Goal: Task Accomplishment & Management: Use online tool/utility

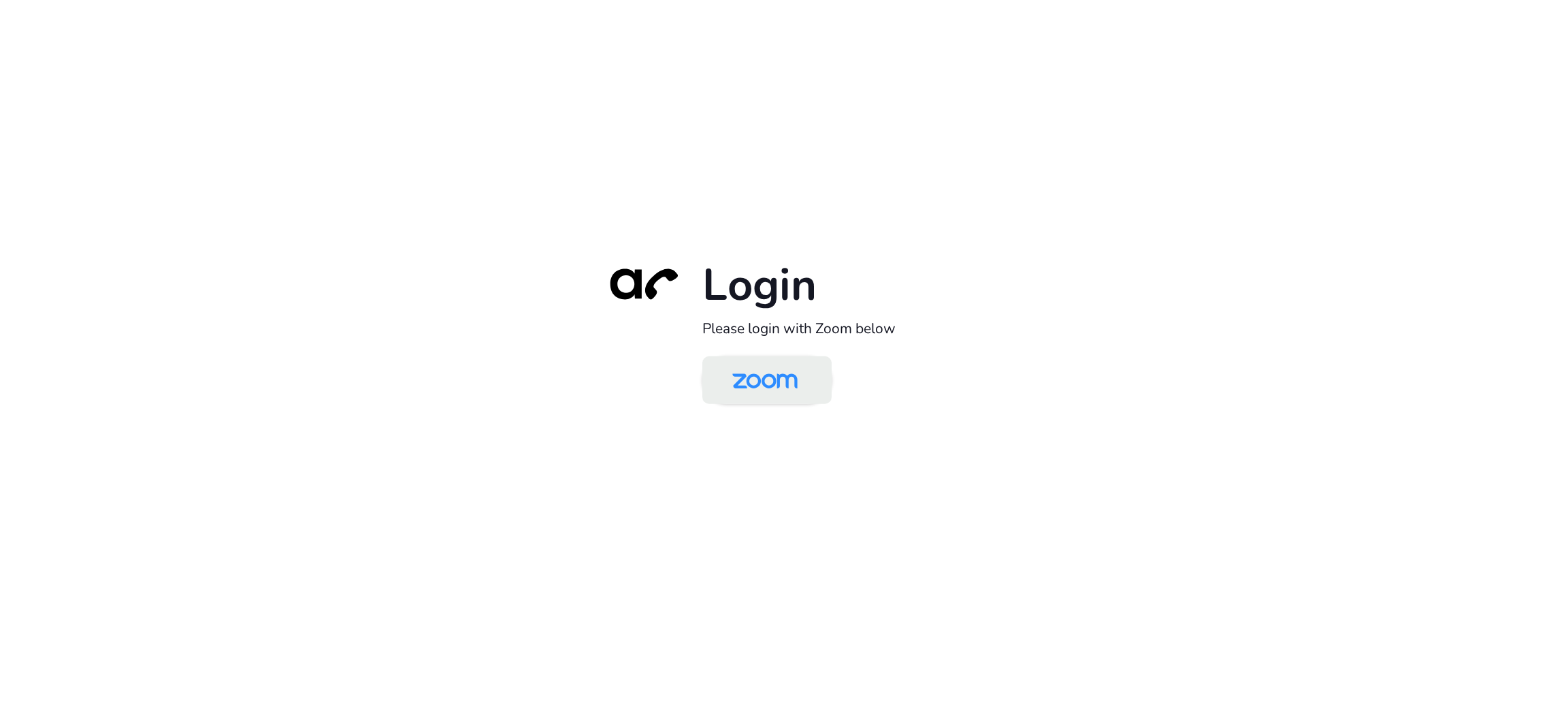
click at [781, 385] on img at bounding box center [765, 381] width 94 height 44
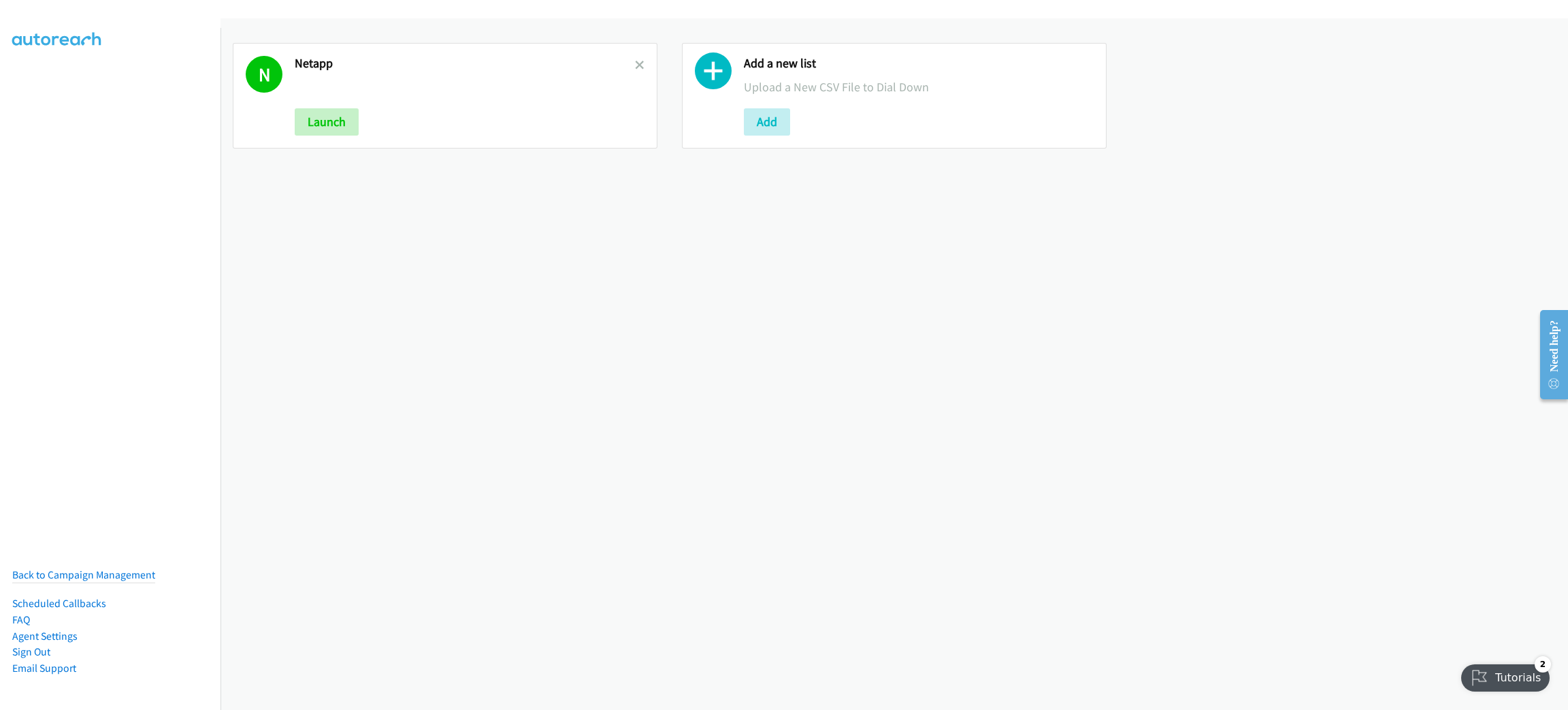
click at [635, 56] on div at bounding box center [639, 95] width 10 height 79
click at [635, 67] on icon at bounding box center [639, 65] width 10 height 10
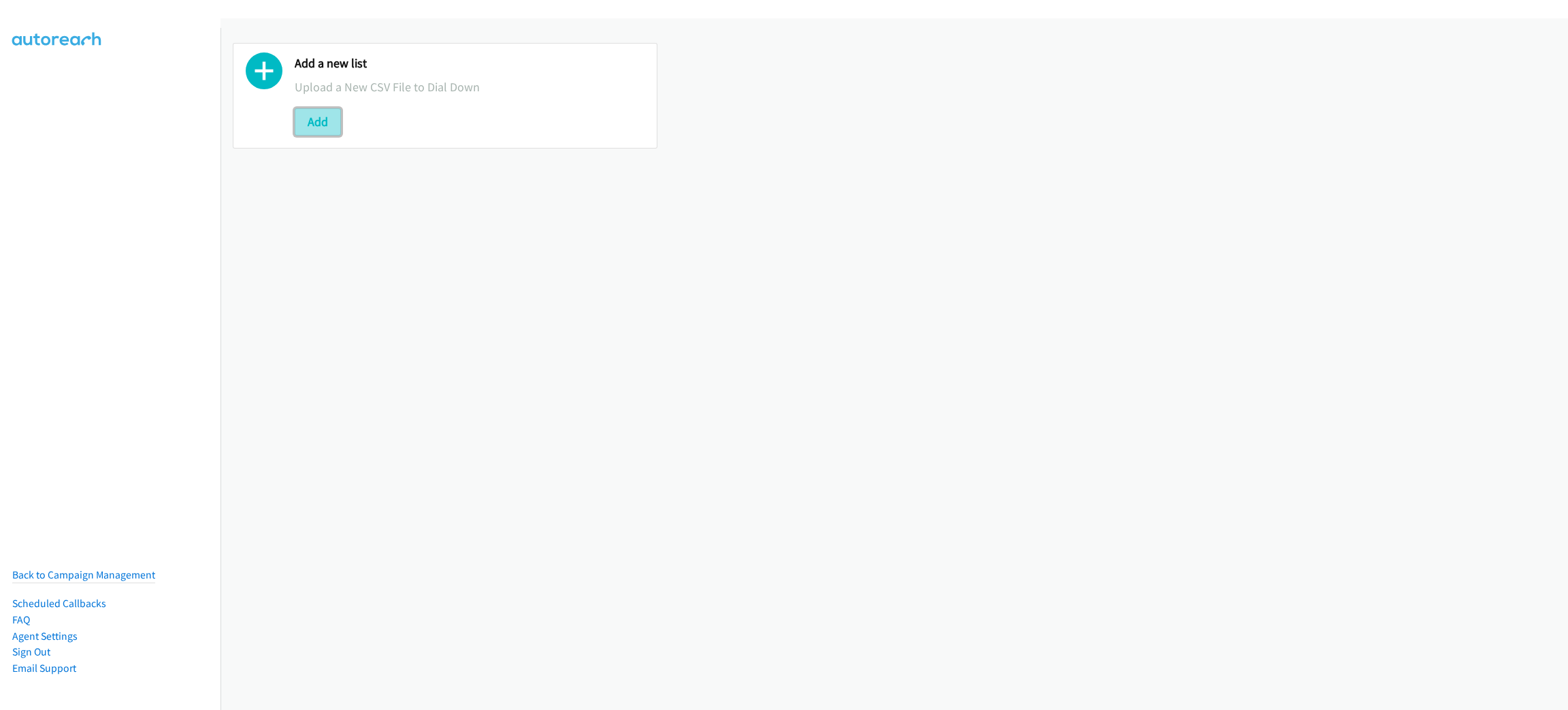
click at [316, 126] on button "Add" at bounding box center [317, 122] width 47 height 27
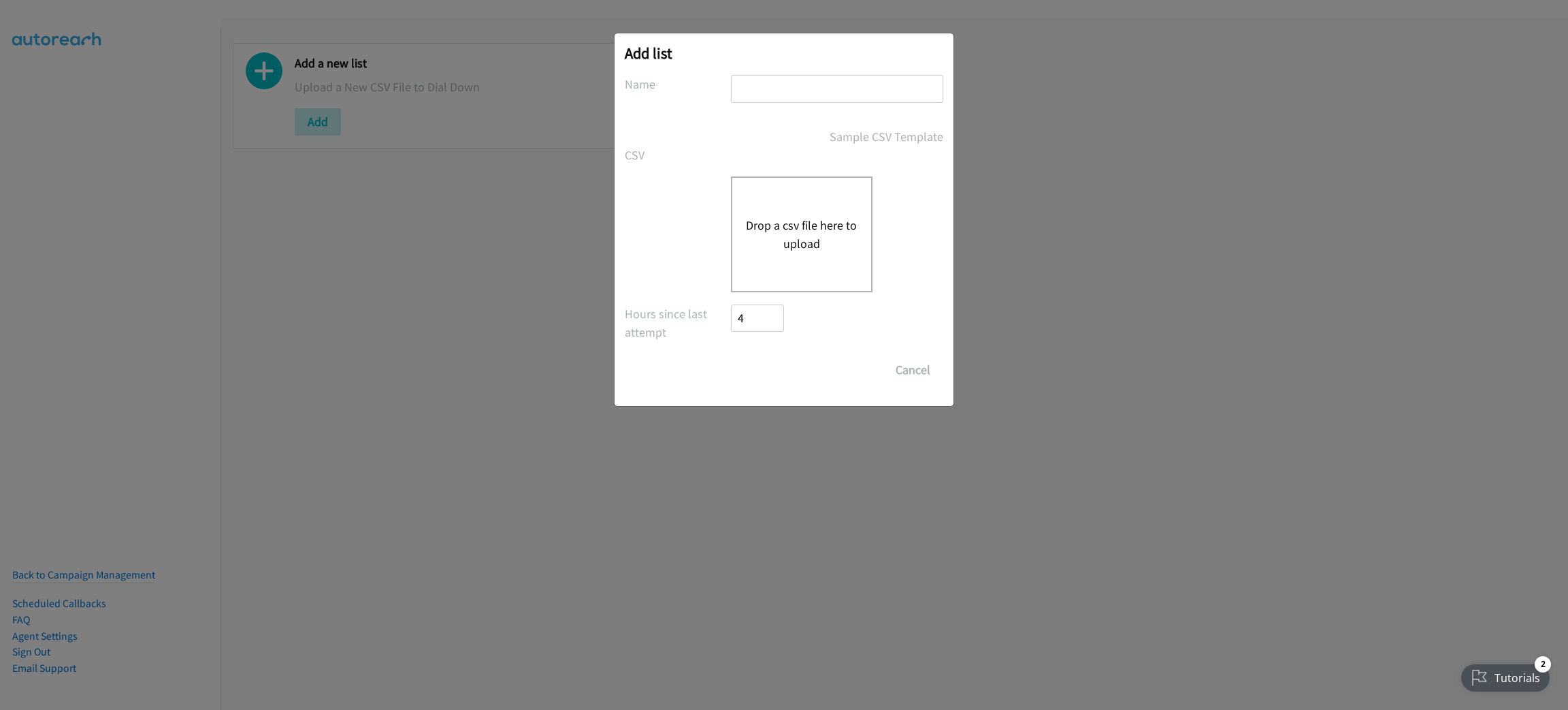
click at [866, 213] on div "Drop a csv file here to upload" at bounding box center [801, 234] width 142 height 116
click at [680, 263] on div "Drop a csv file here to upload" at bounding box center [784, 234] width 318 height 116
click at [801, 238] on button "Drop a csv file here to upload" at bounding box center [801, 235] width 112 height 37
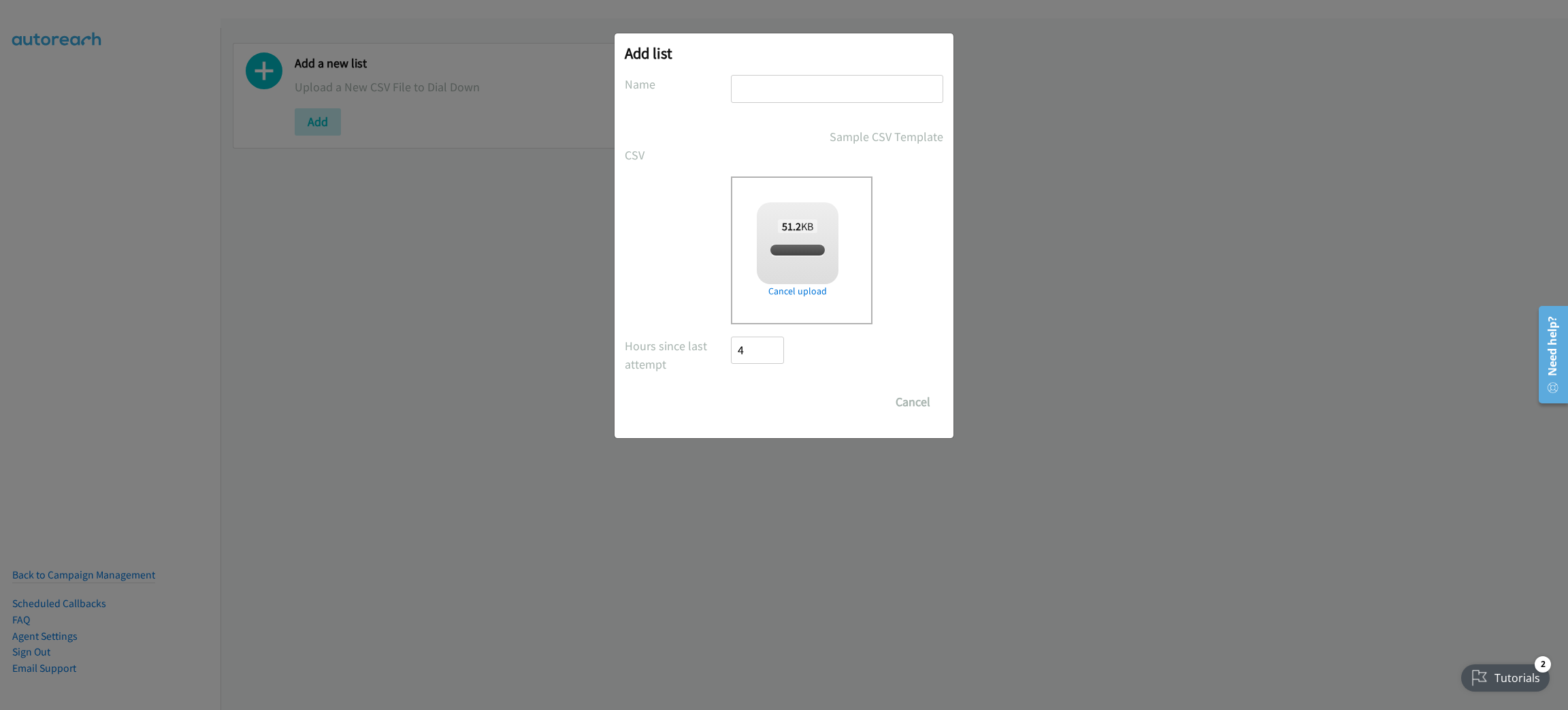
click at [799, 83] on input "text" at bounding box center [836, 89] width 212 height 28
checkbox input "true"
type input "LENOVO"
click at [771, 392] on input "Save List" at bounding box center [766, 401] width 71 height 27
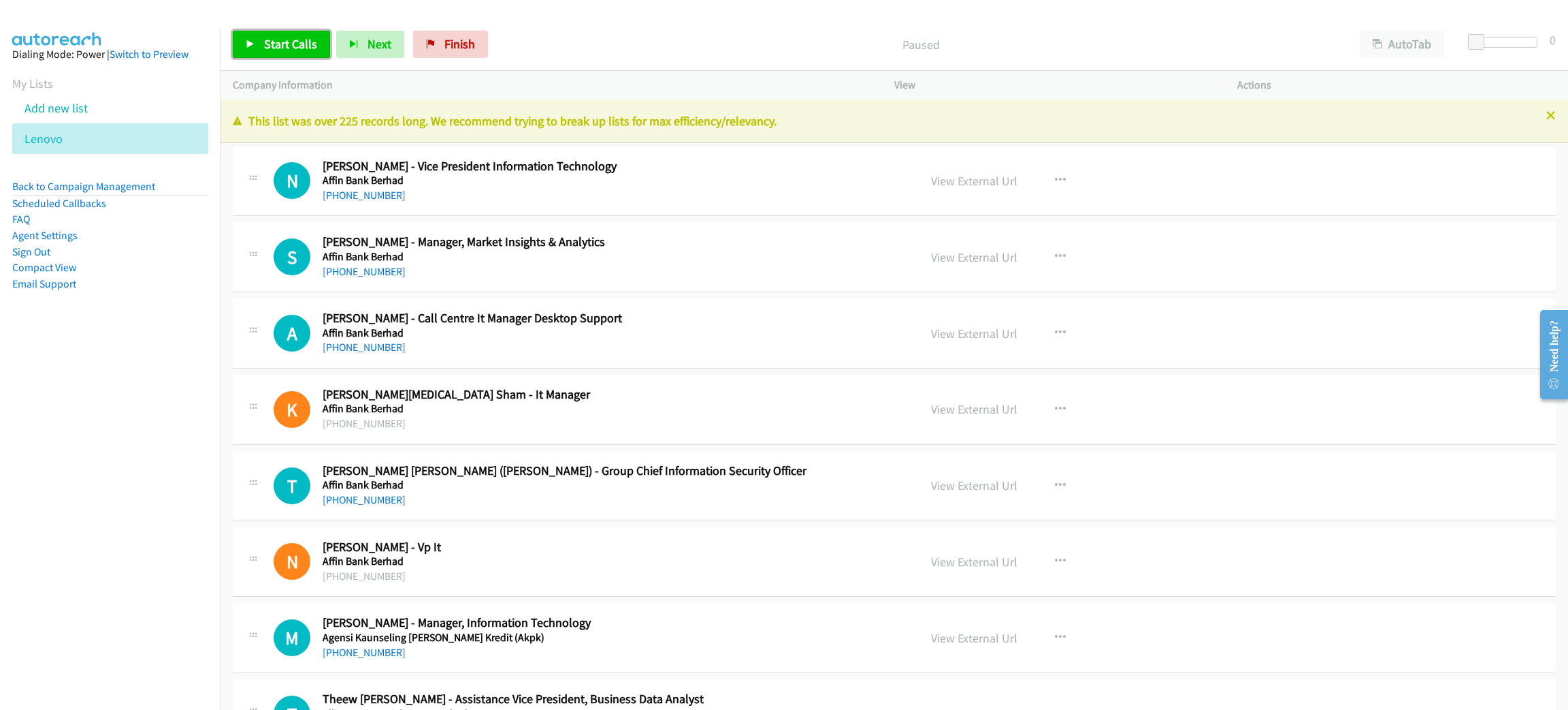
click at [289, 37] on span "Start Calls" at bounding box center [291, 44] width 53 height 16
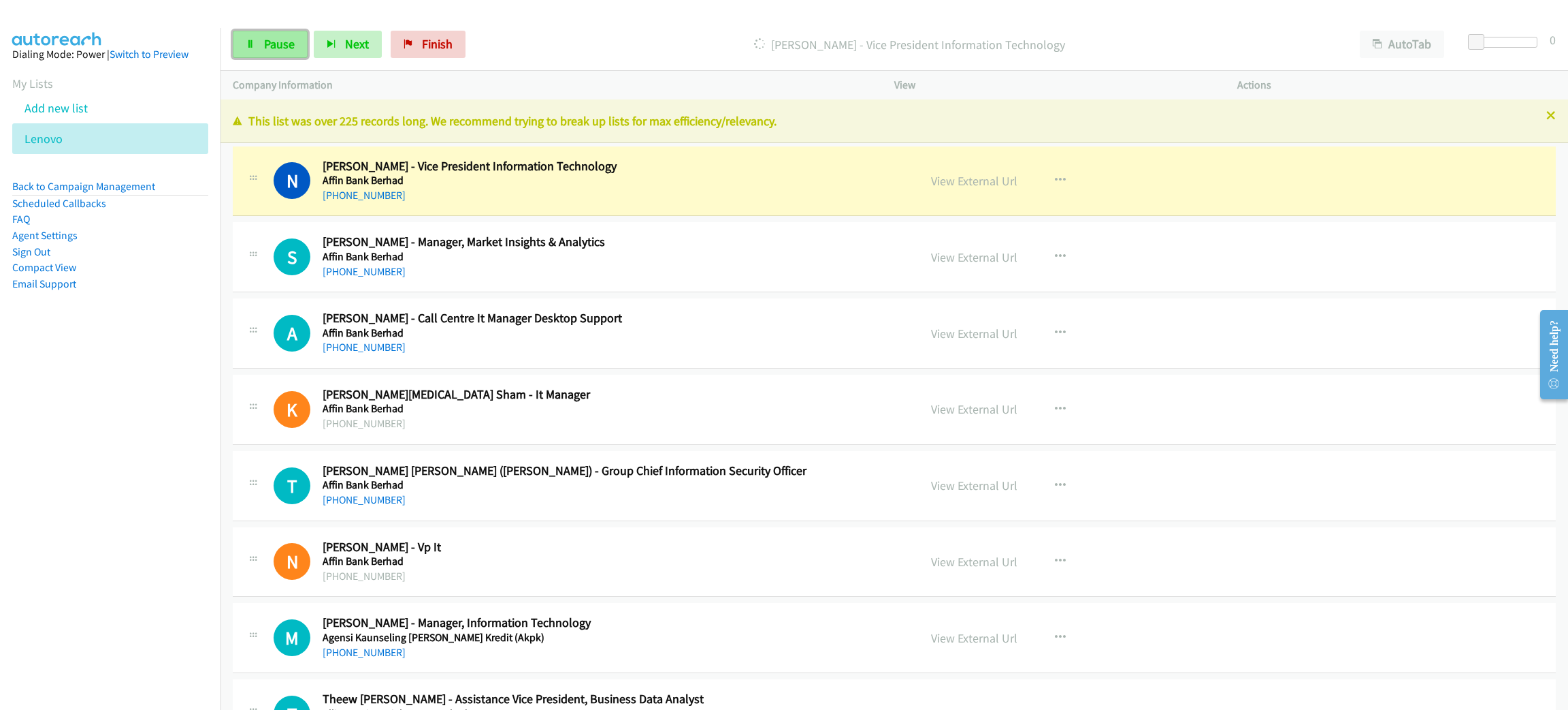
click at [296, 49] on link "Pause" at bounding box center [270, 44] width 75 height 27
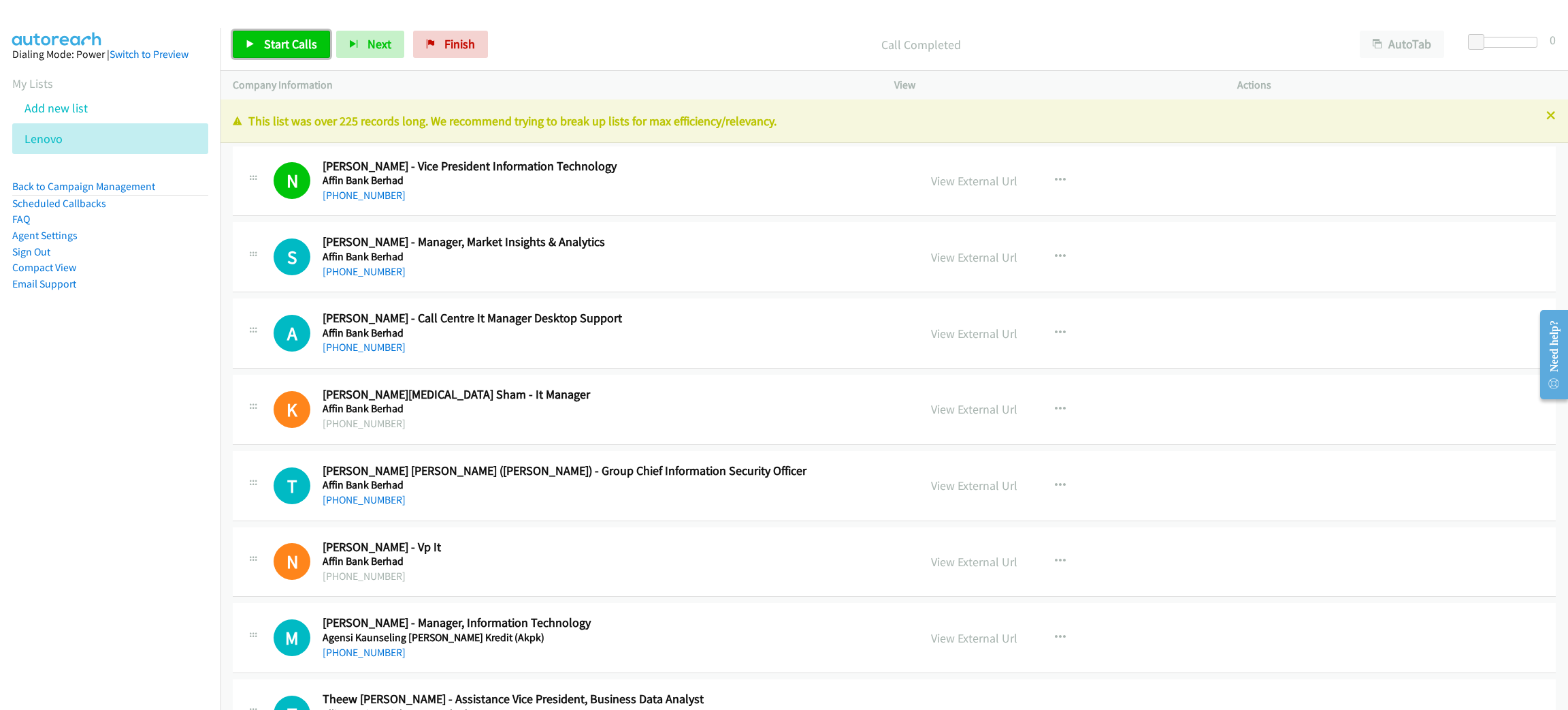
click at [296, 41] on span "Start Calls" at bounding box center [291, 44] width 53 height 16
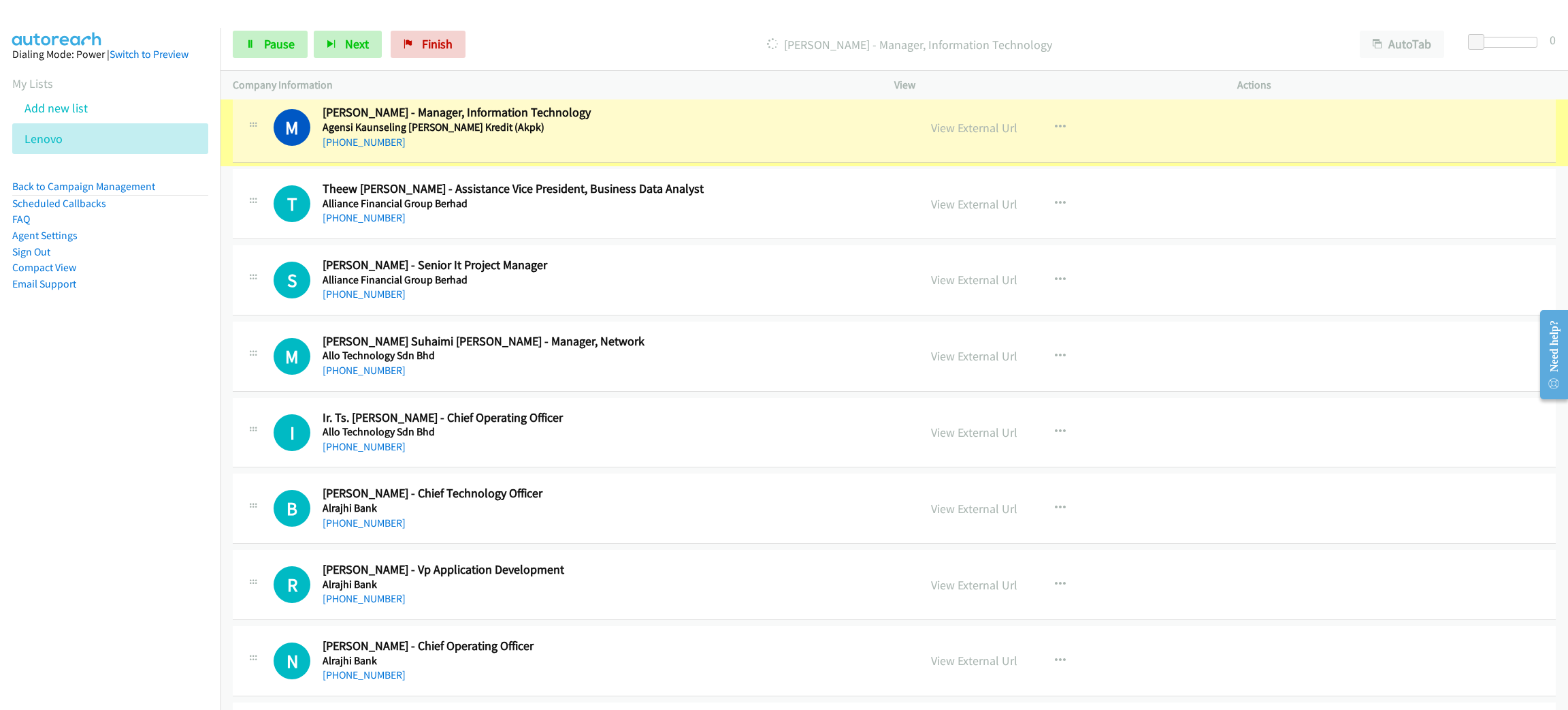
scroll to position [510, 0]
click at [944, 133] on link "View External Url" at bounding box center [974, 128] width 86 height 16
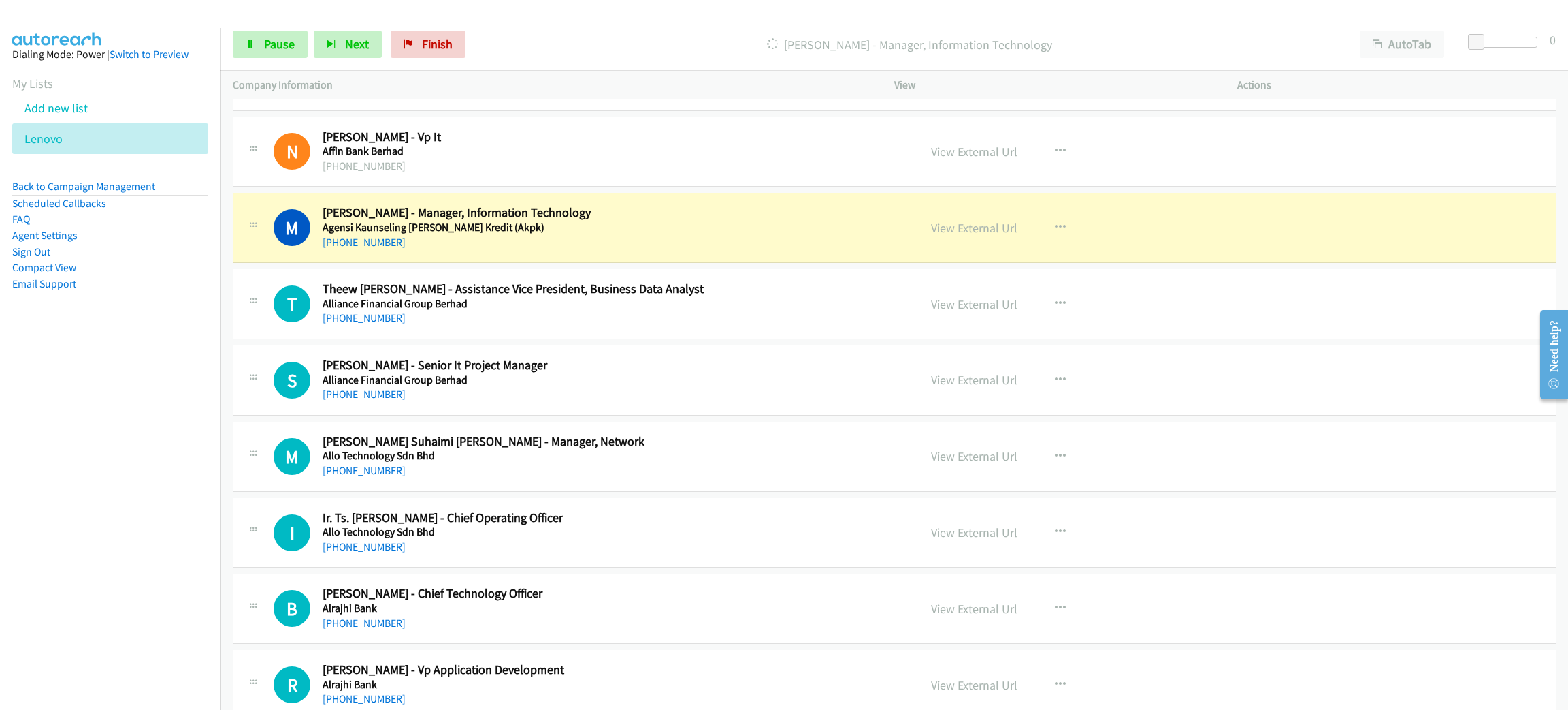
scroll to position [408, 0]
click at [287, 50] on span "Pause" at bounding box center [279, 44] width 31 height 16
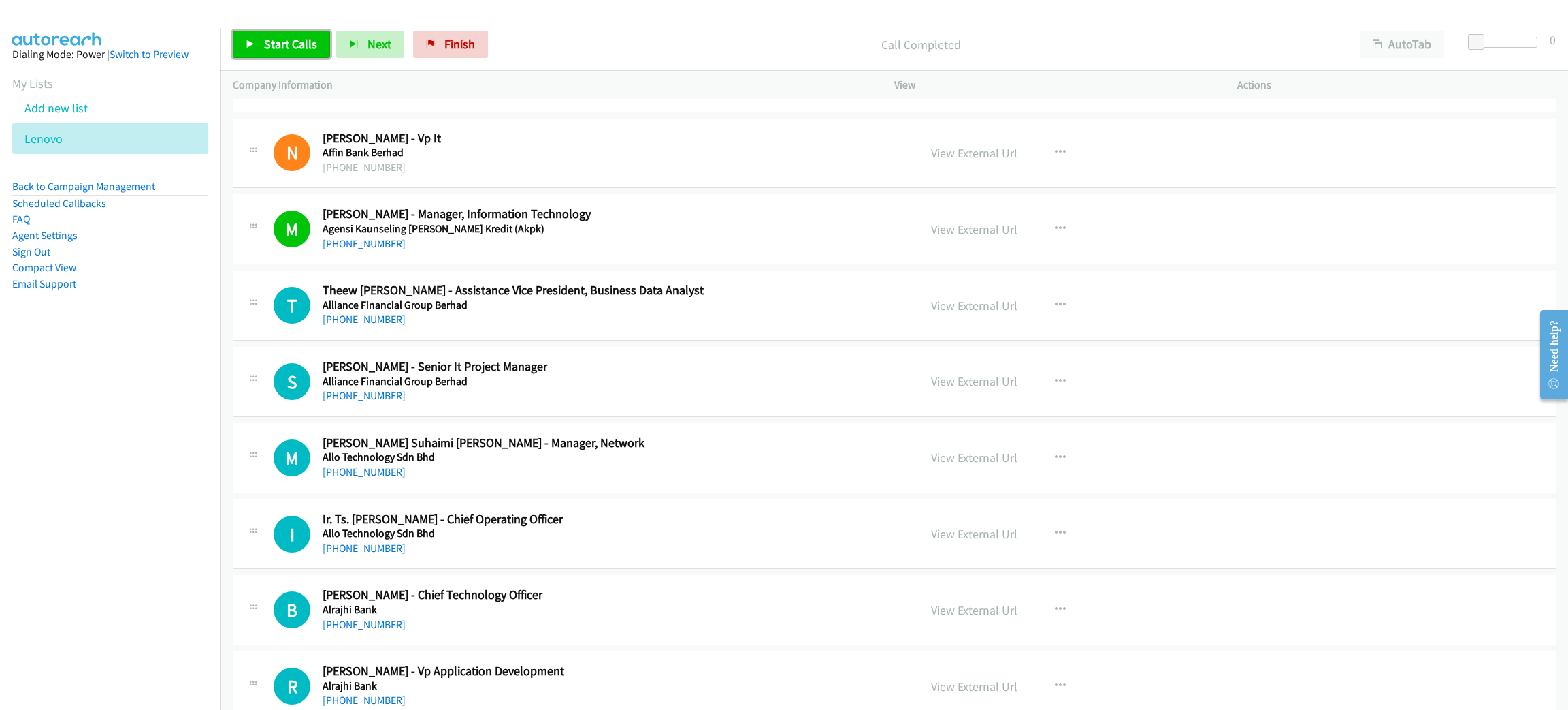
click at [312, 39] on span "Start Calls" at bounding box center [291, 44] width 53 height 16
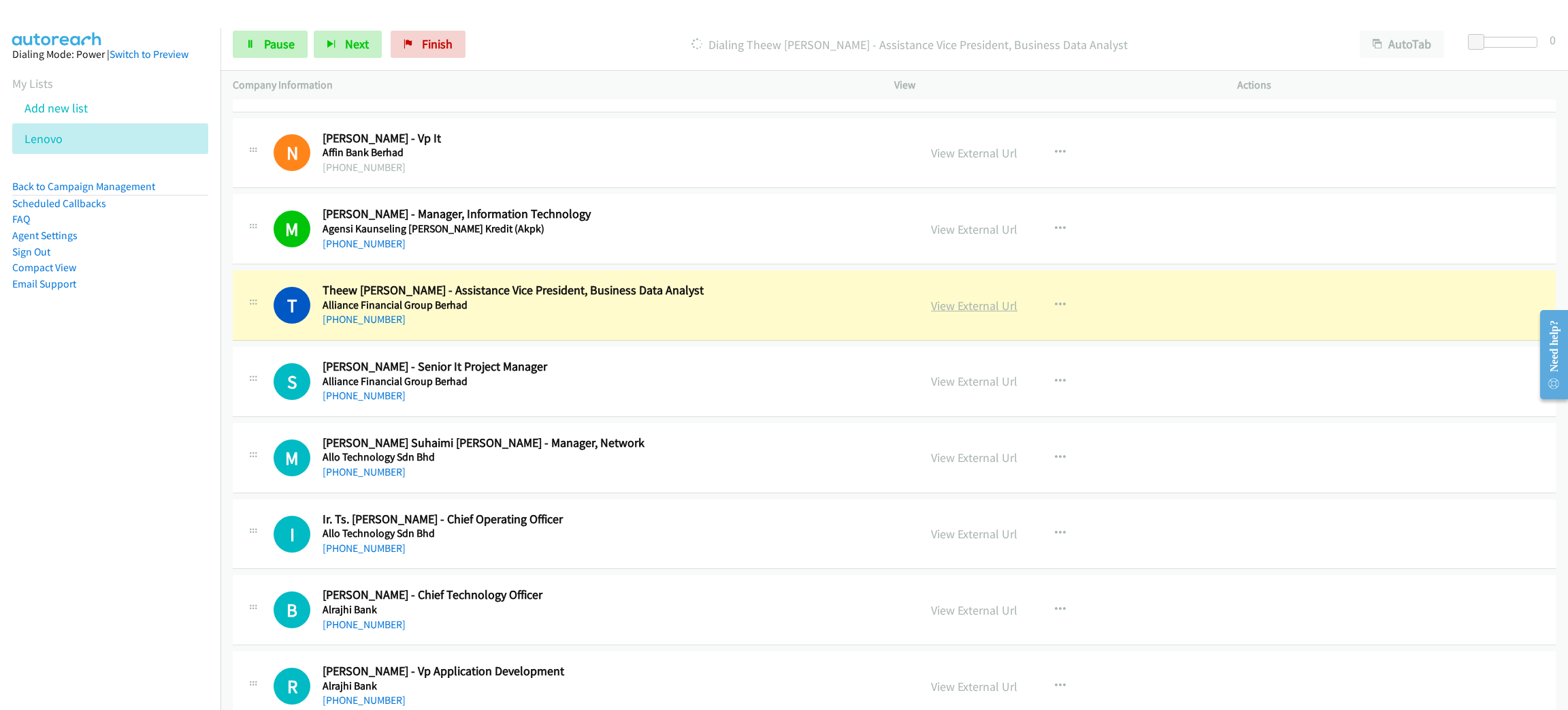
click at [962, 306] on link "View External Url" at bounding box center [974, 305] width 86 height 16
click at [279, 53] on link "Pause" at bounding box center [270, 44] width 75 height 27
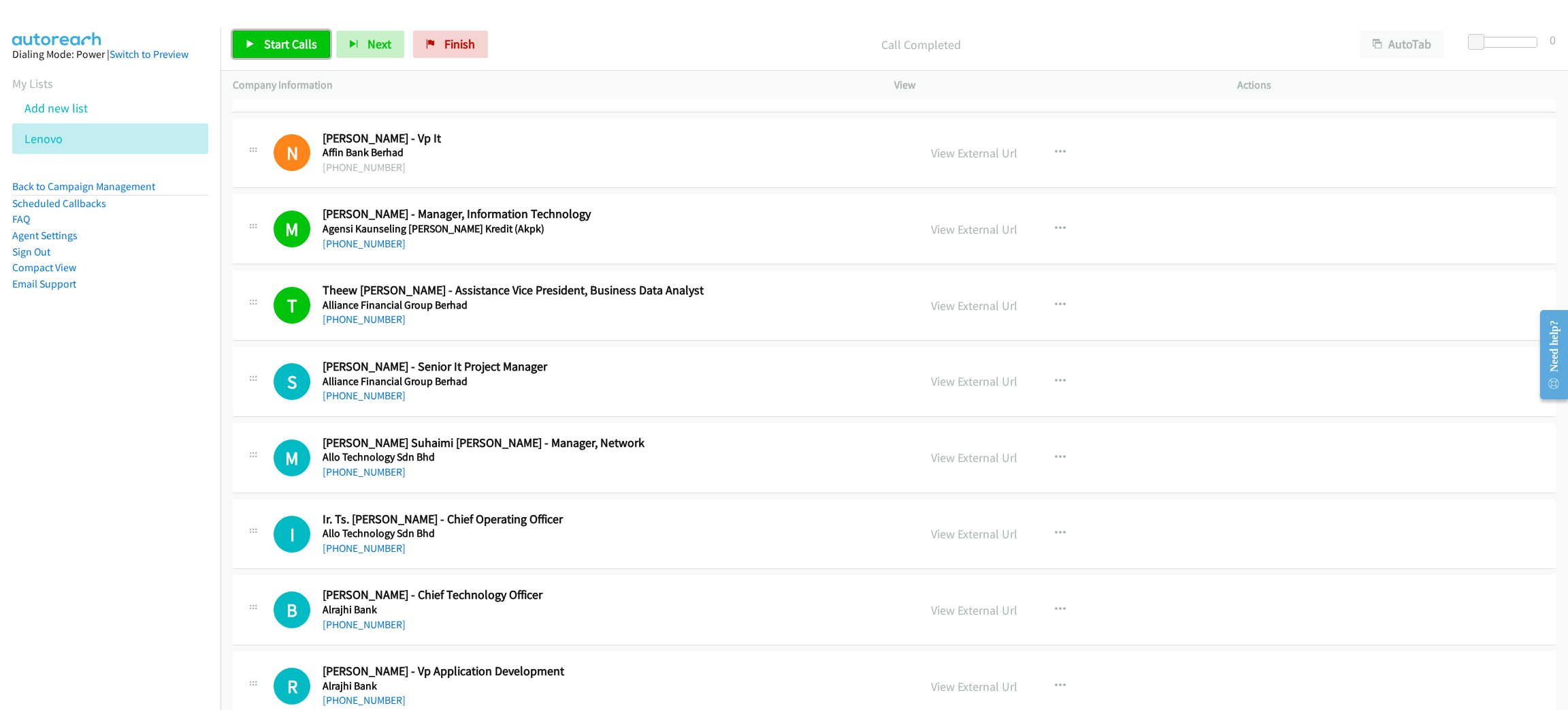
click at [303, 43] on span "Start Calls" at bounding box center [291, 44] width 53 height 16
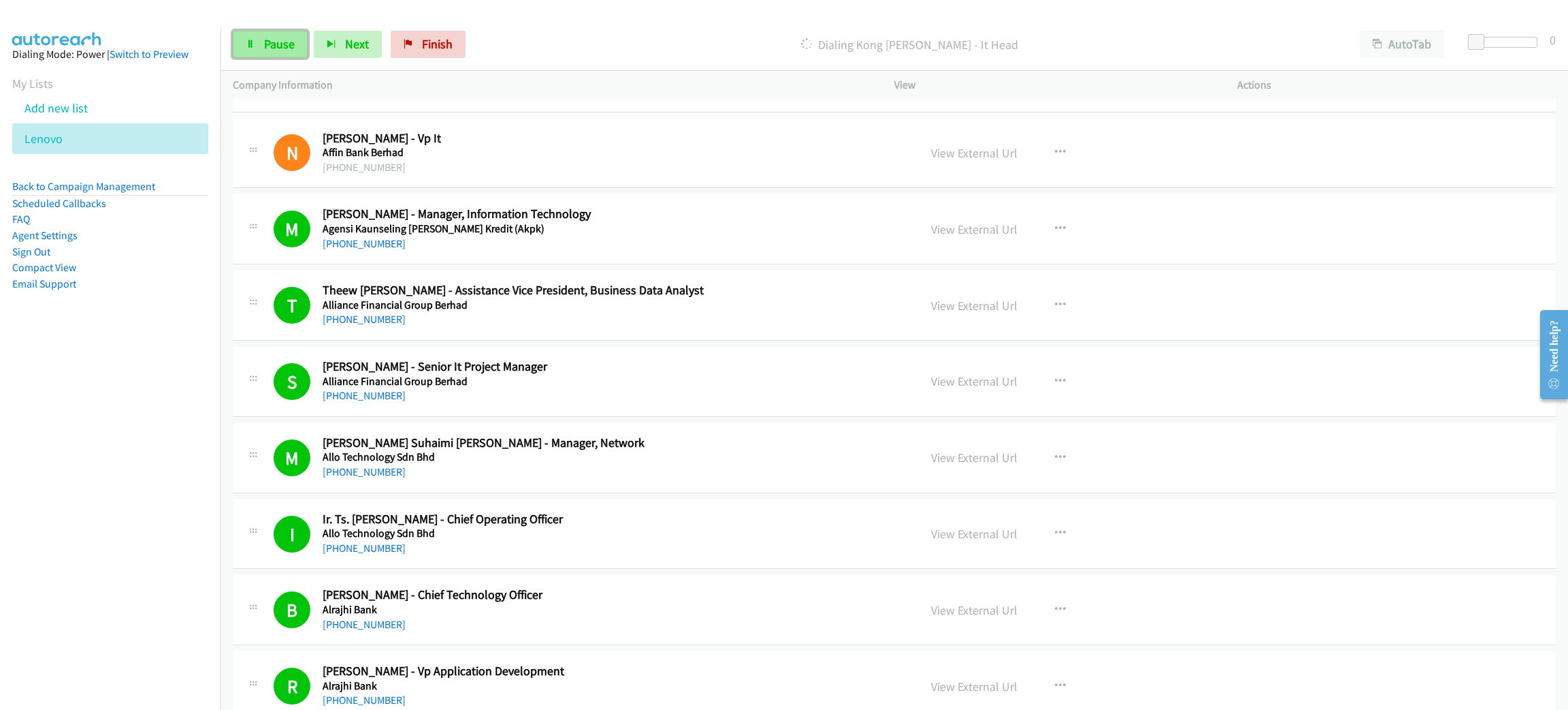
click at [284, 36] on span "Pause" at bounding box center [279, 44] width 31 height 16
click at [301, 36] on span "Start Calls" at bounding box center [291, 44] width 53 height 16
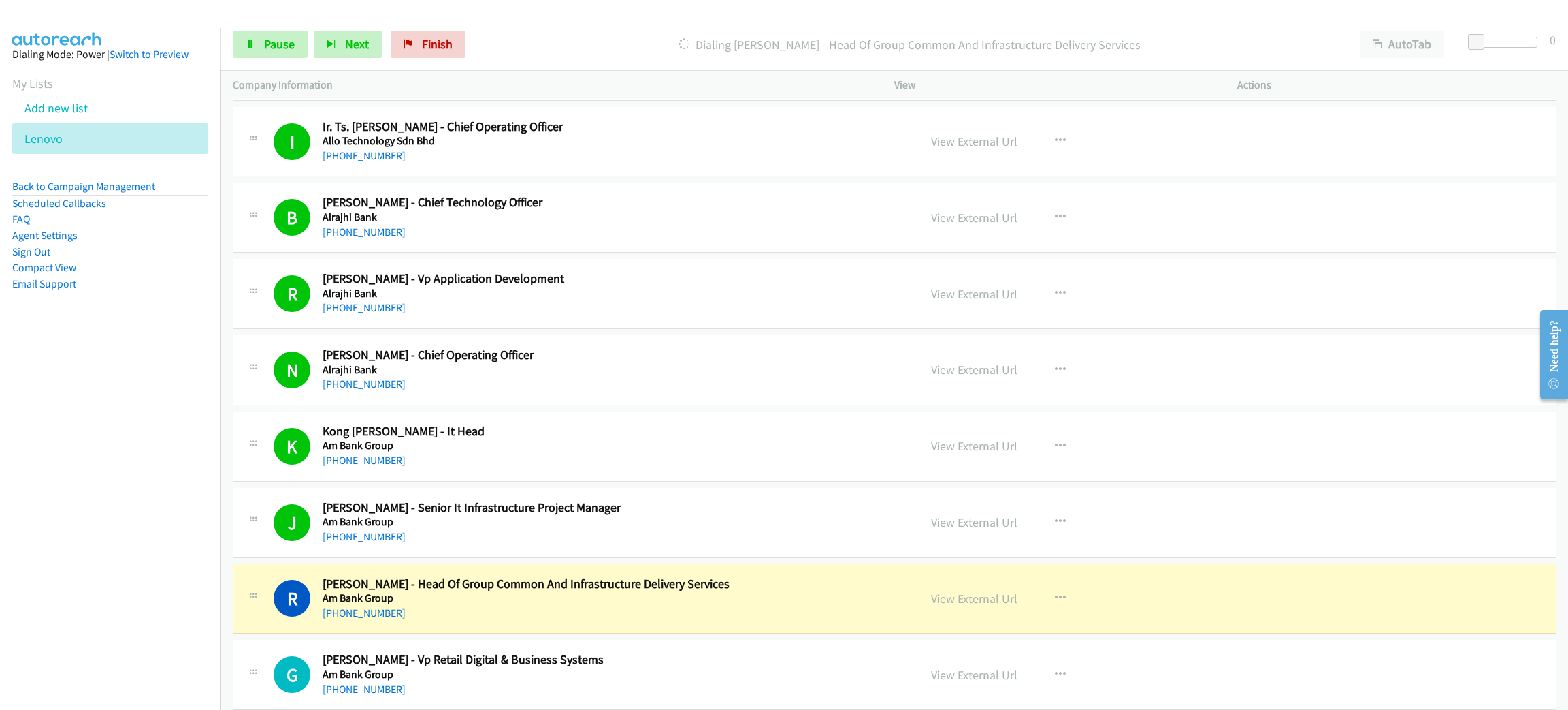
scroll to position [818, 0]
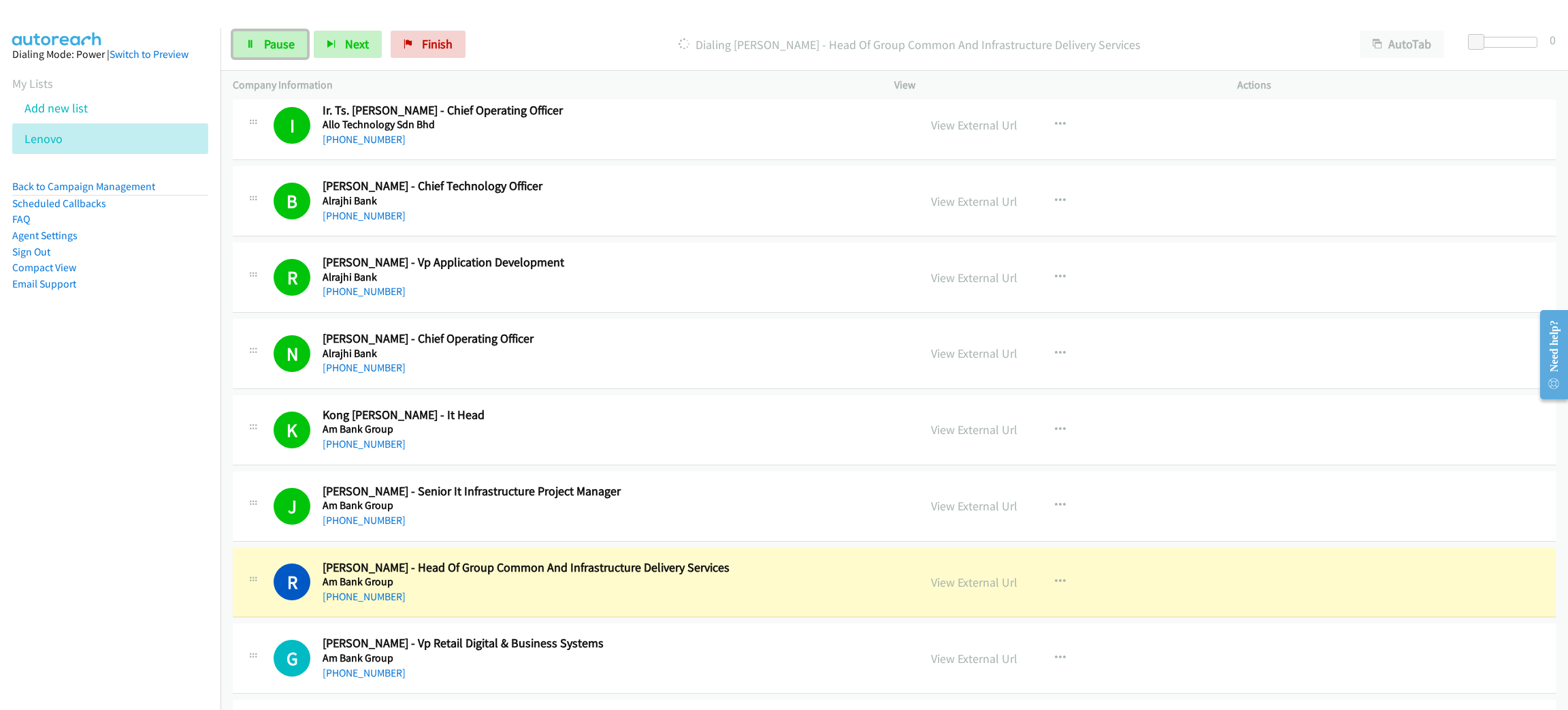
click at [279, 31] on div "Start Calls Pause Next Finish" at bounding box center [352, 44] width 239 height 27
click at [277, 43] on span "Pause" at bounding box center [279, 44] width 31 height 16
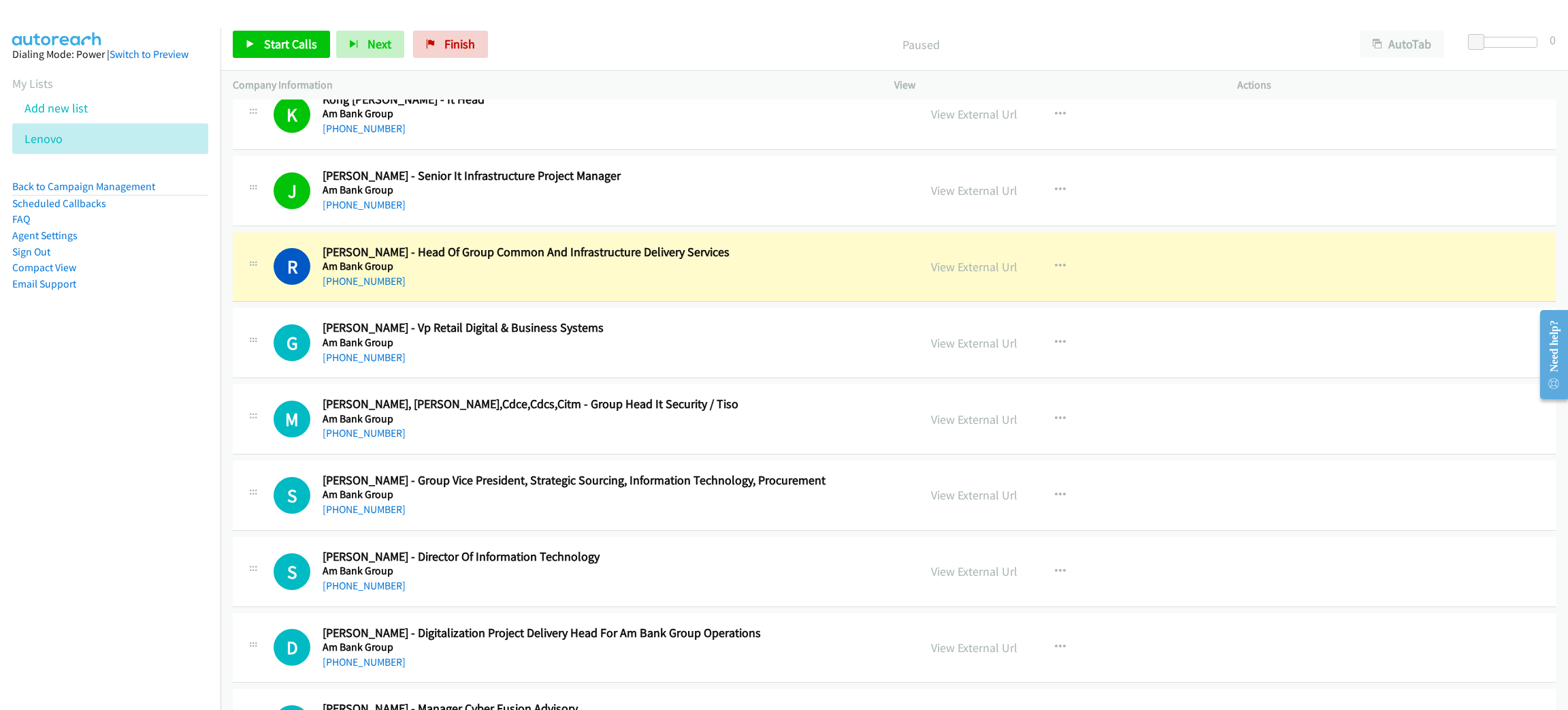
scroll to position [1236, 0]
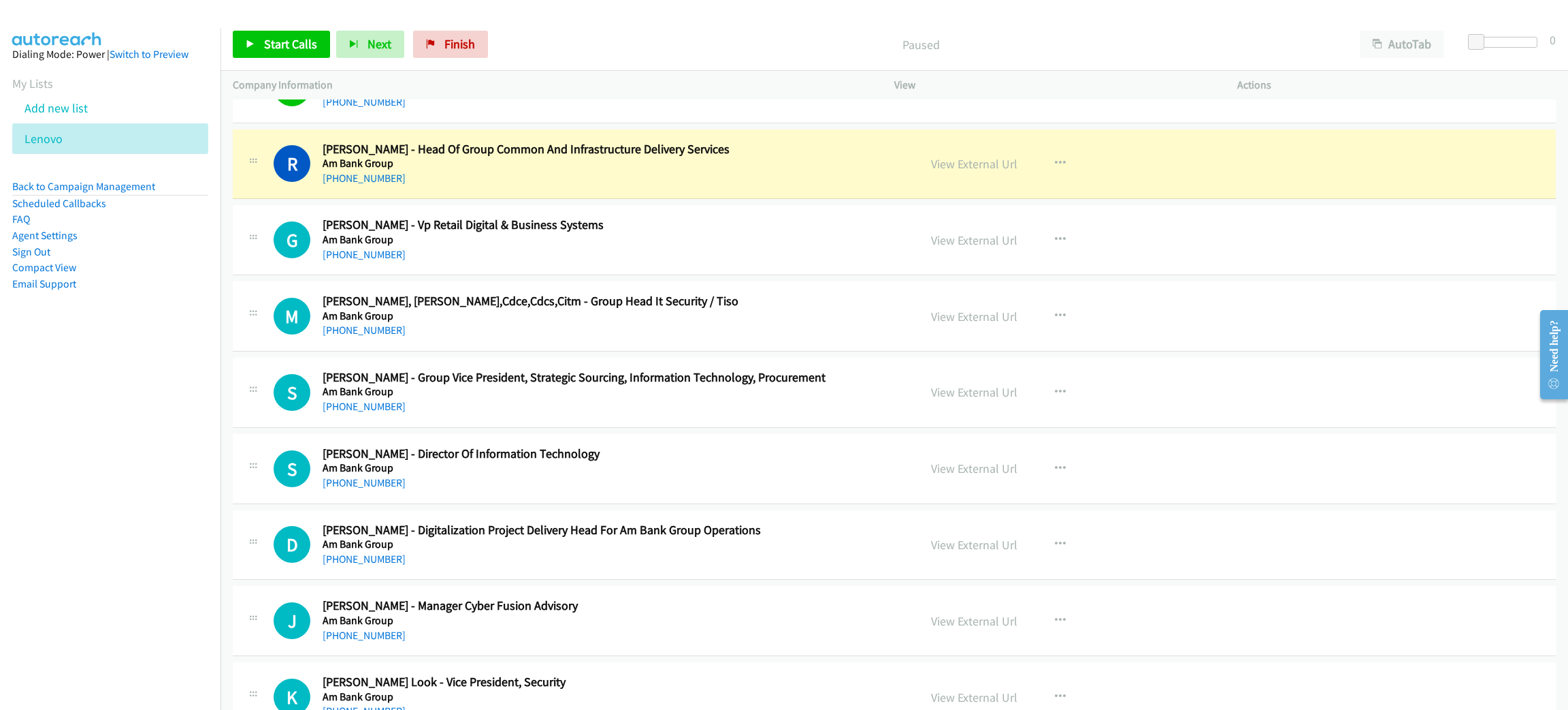
drag, startPoint x: 701, startPoint y: 183, endPoint x: 884, endPoint y: 157, distance: 184.8
click at [982, 170] on link "View External Url" at bounding box center [974, 164] width 86 height 16
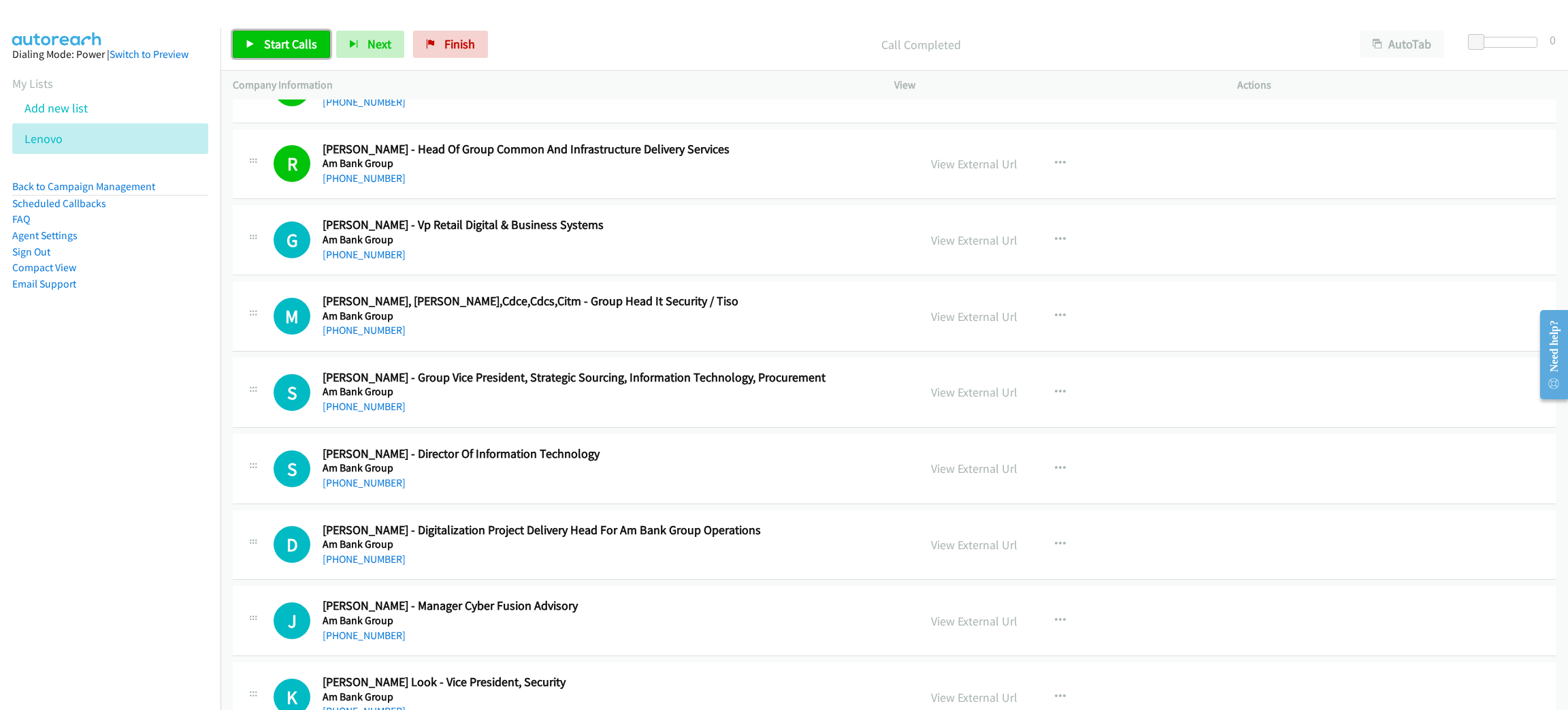
click at [294, 52] on link "Start Calls" at bounding box center [281, 44] width 97 height 27
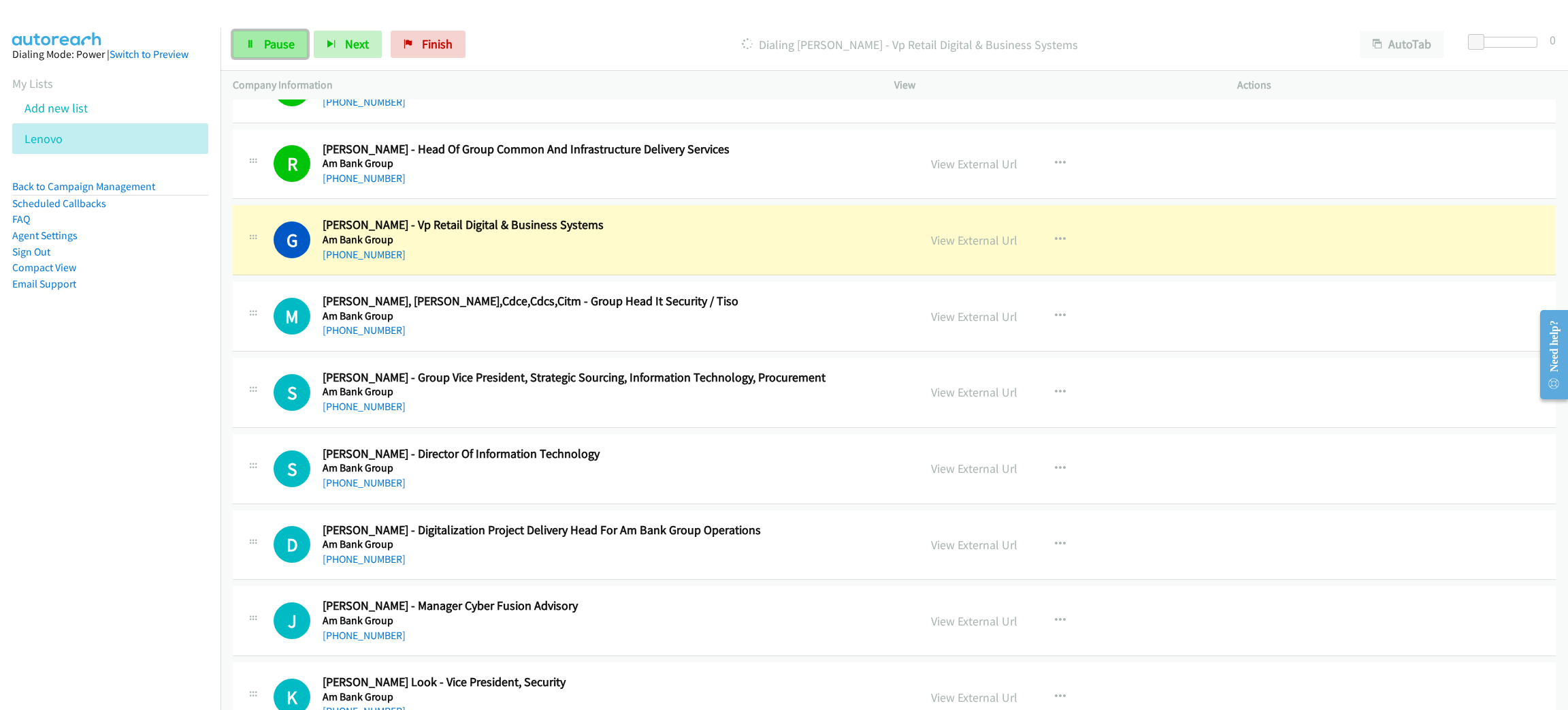
click at [294, 52] on link "Pause" at bounding box center [270, 44] width 75 height 27
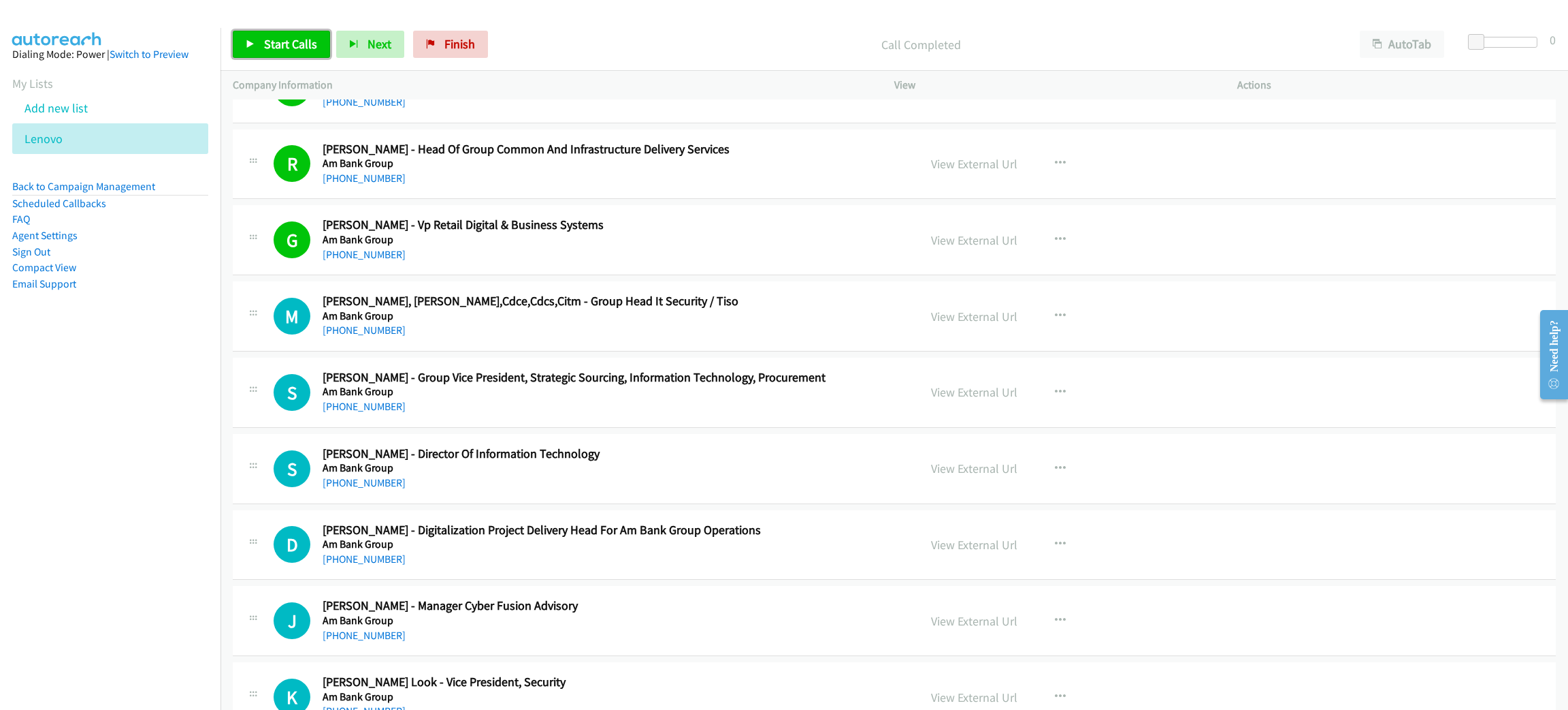
click at [291, 47] on span "Start Calls" at bounding box center [291, 44] width 53 height 16
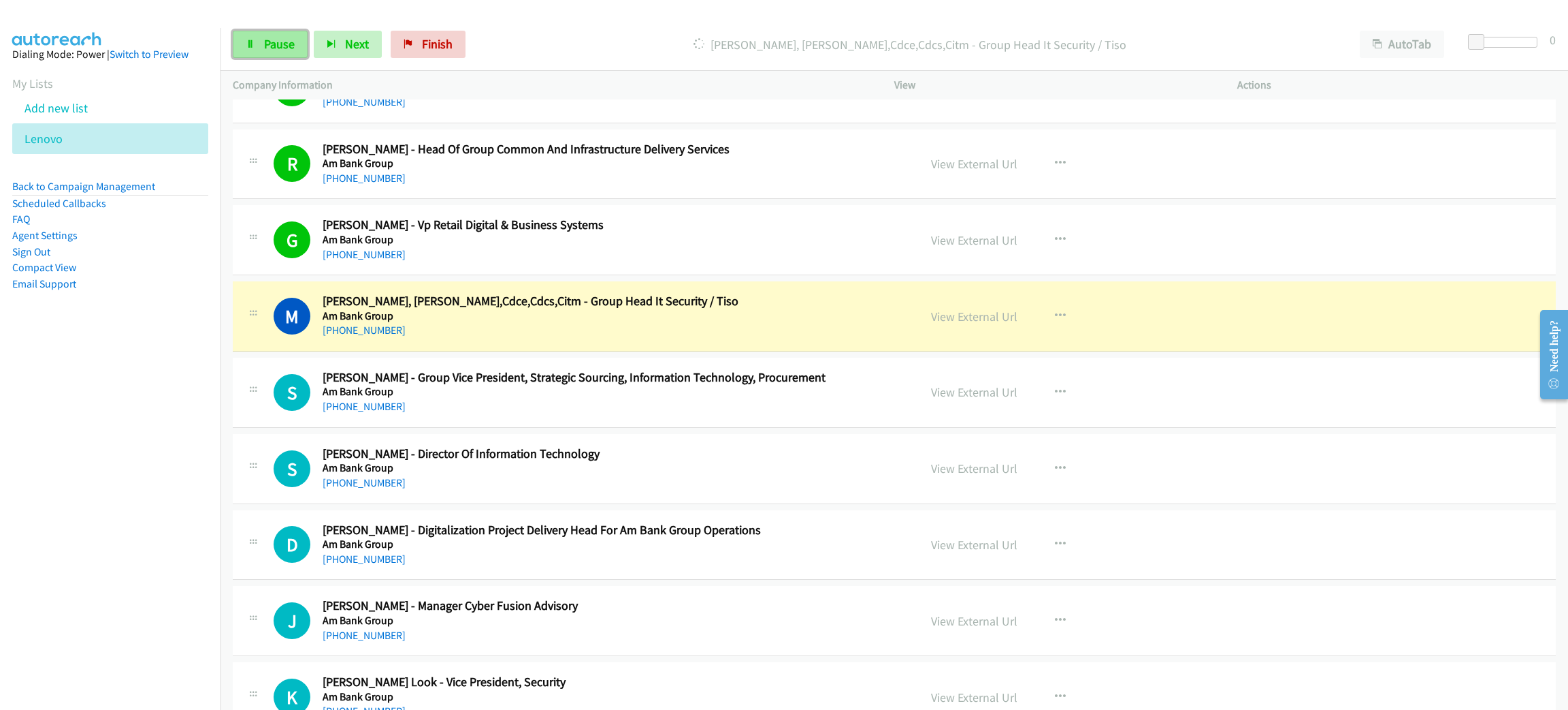
click at [285, 42] on span "Pause" at bounding box center [279, 44] width 31 height 16
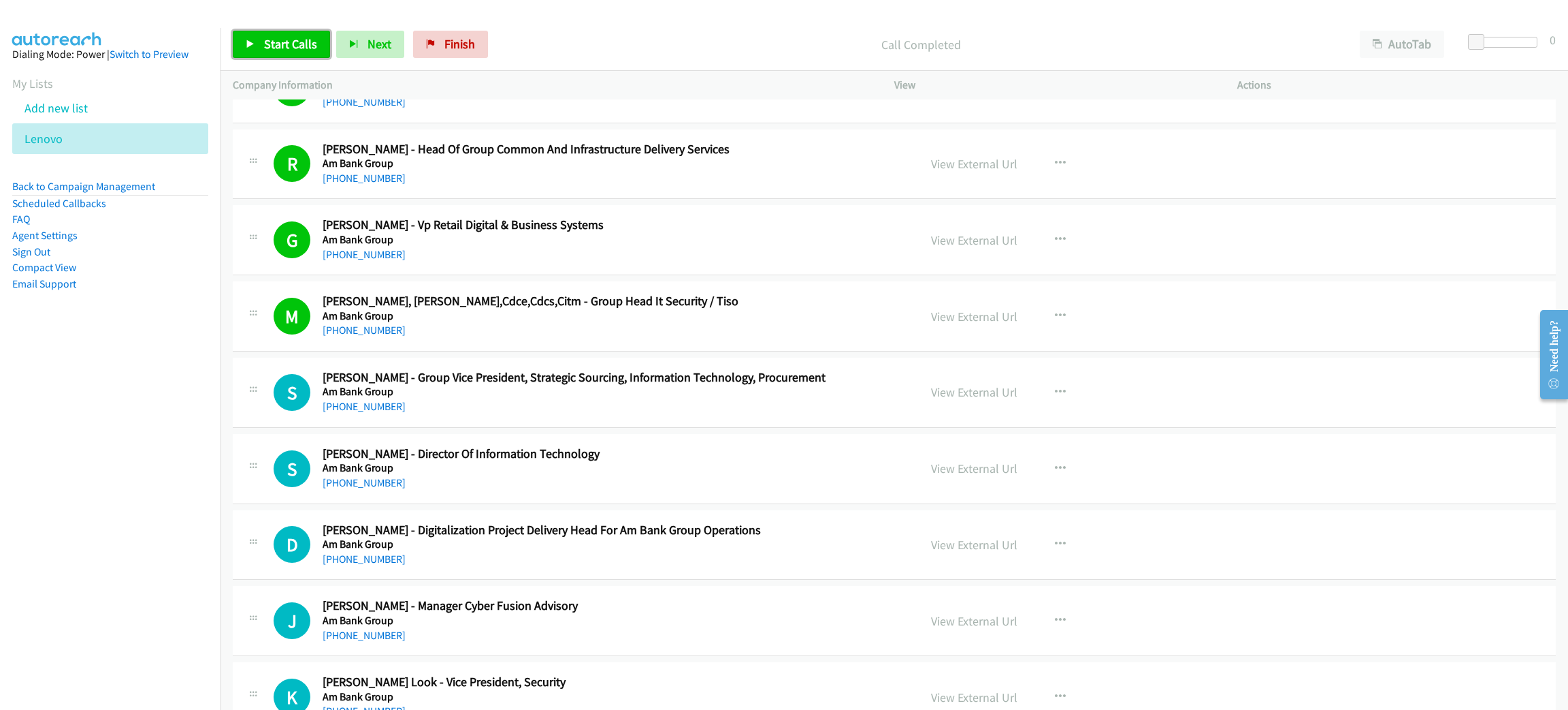
click at [297, 43] on span "Start Calls" at bounding box center [291, 44] width 53 height 16
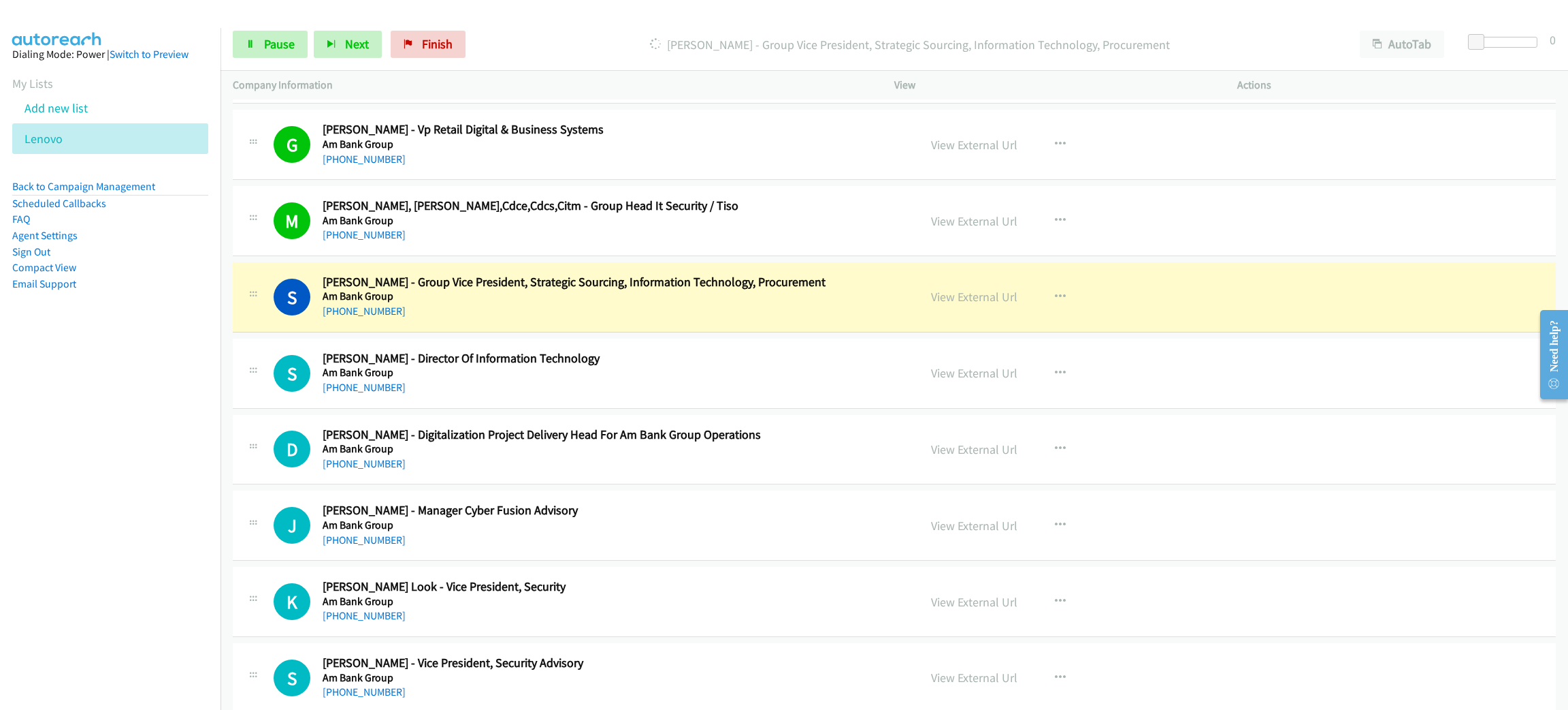
scroll to position [1338, 0]
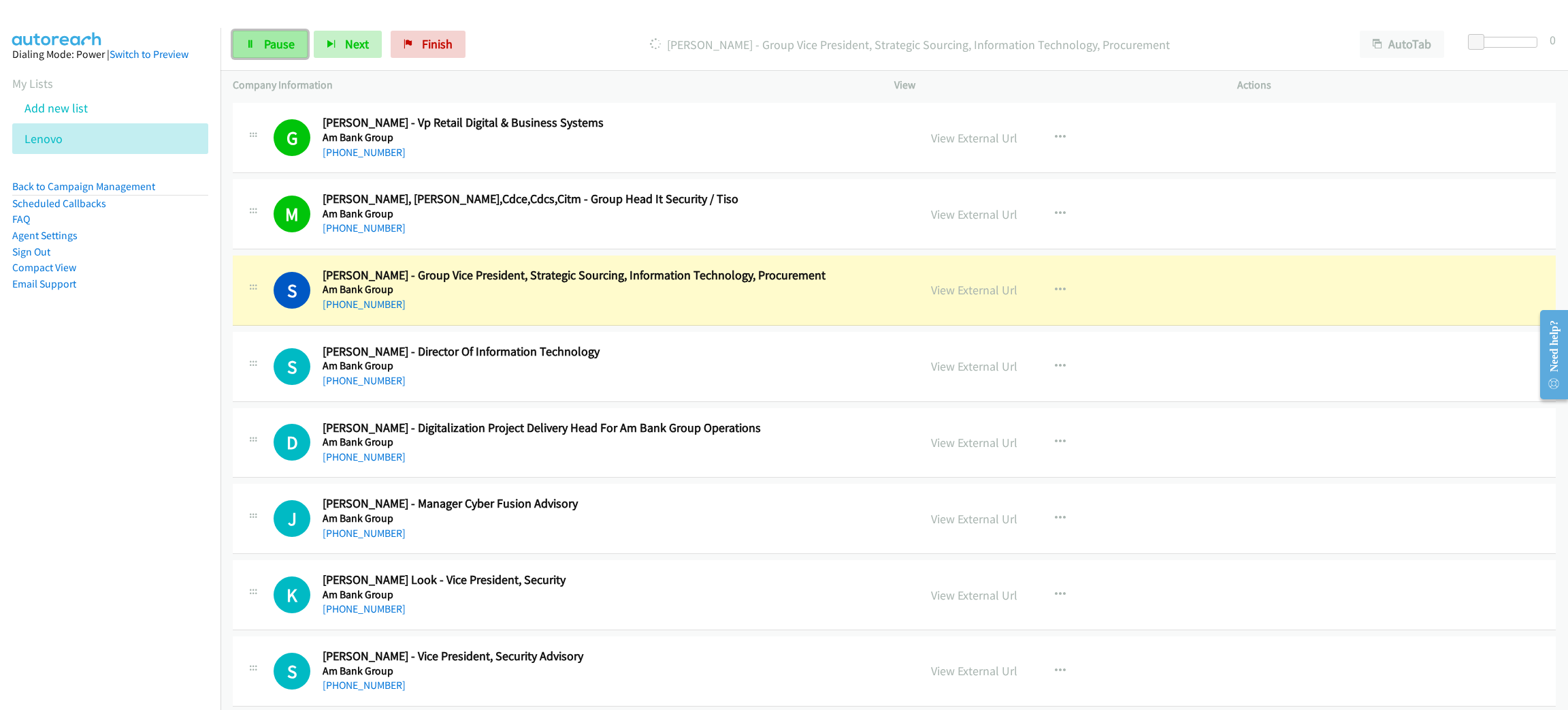
click at [287, 41] on span "Pause" at bounding box center [279, 44] width 31 height 16
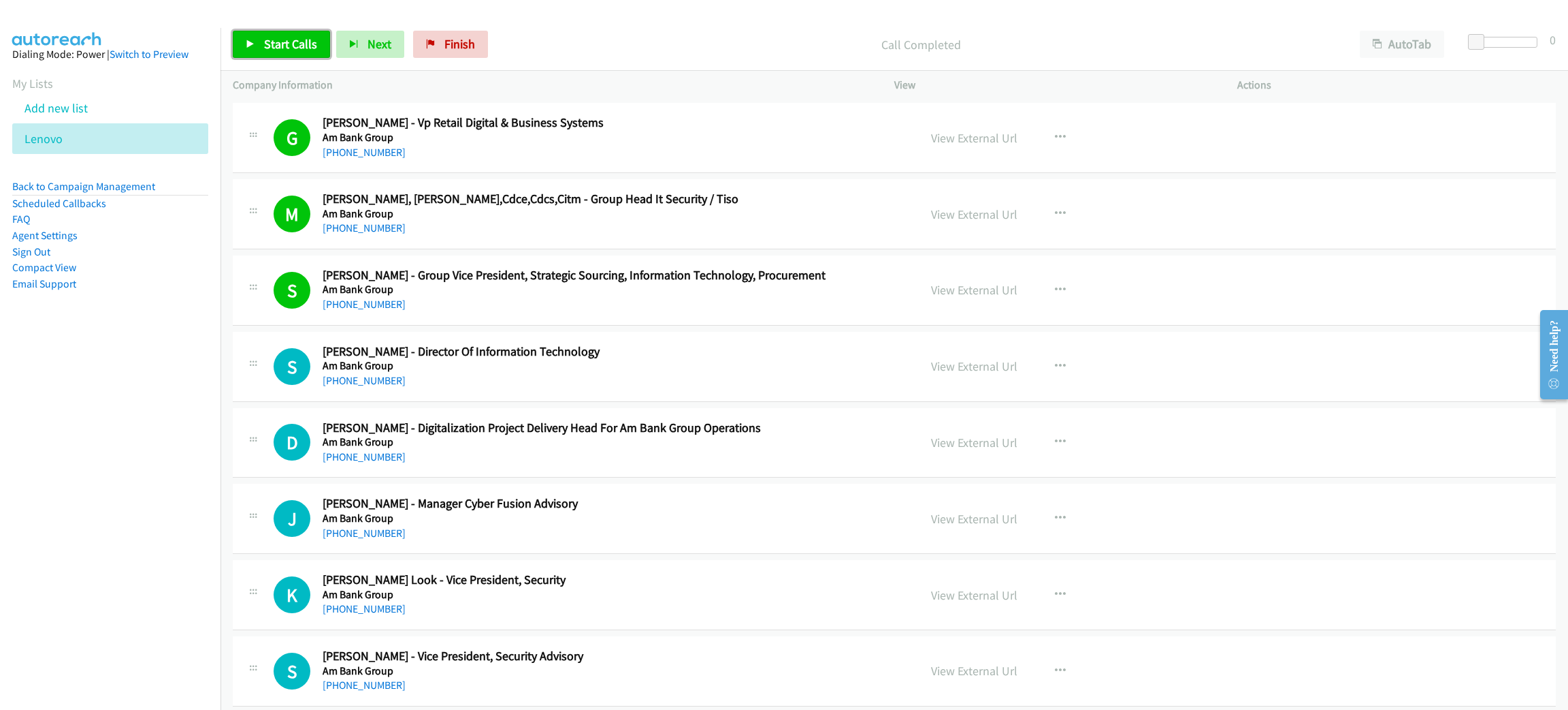
click at [264, 43] on span "Start Calls" at bounding box center [291, 44] width 53 height 16
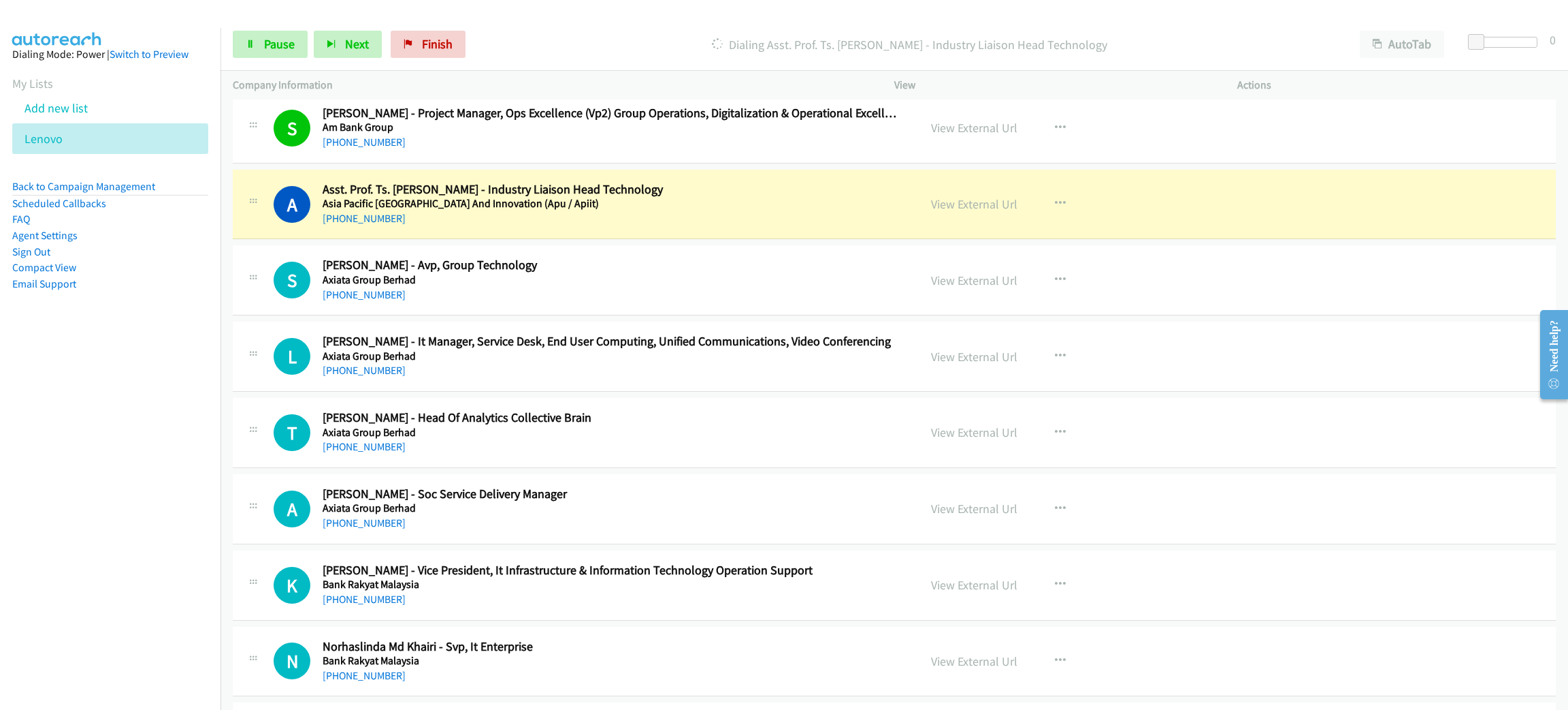
scroll to position [1951, 0]
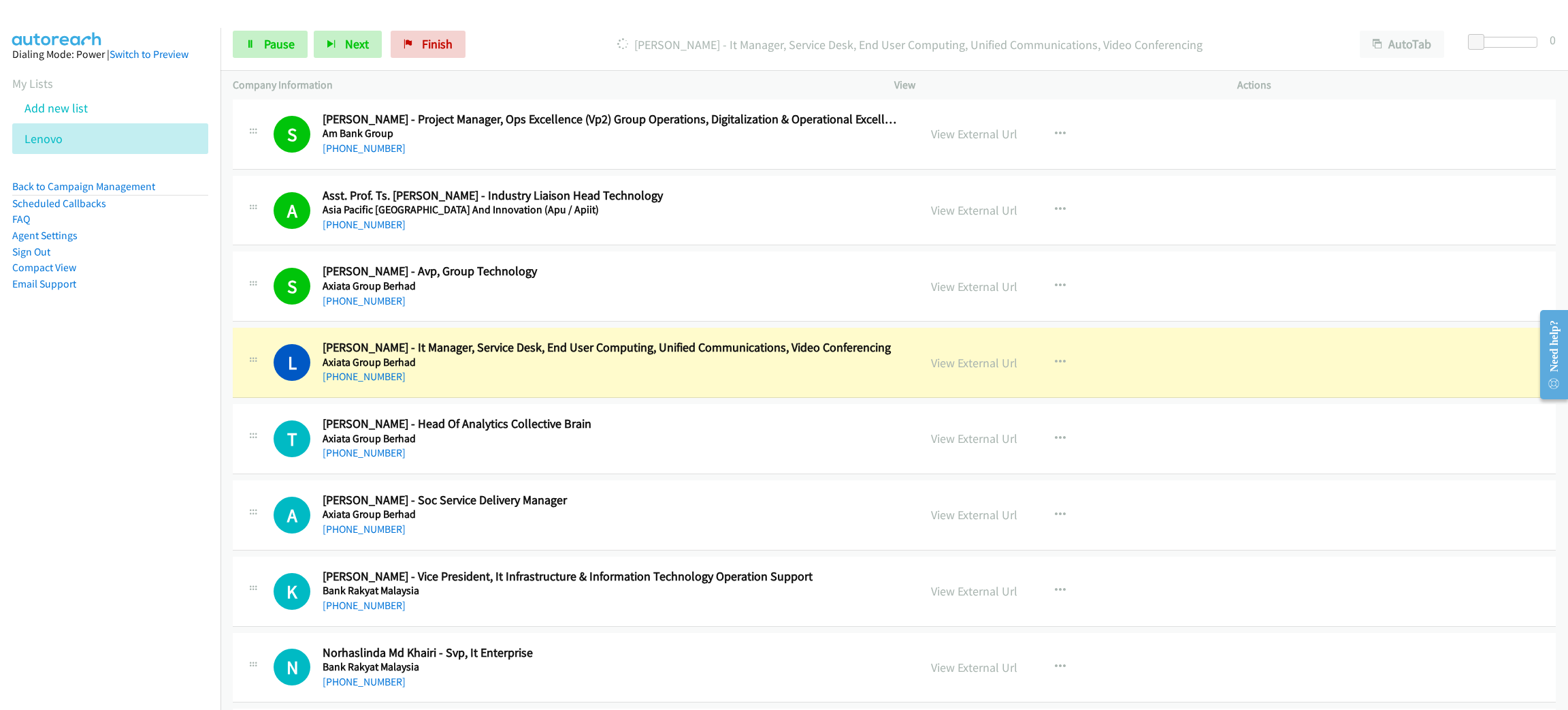
click at [455, 379] on div "[PHONE_NUMBER]" at bounding box center [611, 377] width 576 height 17
click at [263, 26] on div "Start Calls Pause Next Finish Dialing Leon Sooi - It Manager, Service Desk, End…" at bounding box center [894, 44] width 1348 height 52
click at [263, 34] on link "Pause" at bounding box center [270, 44] width 75 height 27
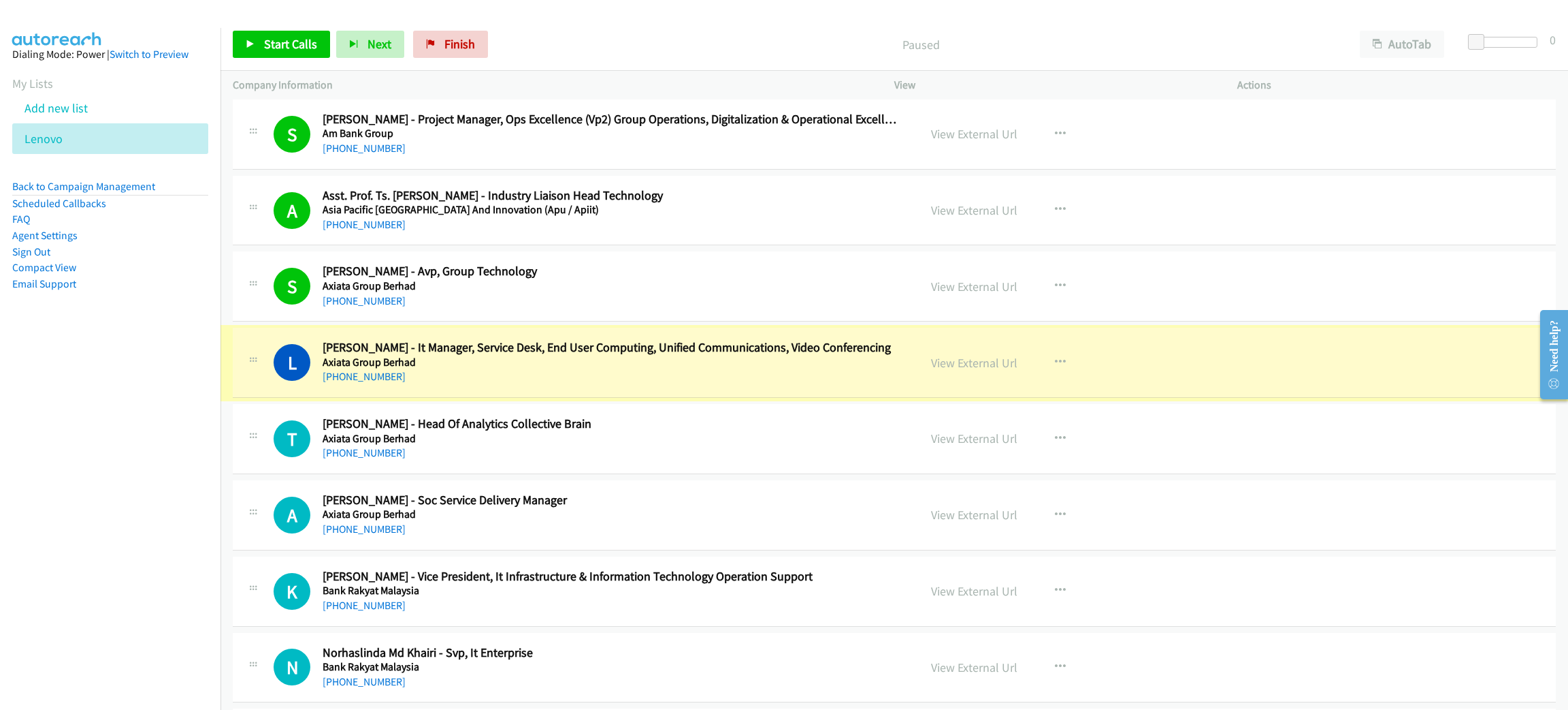
click at [993, 362] on link "View External Url" at bounding box center [974, 362] width 86 height 16
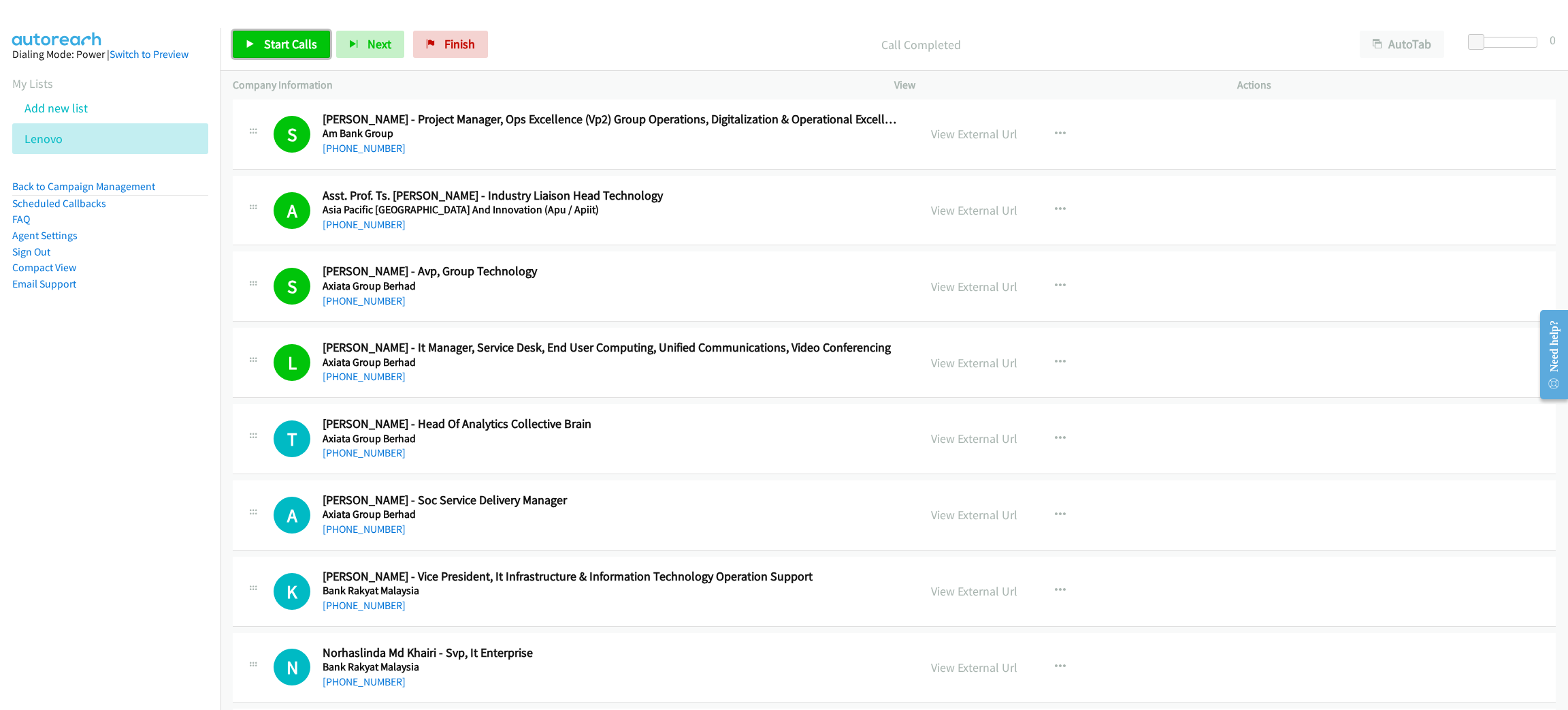
click at [308, 34] on link "Start Calls" at bounding box center [281, 44] width 97 height 27
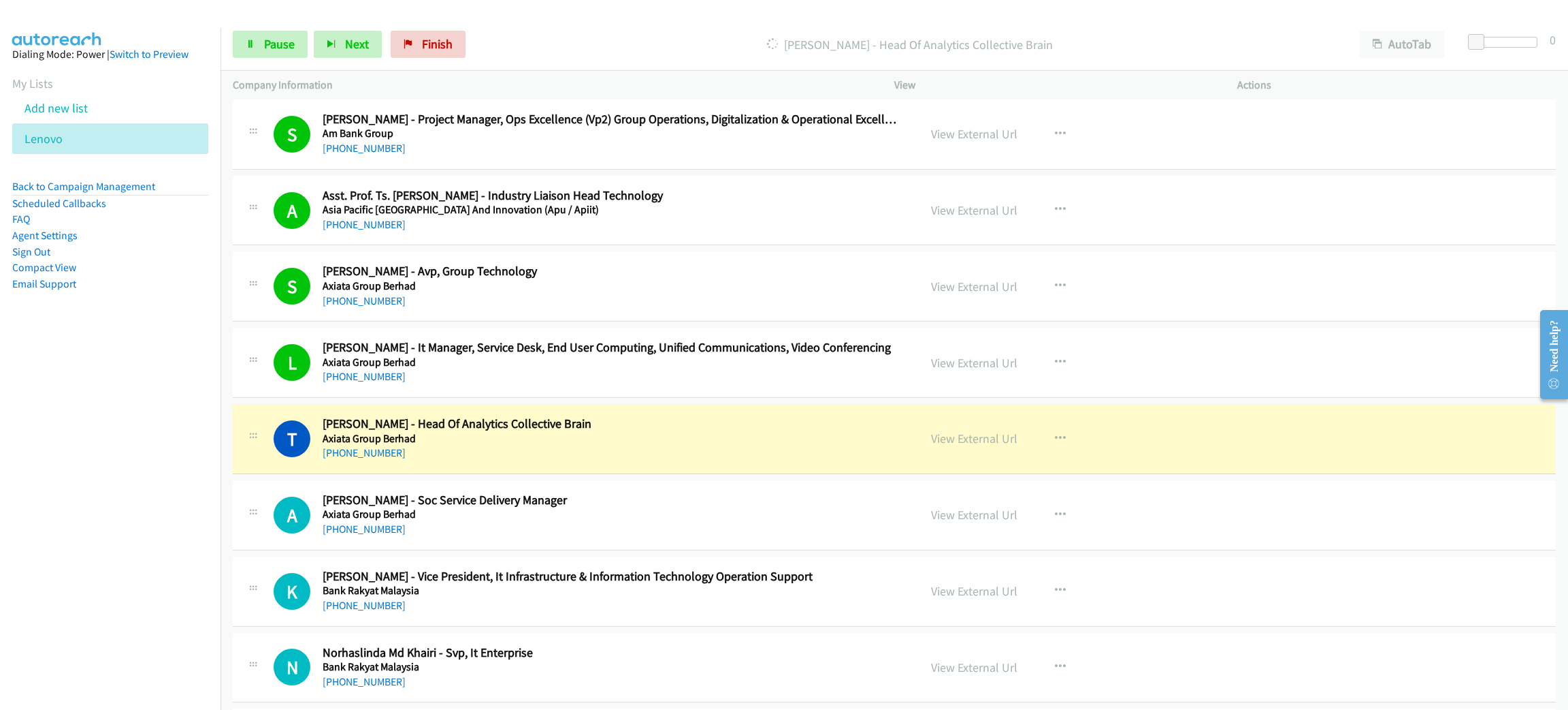
click at [226, 41] on div "Start Calls Pause Next Finish Dialing Thomas Lynch - Head Of Analytics Collecti…" at bounding box center [894, 44] width 1348 height 52
click at [242, 44] on link "Pause" at bounding box center [270, 44] width 75 height 27
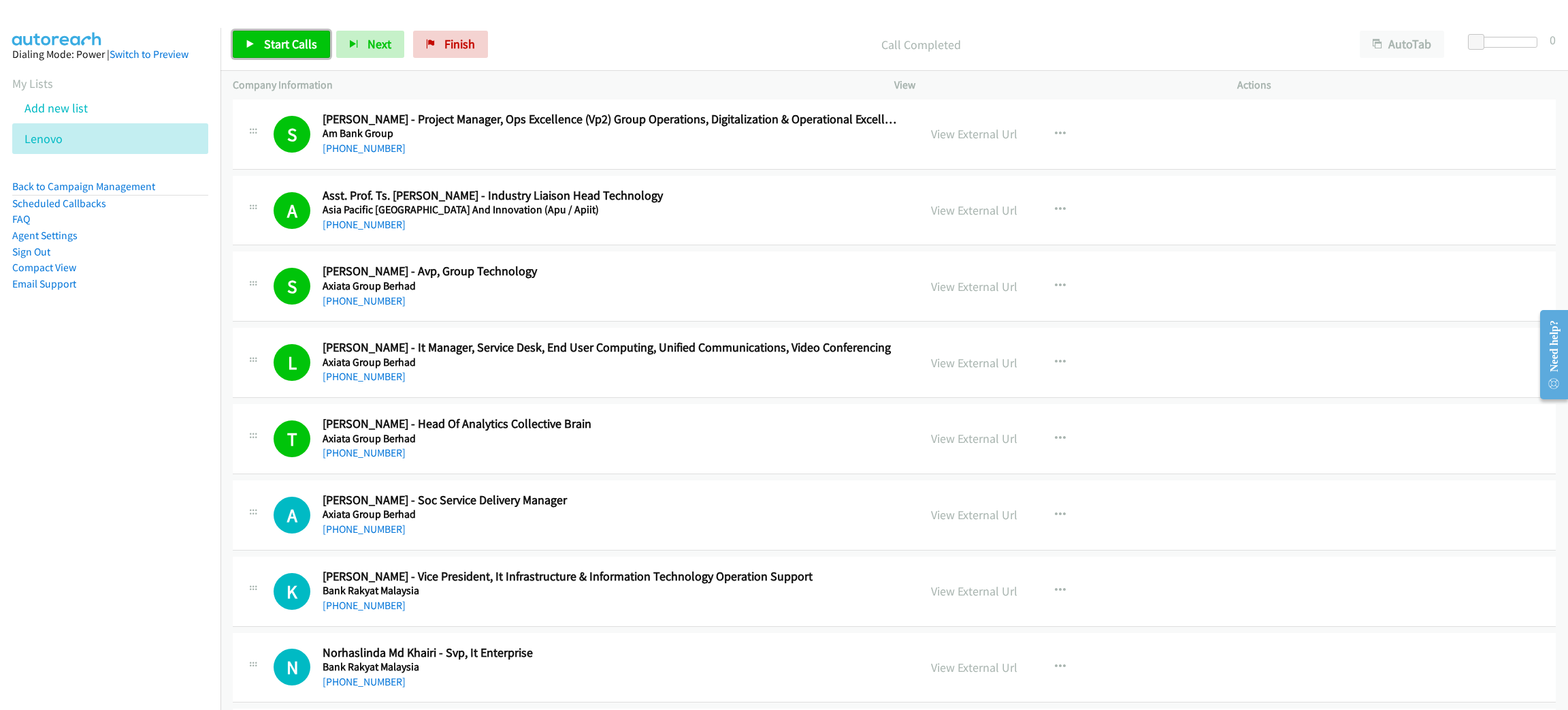
click at [303, 50] on link "Start Calls" at bounding box center [281, 44] width 97 height 27
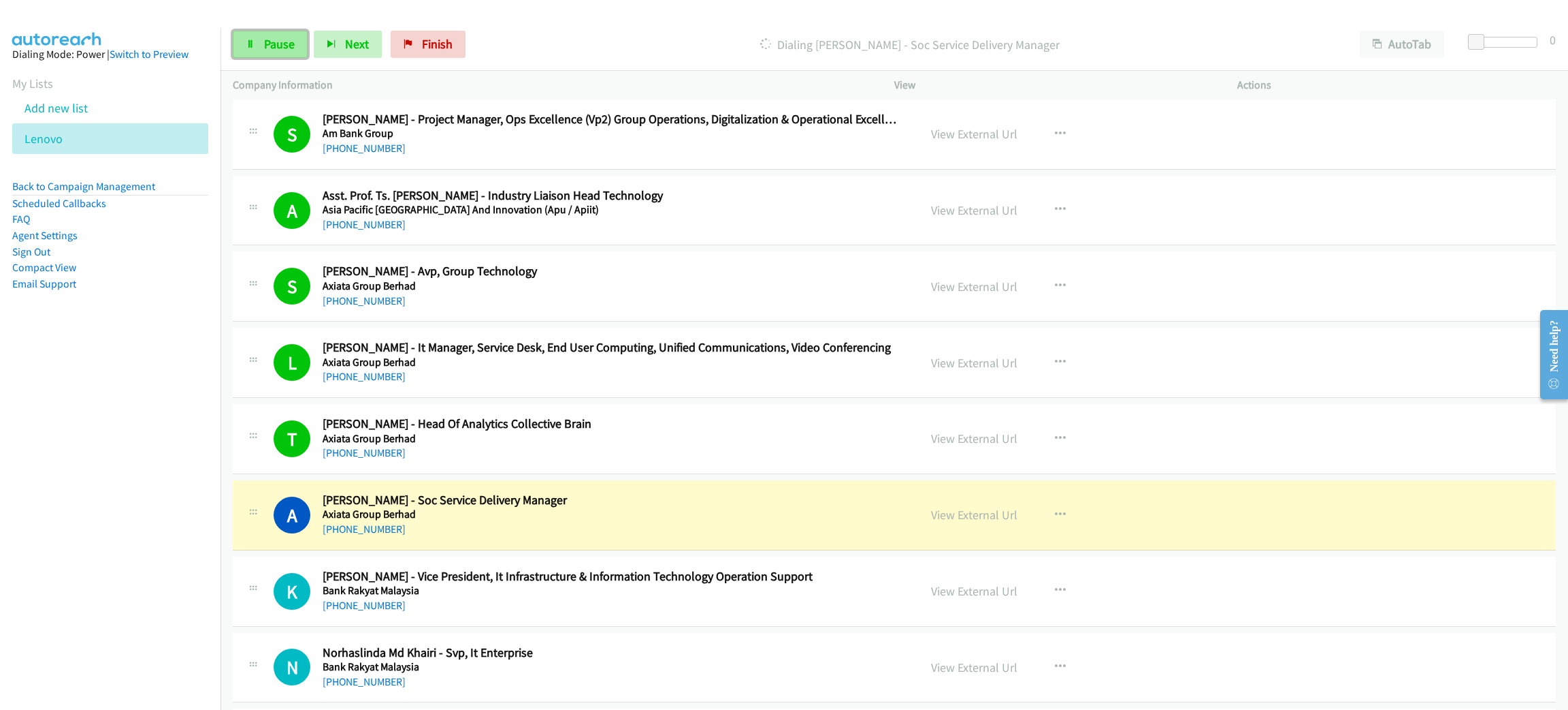
click at [297, 43] on link "Pause" at bounding box center [270, 44] width 75 height 27
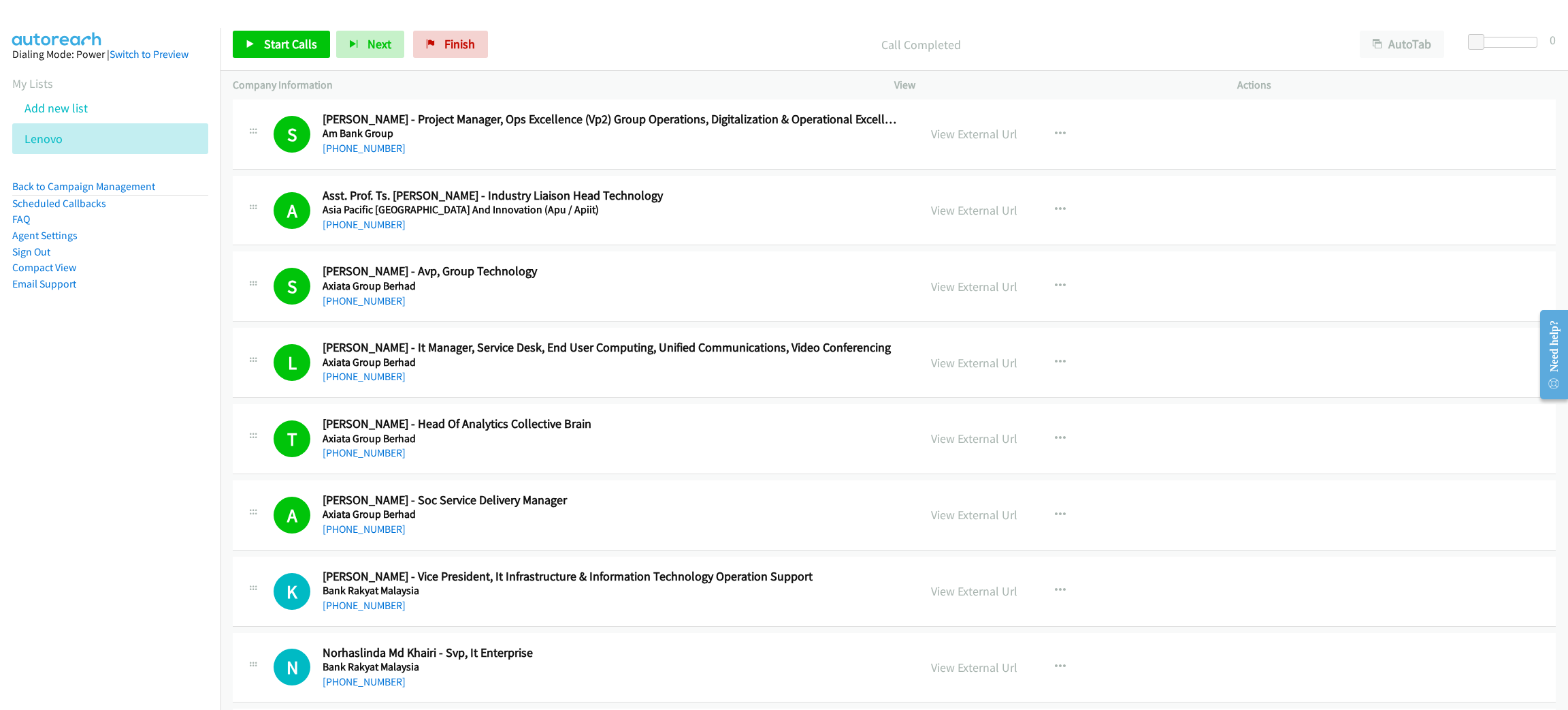
click at [635, 56] on div "Call Completed" at bounding box center [921, 44] width 853 height 27
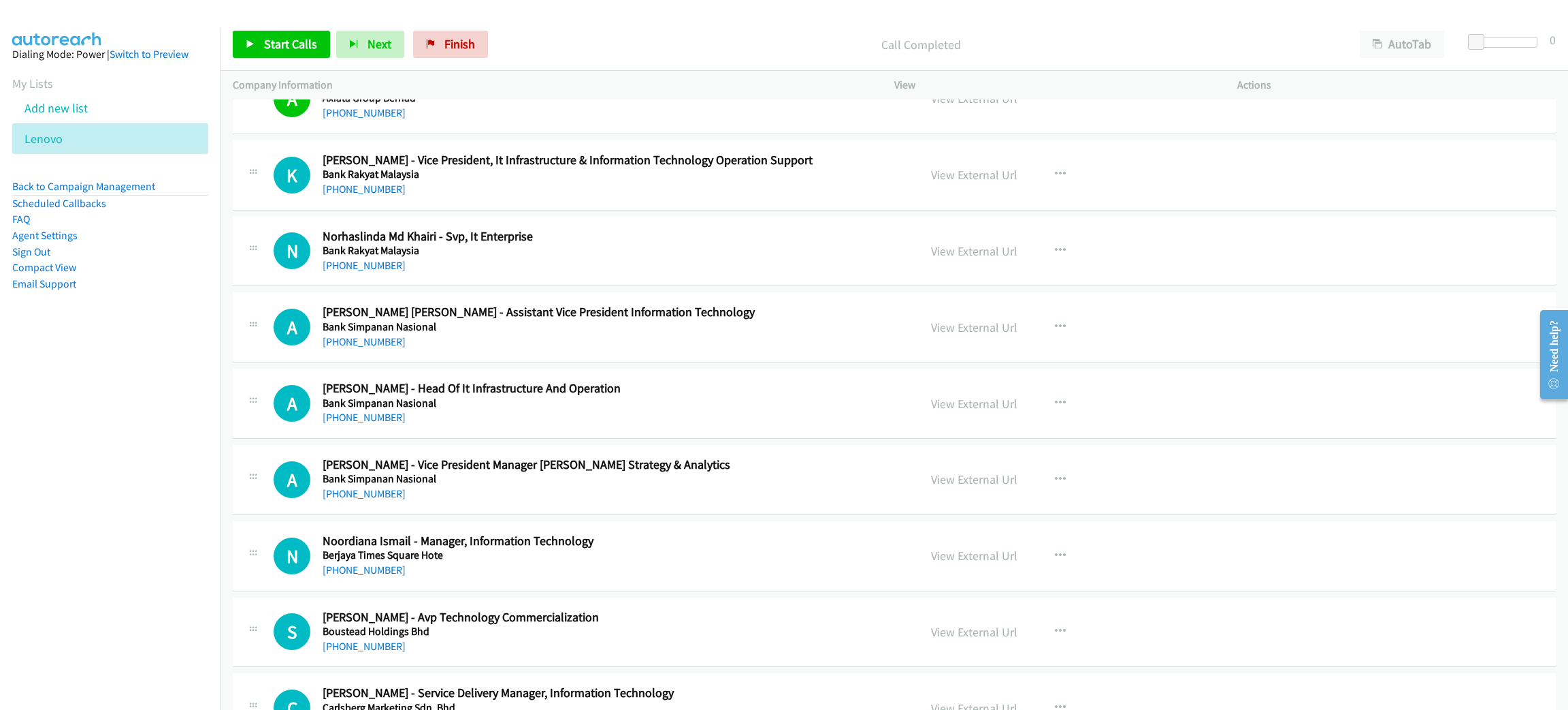
scroll to position [2359, 0]
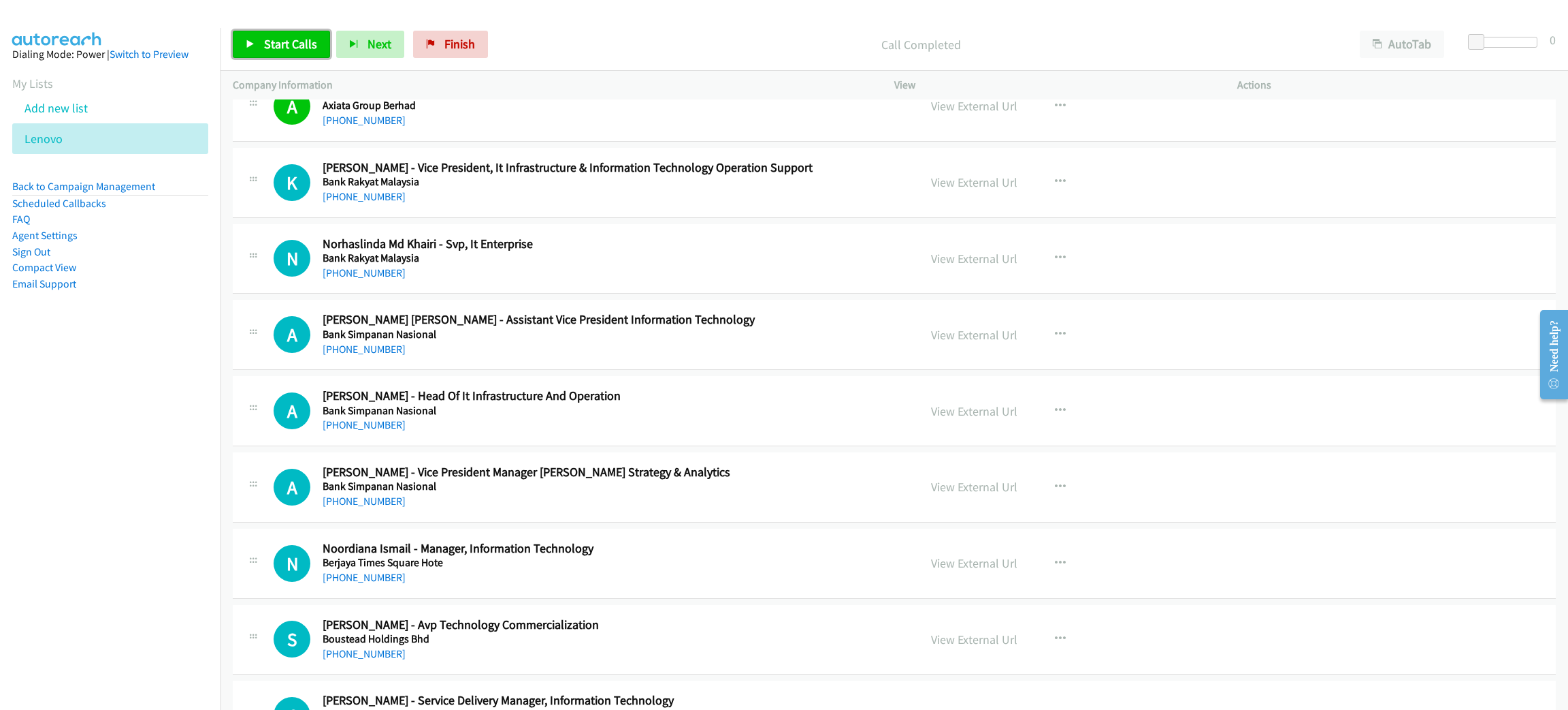
click at [296, 41] on span "Start Calls" at bounding box center [291, 44] width 53 height 16
click at [662, 34] on div "Call Completed" at bounding box center [910, 44] width 876 height 27
click at [627, 260] on h5 "Bank Rakyat Malaysia" at bounding box center [611, 258] width 576 height 13
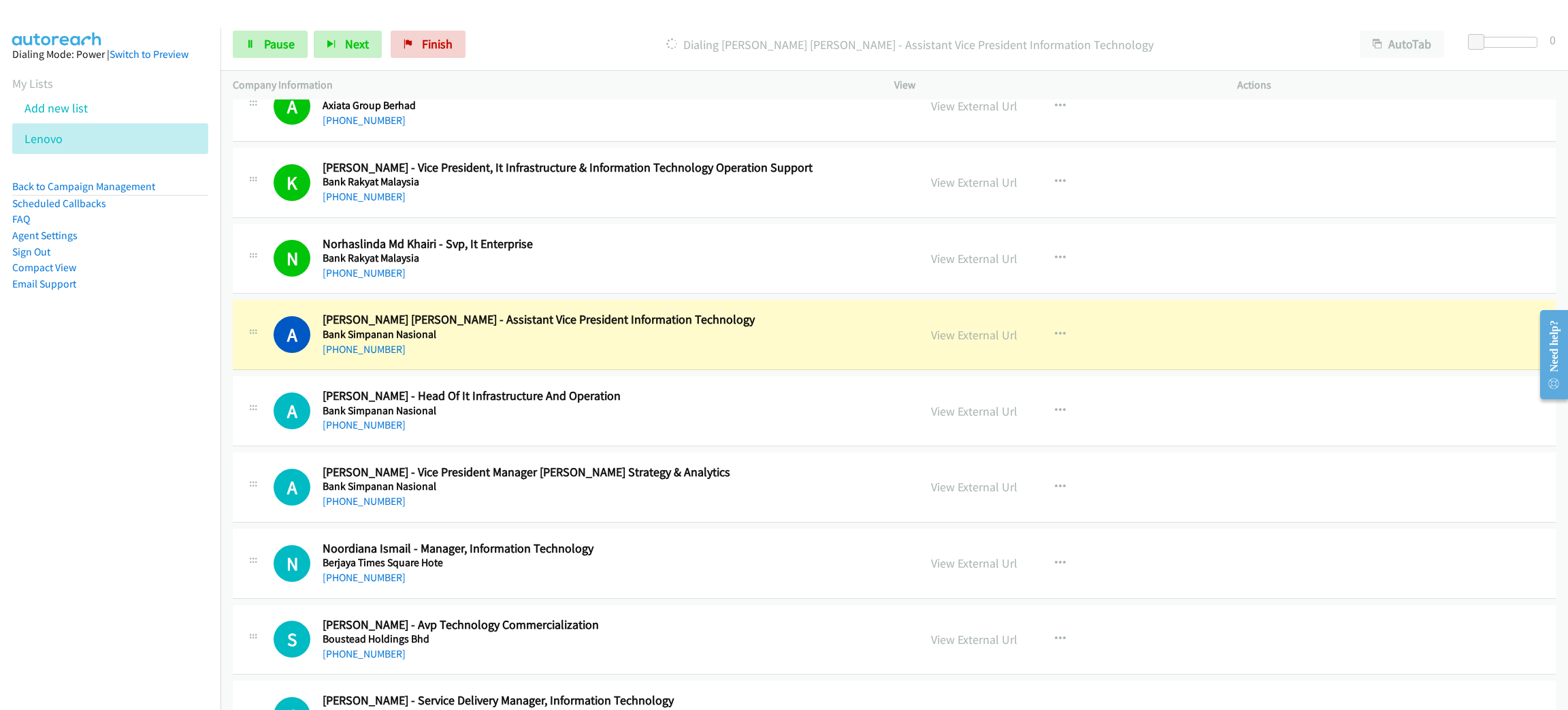
click at [627, 260] on h5 "Bank Rakyat Malaysia" at bounding box center [611, 258] width 576 height 13
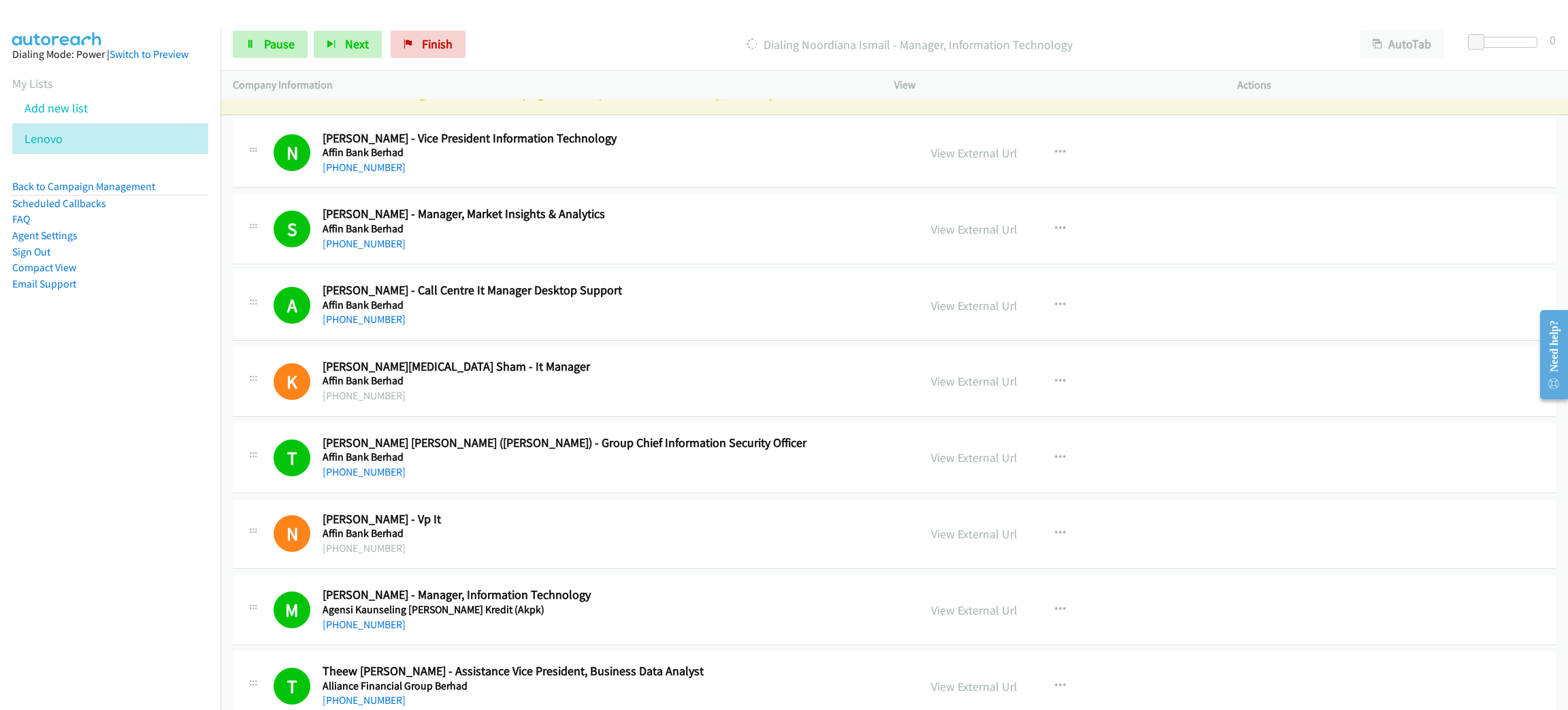
scroll to position [0, 0]
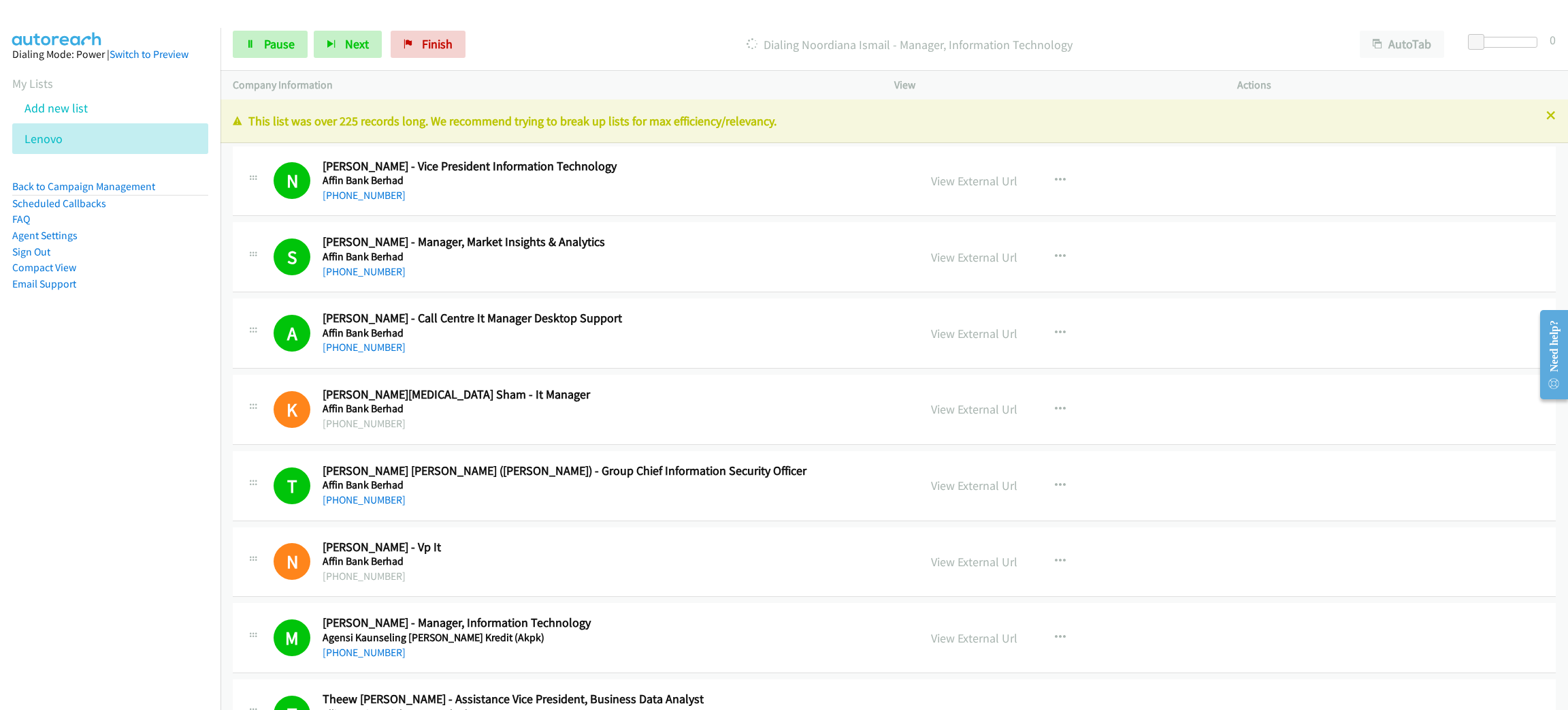
drag, startPoint x: 673, startPoint y: 200, endPoint x: 680, endPoint y: 154, distance: 46.5
click at [286, 34] on link "Pause" at bounding box center [270, 44] width 75 height 27
click at [993, 174] on link "View External Url" at bounding box center [974, 181] width 86 height 16
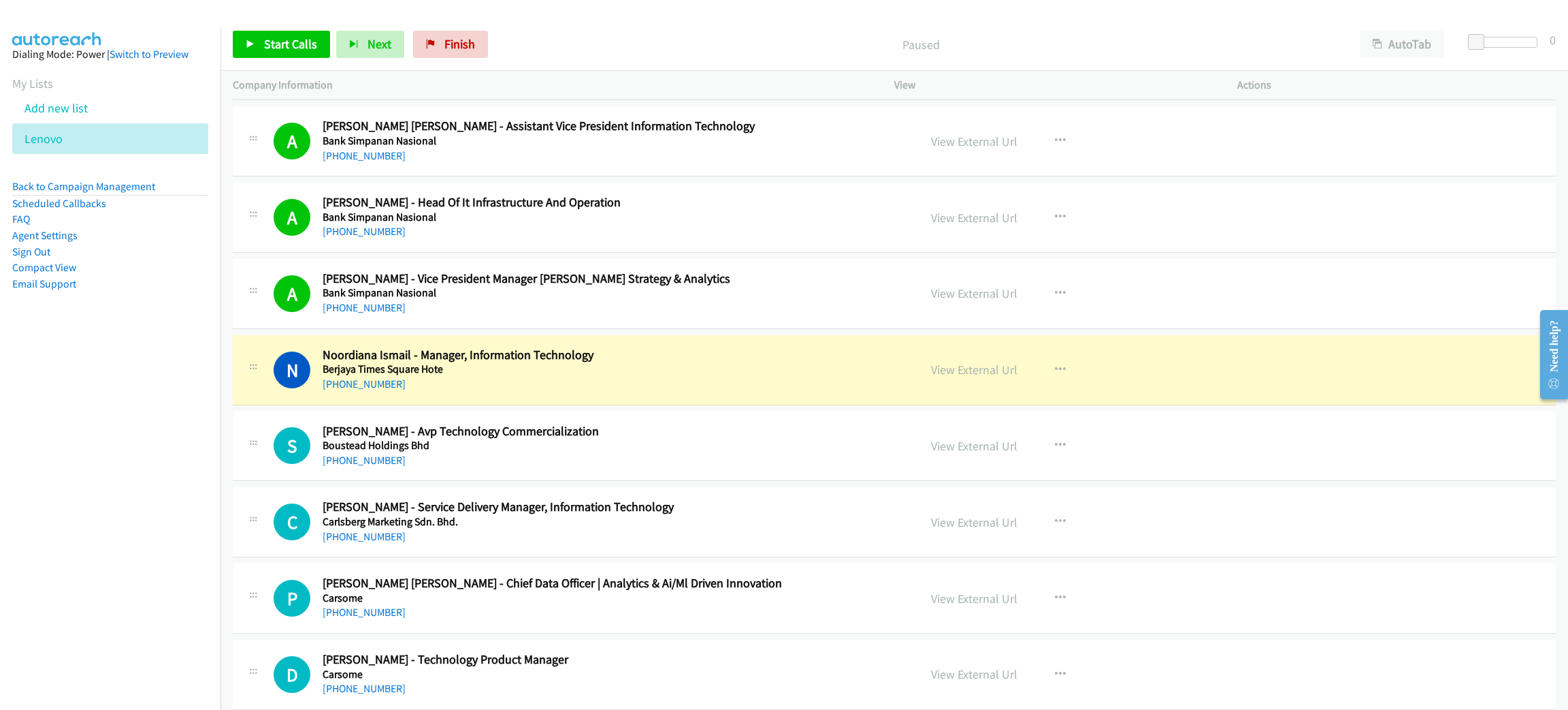
scroll to position [2553, 0]
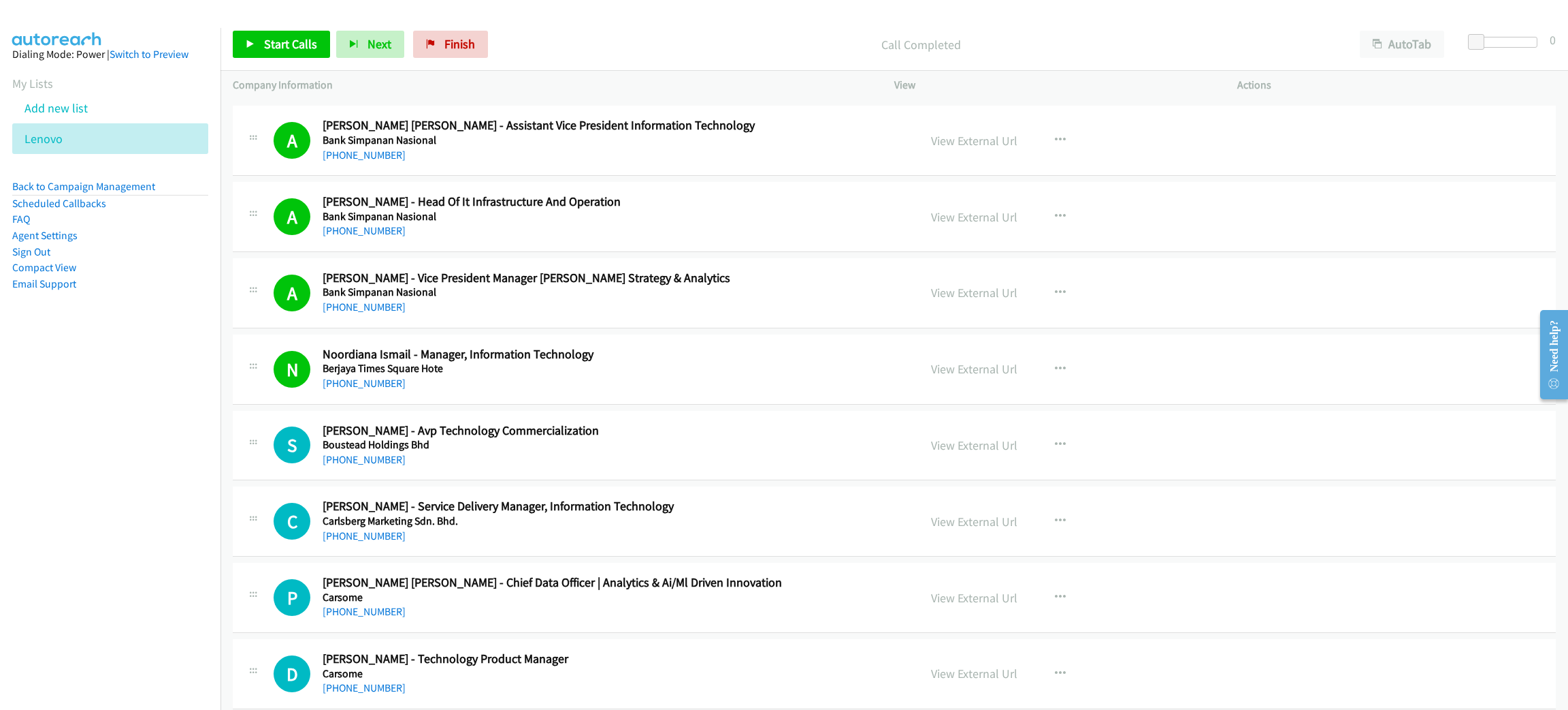
click at [627, 20] on div "Start Calls Pause Next Finish Call Completed AutoTab AutoTab 0" at bounding box center [894, 44] width 1348 height 52
click at [285, 40] on span "Start Calls" at bounding box center [291, 44] width 53 height 16
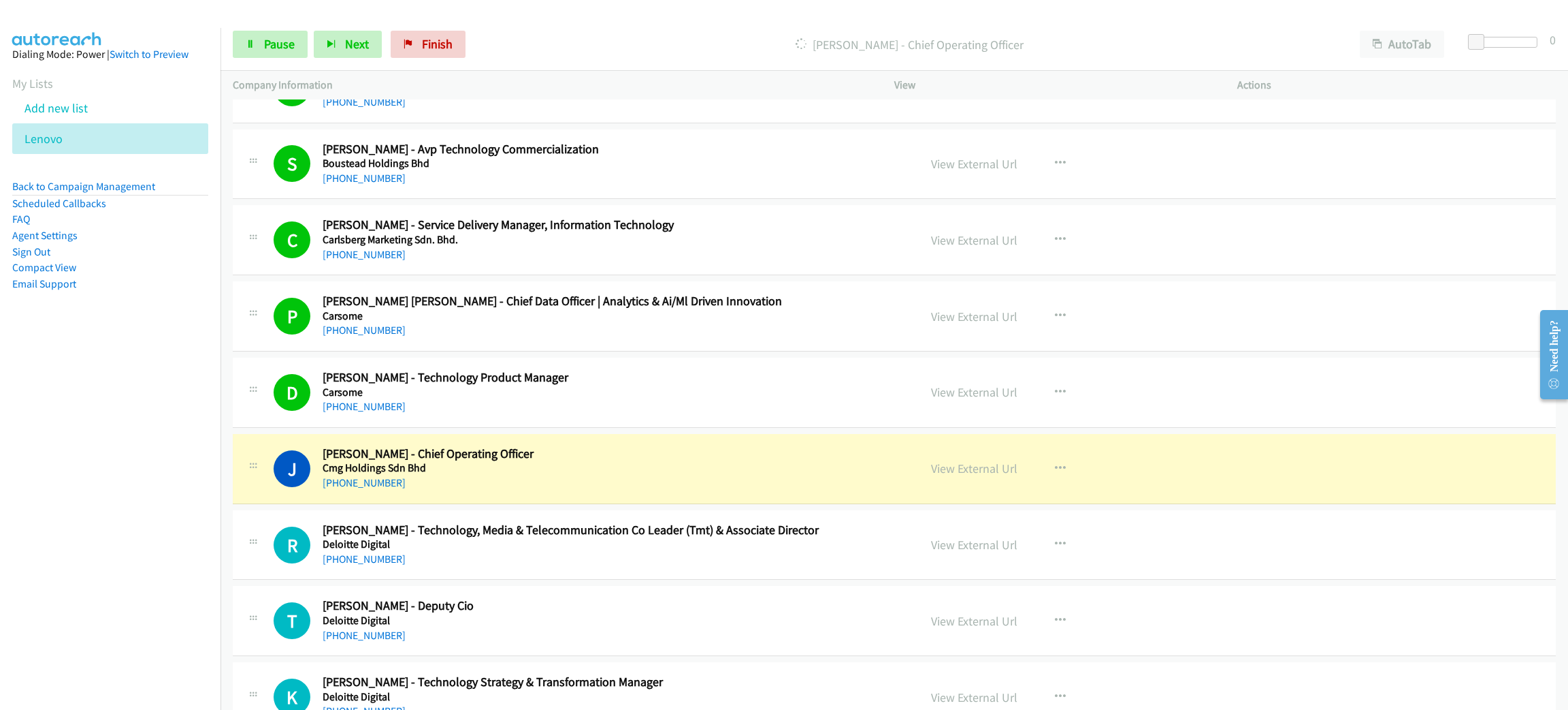
scroll to position [2860, 0]
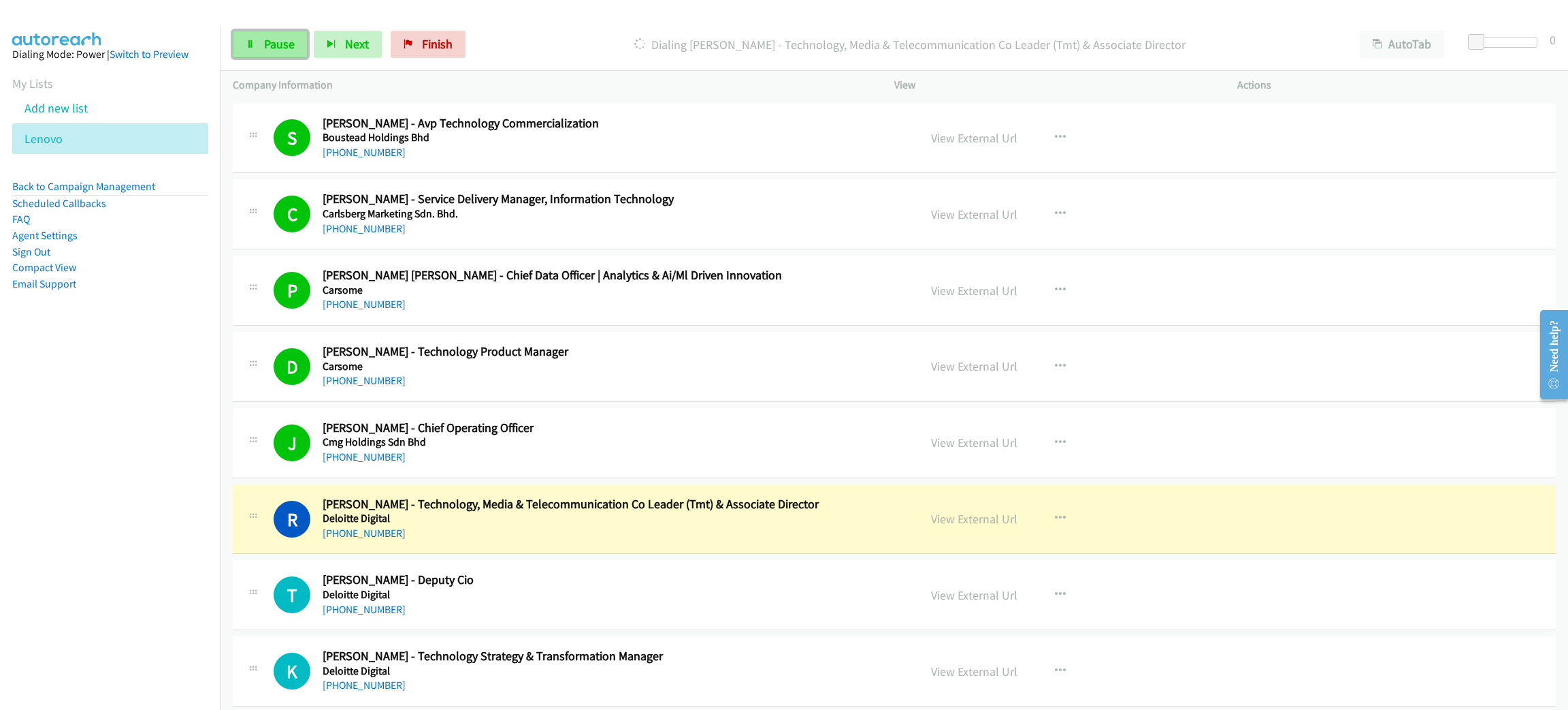
click at [291, 43] on span "Pause" at bounding box center [279, 44] width 31 height 16
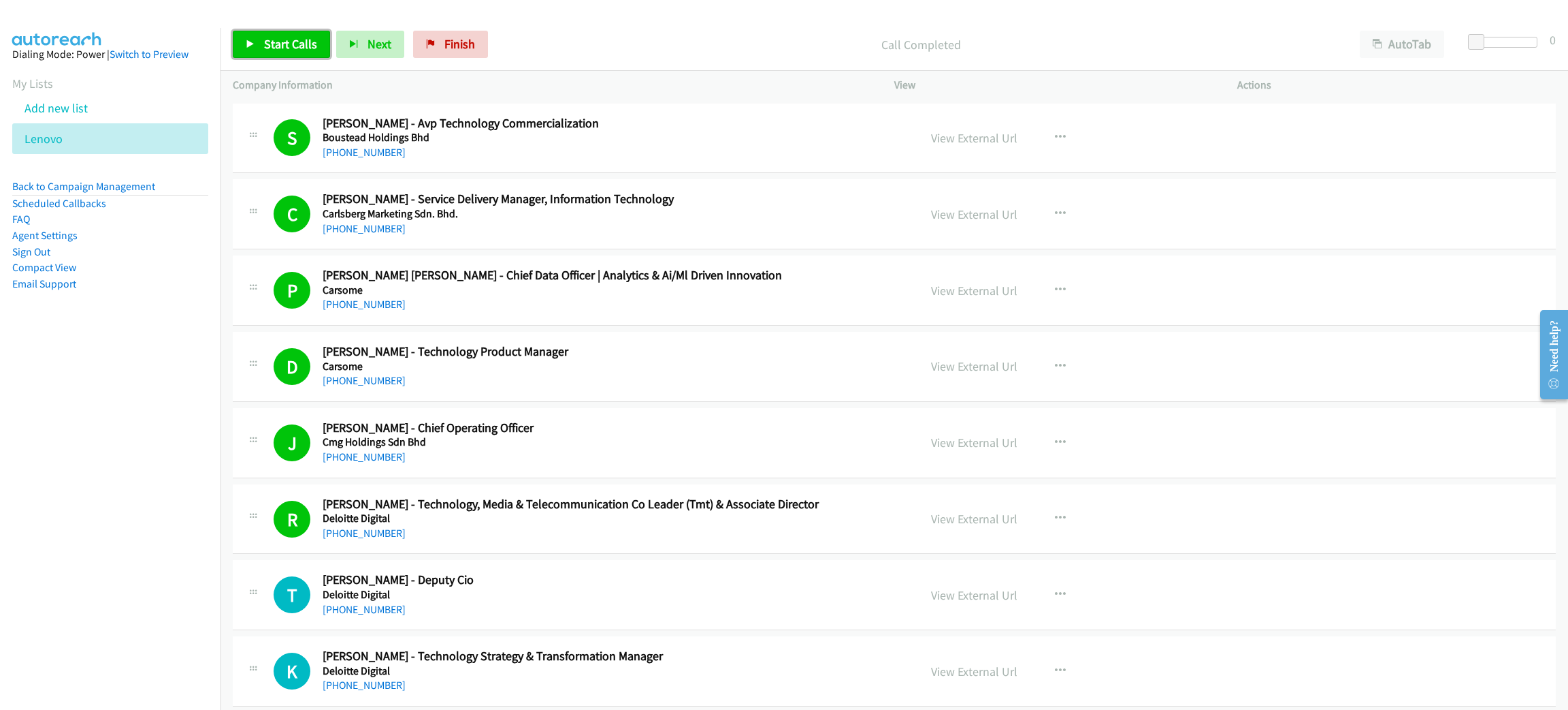
click at [282, 31] on link "Start Calls" at bounding box center [281, 44] width 97 height 27
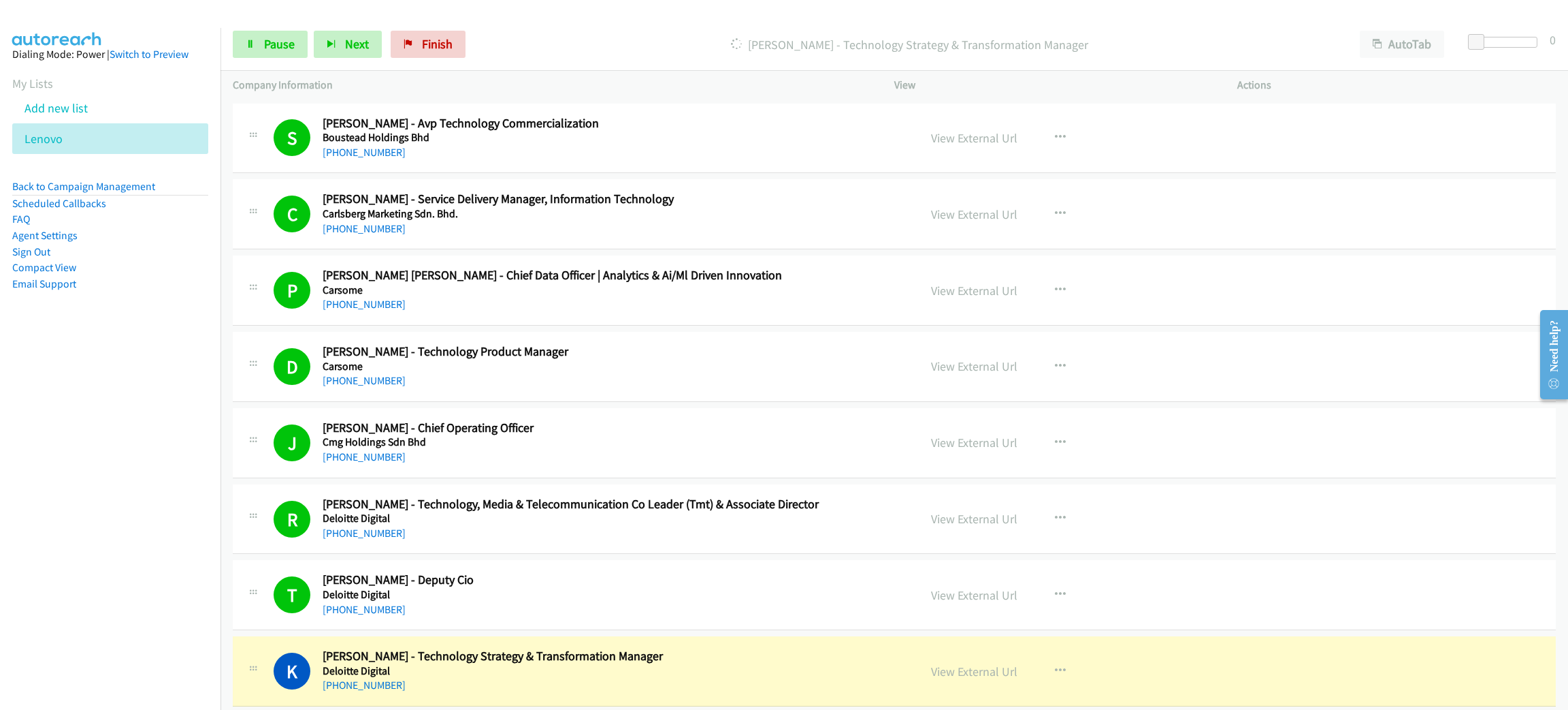
click at [640, 684] on div "[PHONE_NUMBER]" at bounding box center [611, 685] width 576 height 17
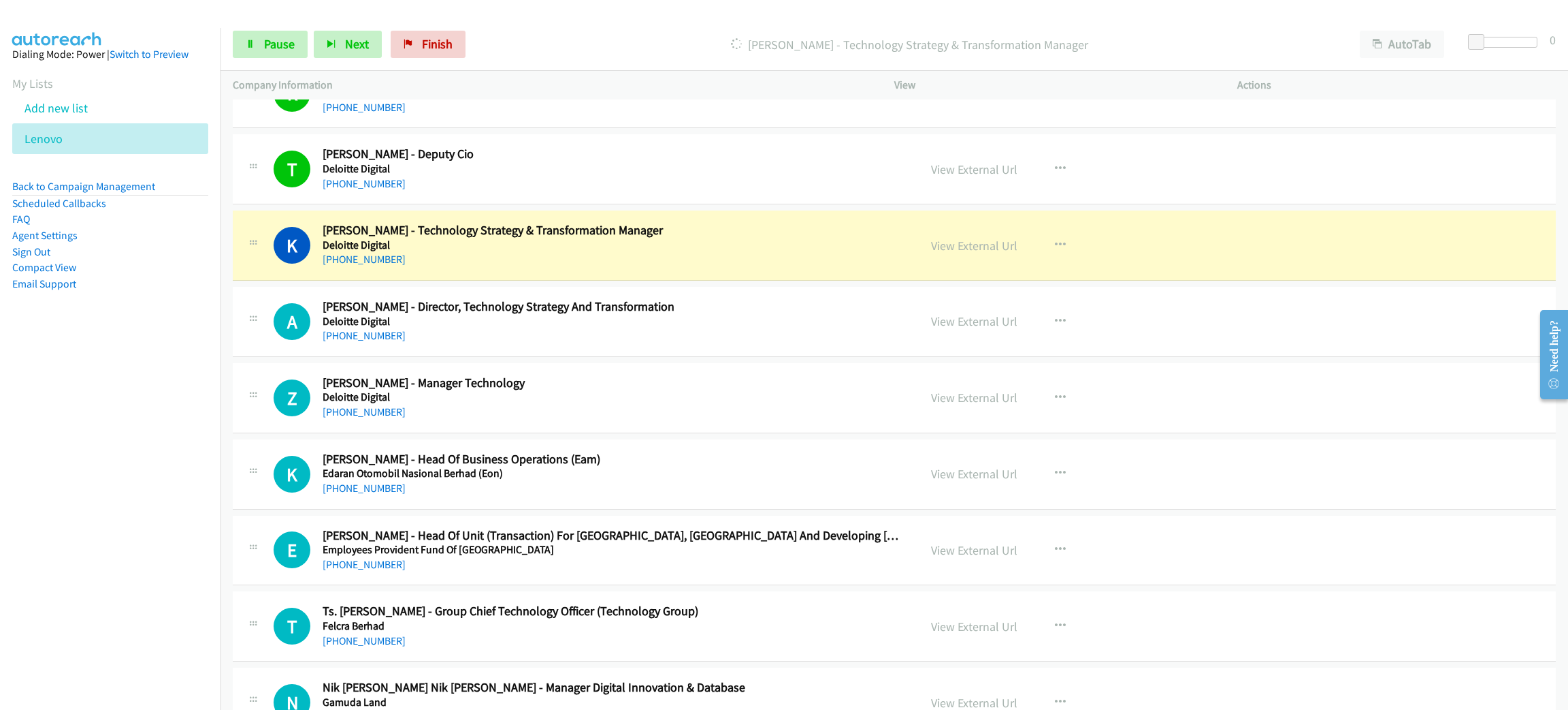
scroll to position [3371, 0]
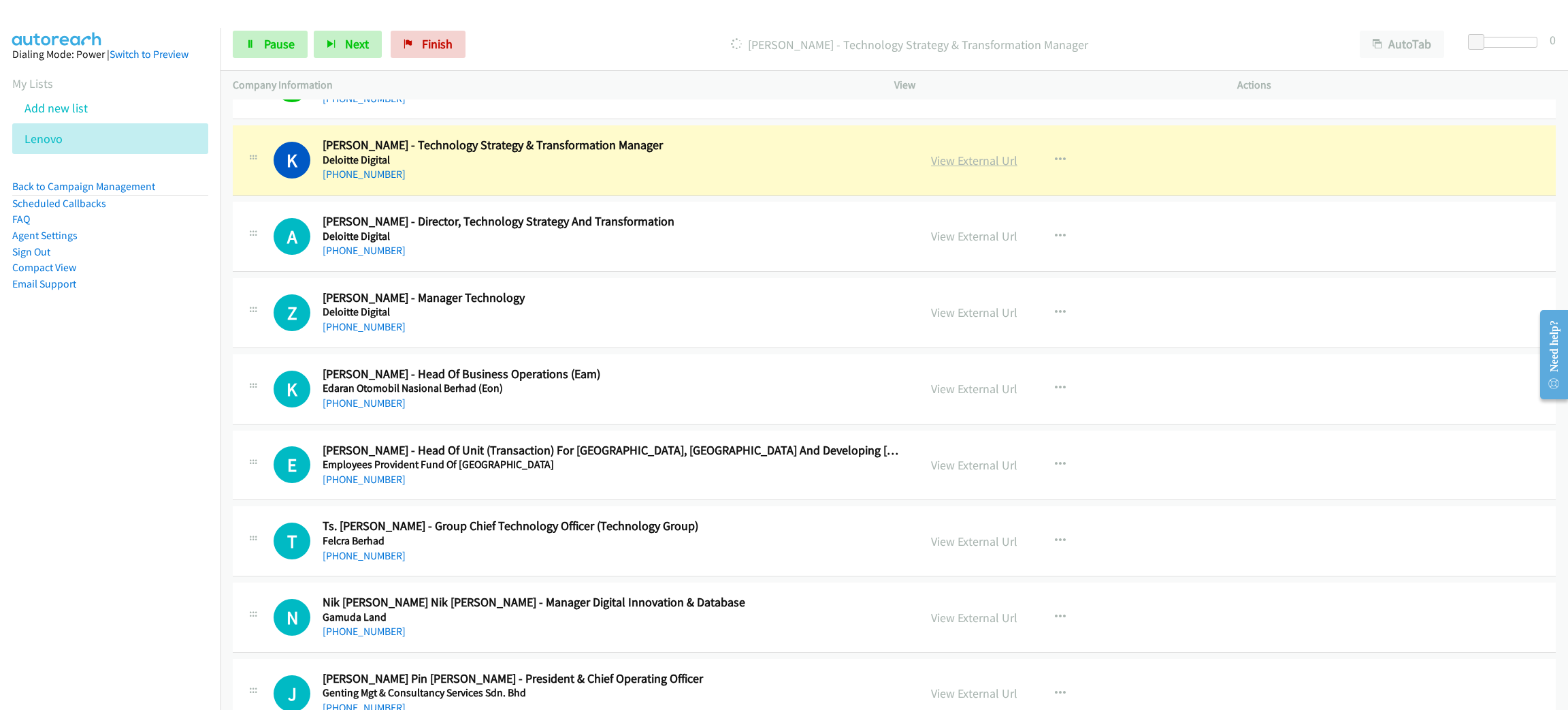
click at [974, 168] on link "View External Url" at bounding box center [974, 161] width 86 height 16
click at [271, 34] on link "Pause" at bounding box center [270, 44] width 75 height 27
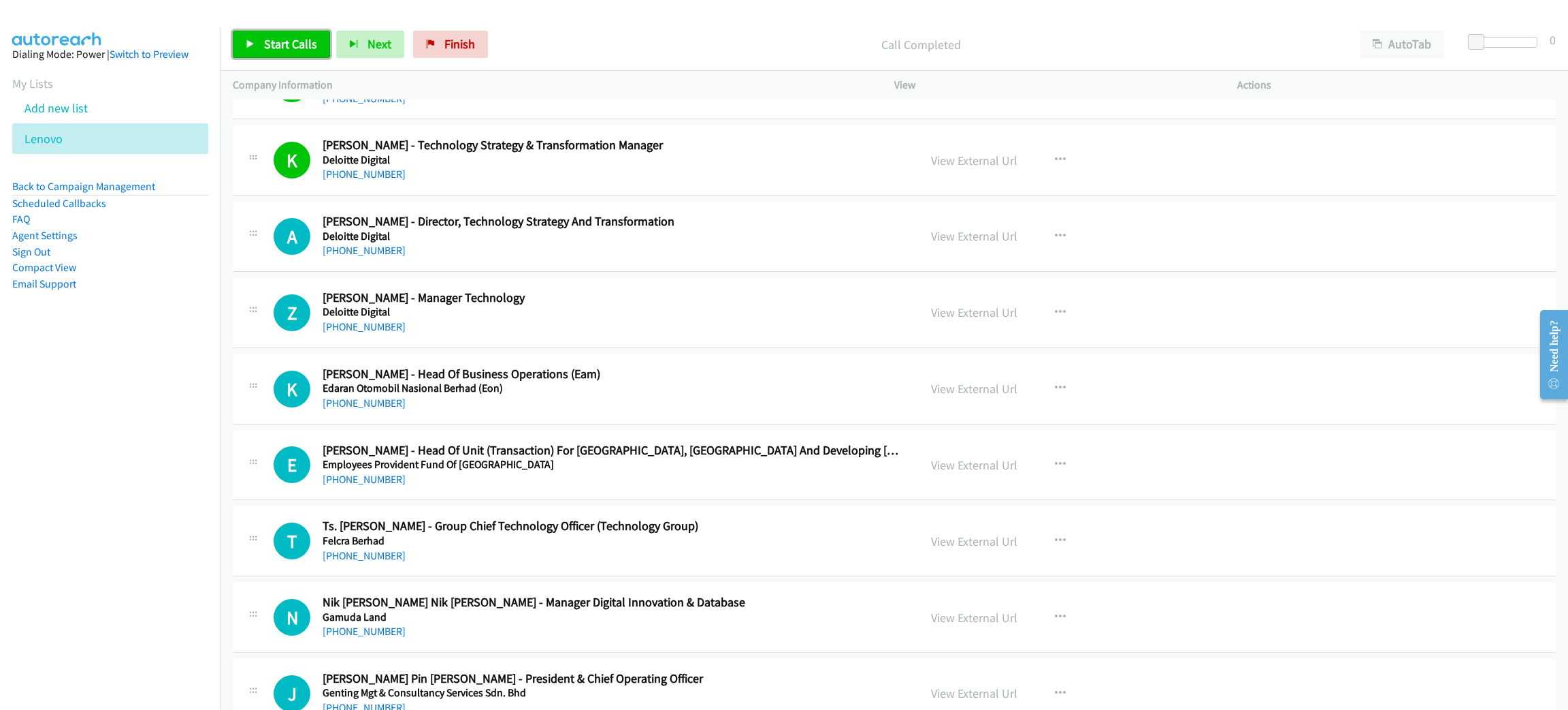
click at [261, 47] on link "Start Calls" at bounding box center [281, 44] width 97 height 27
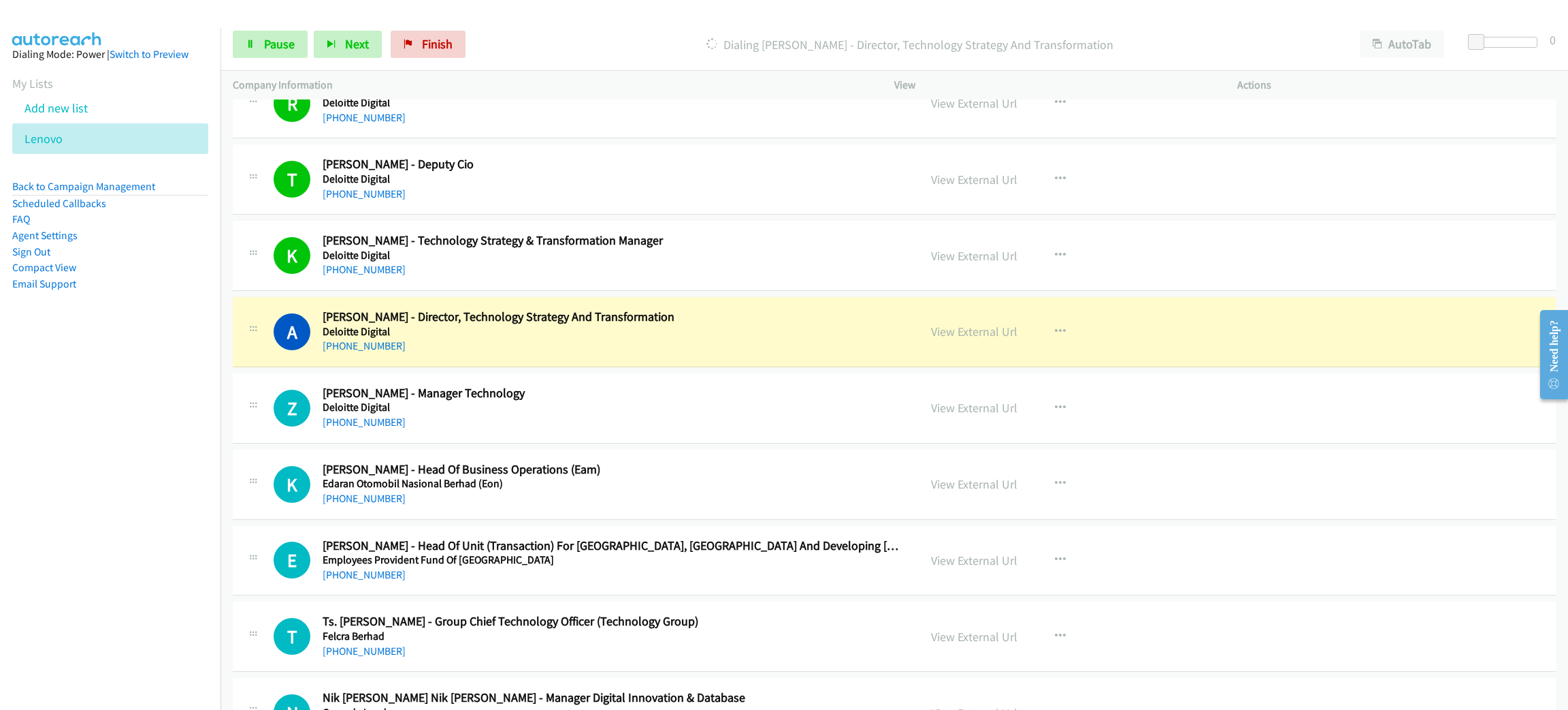
scroll to position [3269, 0]
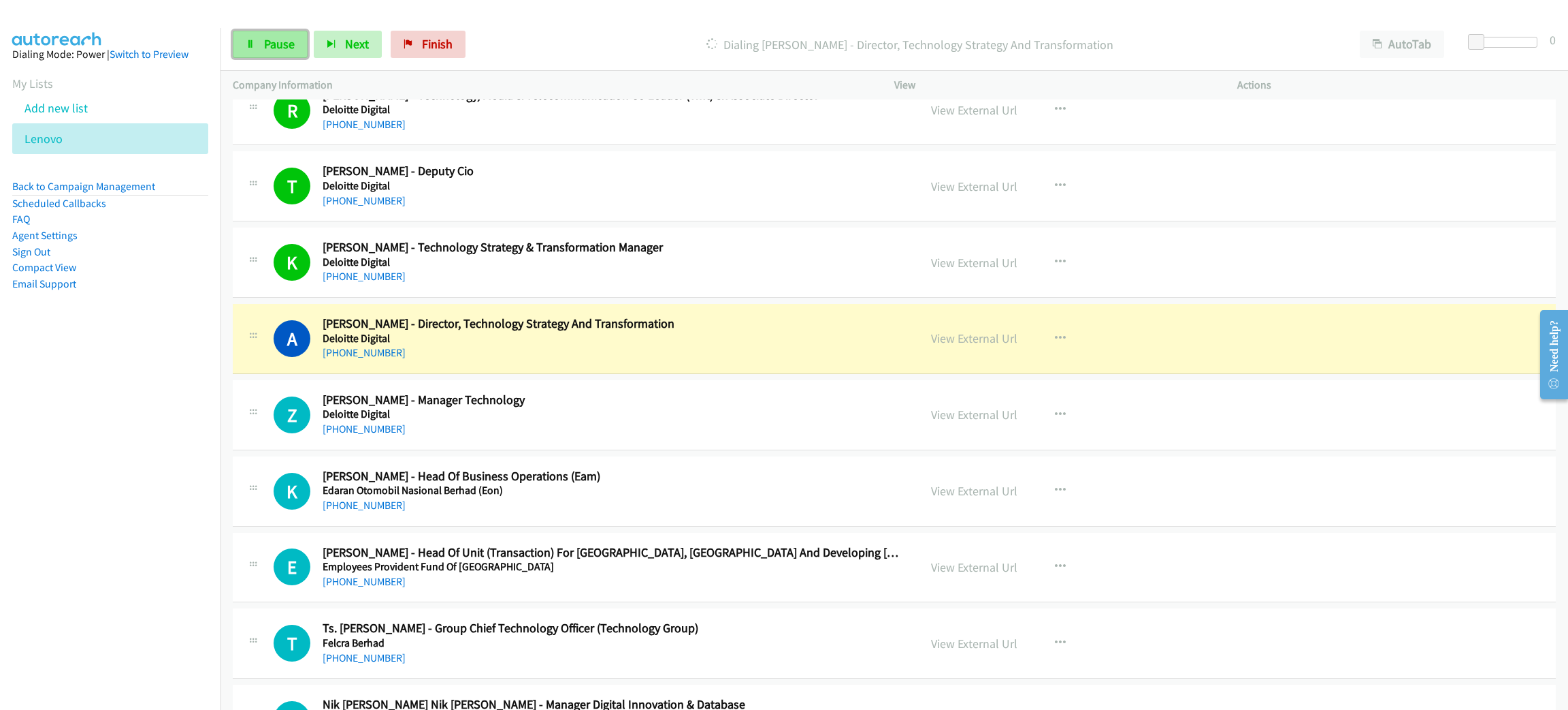
click at [277, 41] on span "Pause" at bounding box center [279, 44] width 31 height 16
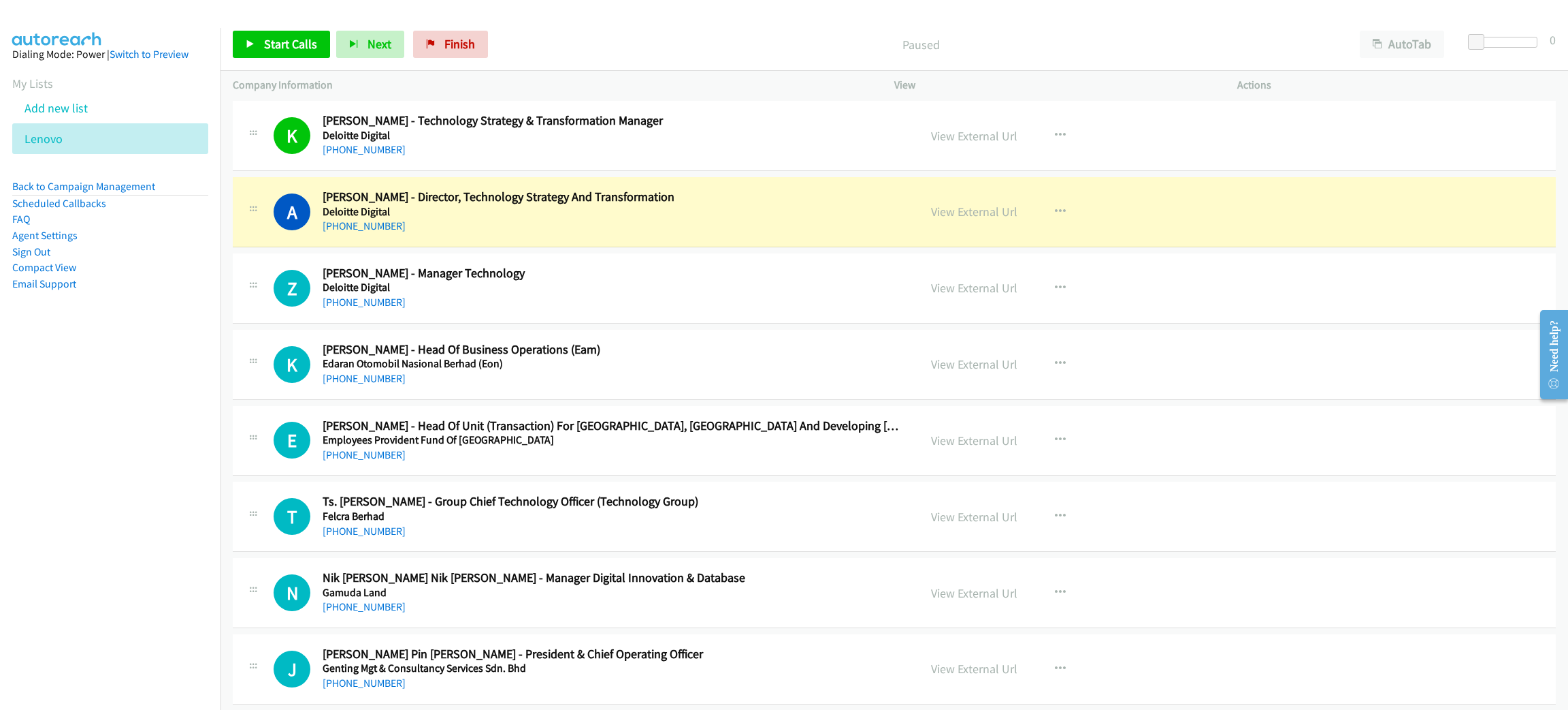
scroll to position [3473, 0]
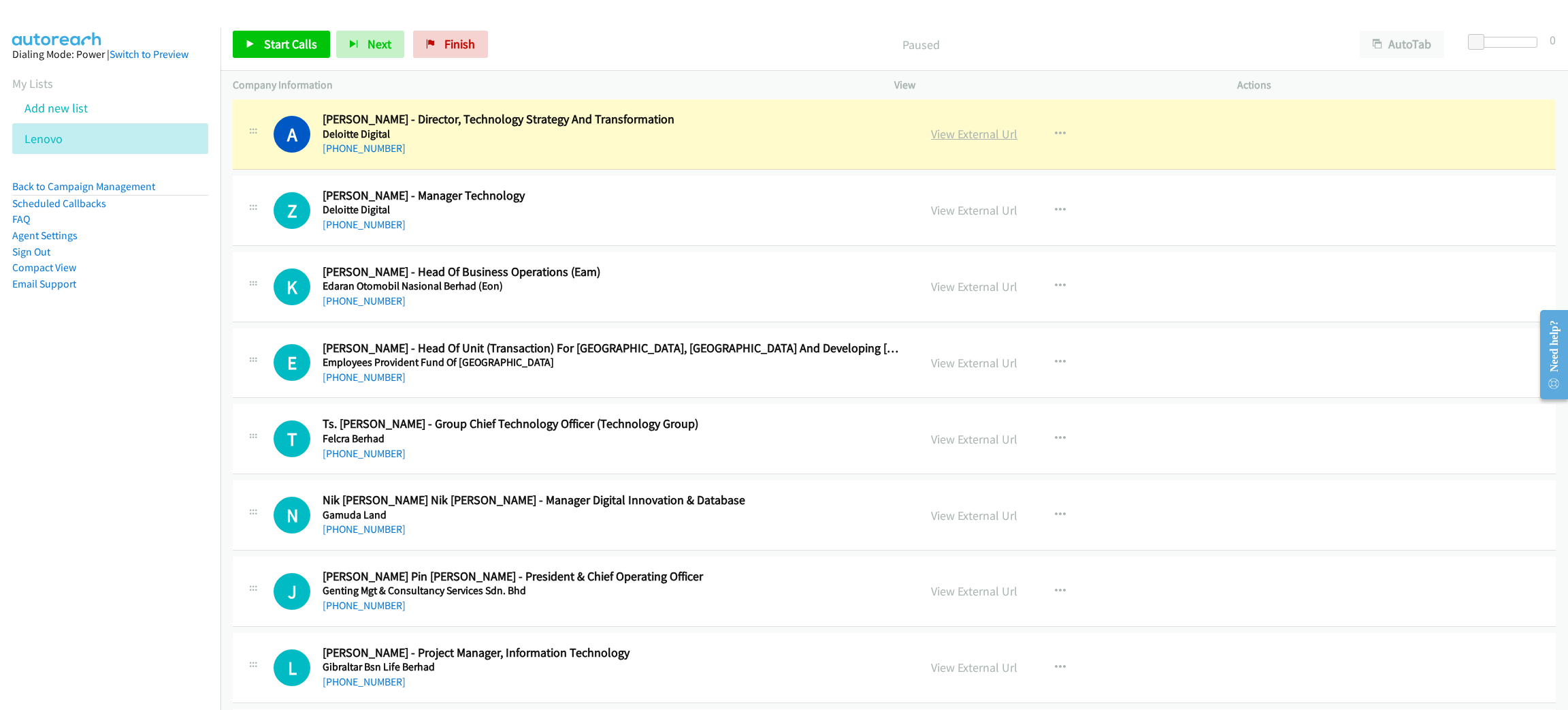
click at [958, 142] on link "View External Url" at bounding box center [974, 134] width 86 height 16
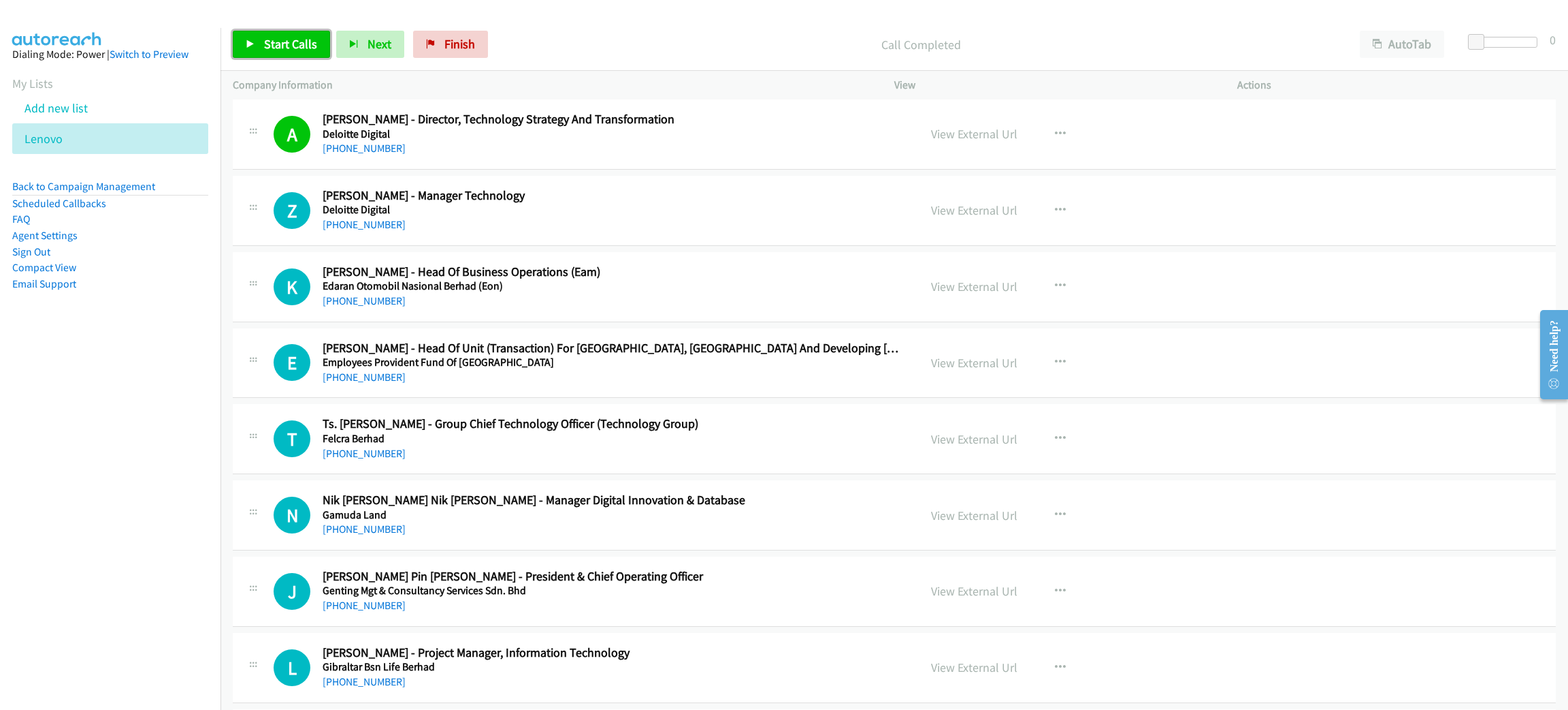
click at [303, 41] on span "Start Calls" at bounding box center [291, 44] width 53 height 16
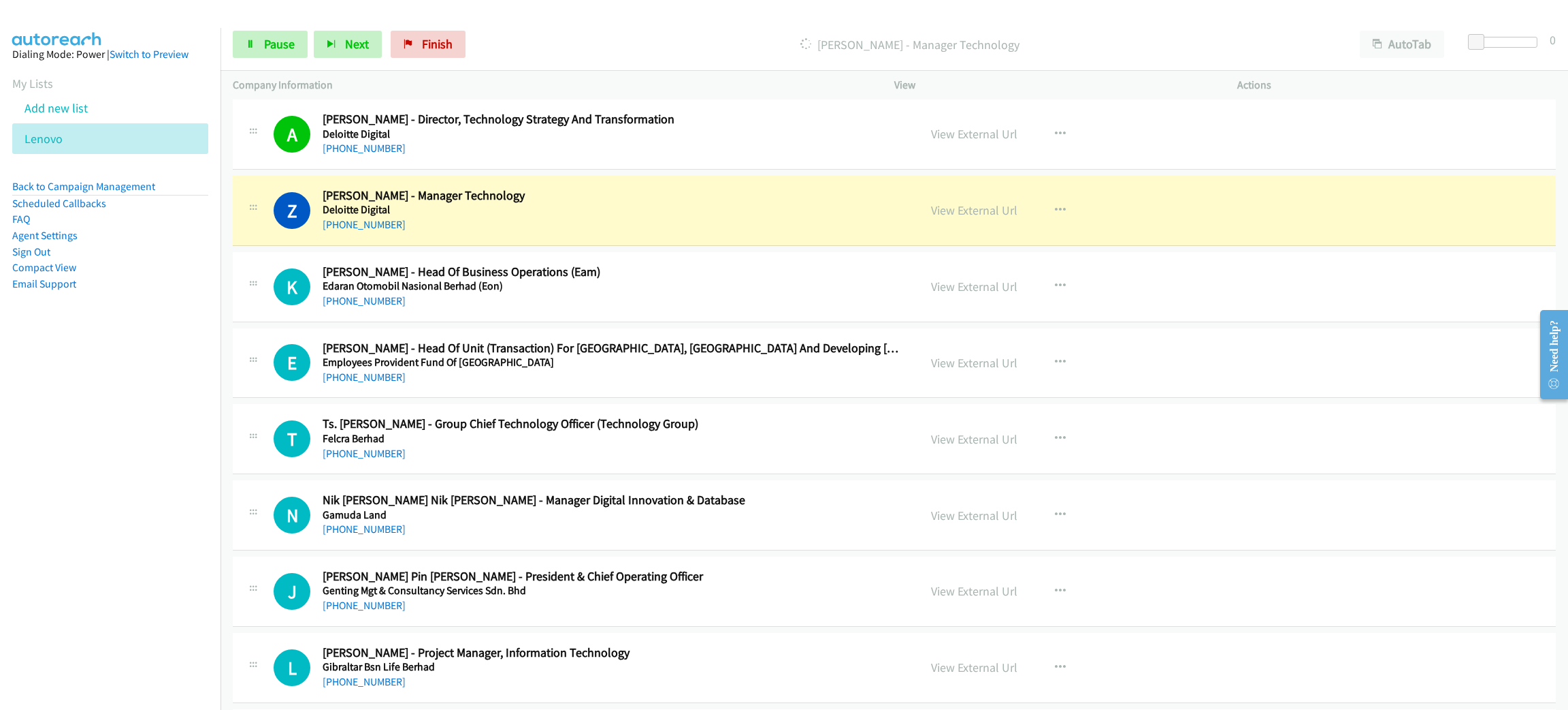
click at [661, 230] on div "[PHONE_NUMBER]" at bounding box center [611, 225] width 576 height 17
click at [991, 218] on link "View External Url" at bounding box center [974, 210] width 86 height 16
click at [256, 43] on link "Pause" at bounding box center [270, 44] width 75 height 27
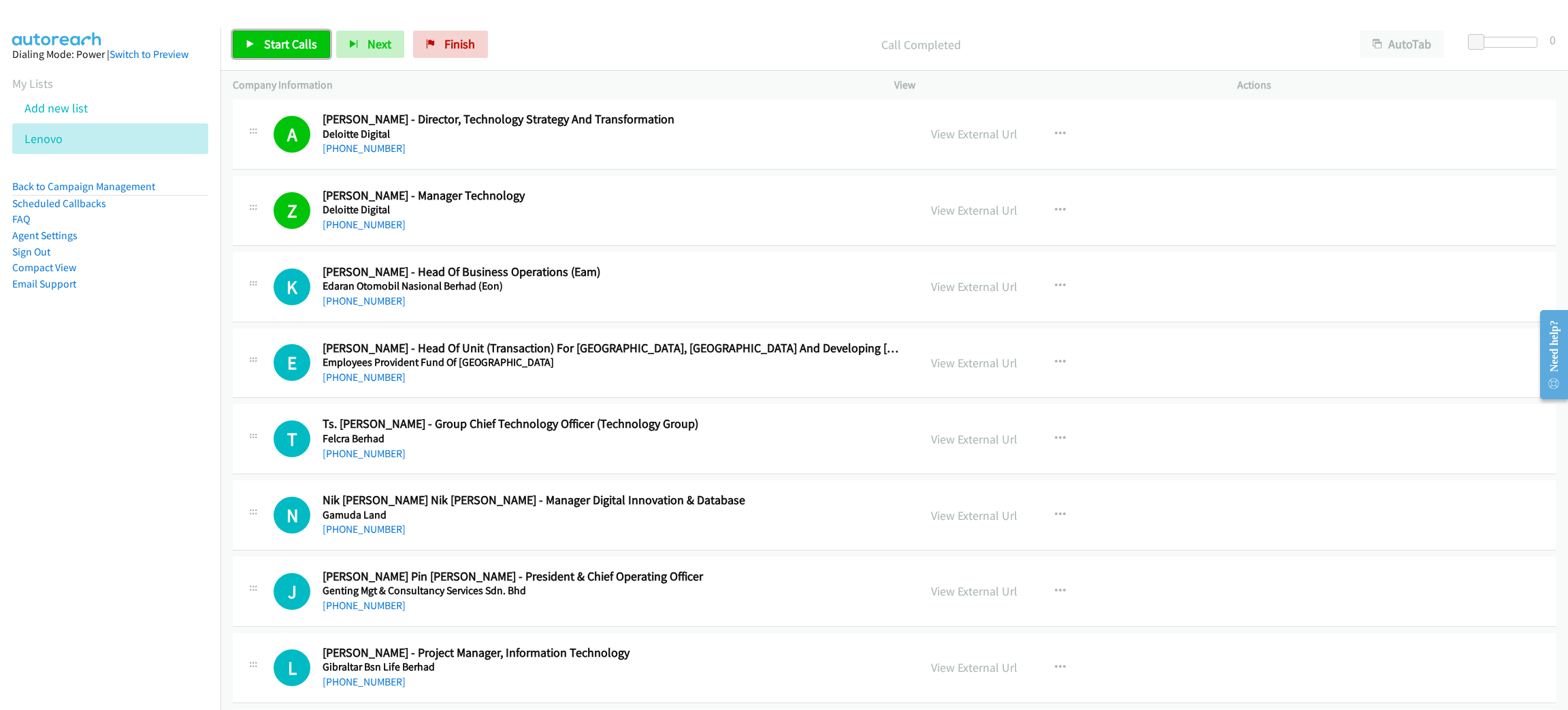
click at [309, 50] on span "Start Calls" at bounding box center [291, 44] width 53 height 16
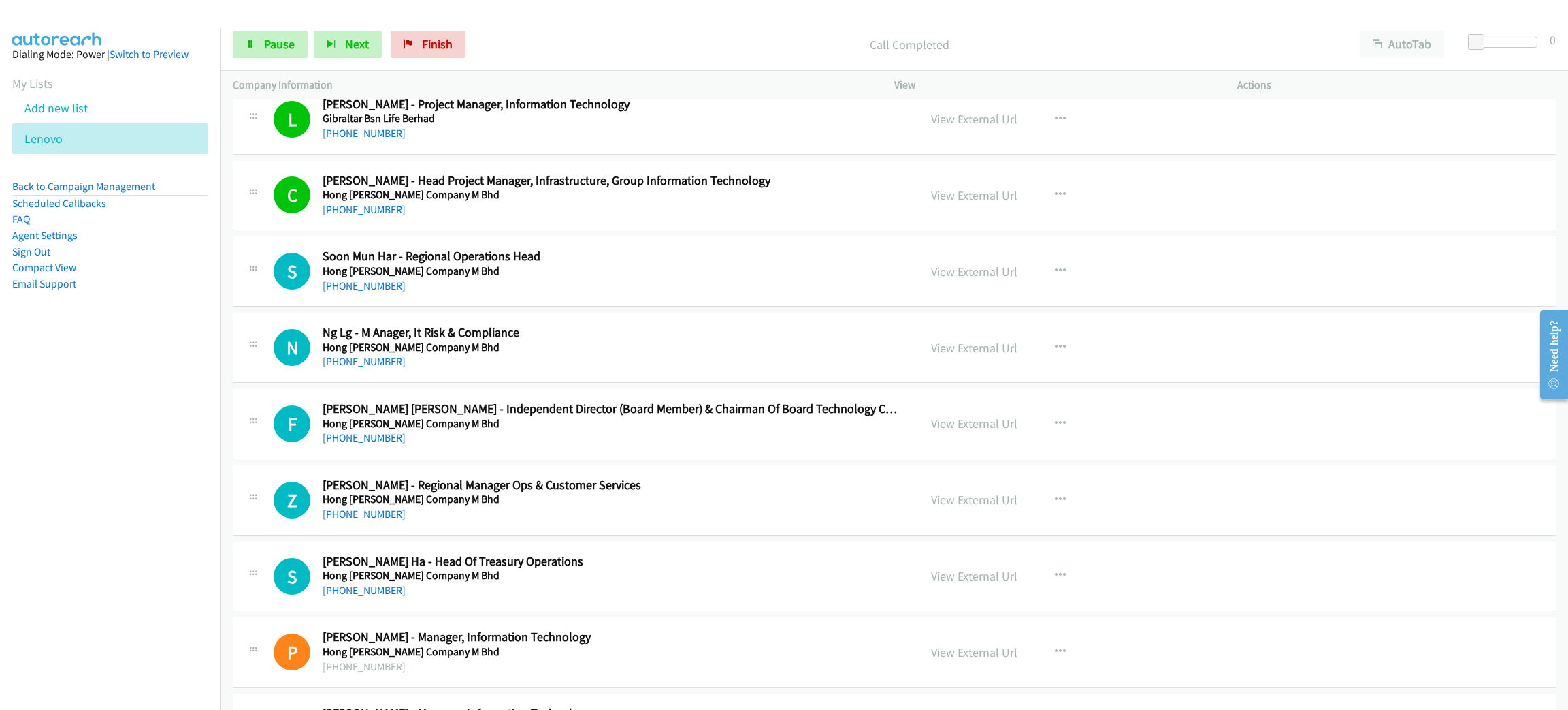
scroll to position [4085, 0]
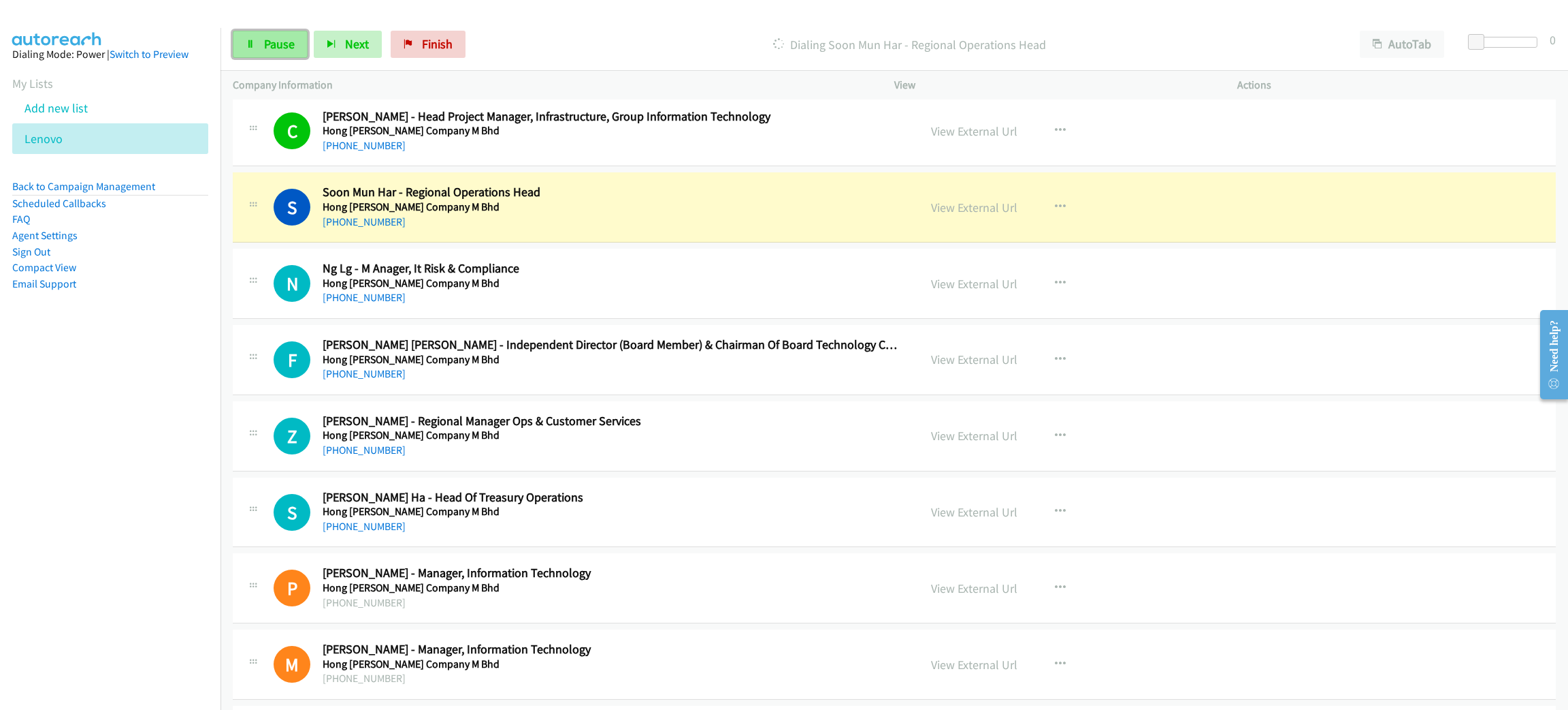
click at [252, 47] on icon at bounding box center [250, 45] width 10 height 10
click at [937, 213] on link "View External Url" at bounding box center [974, 207] width 86 height 16
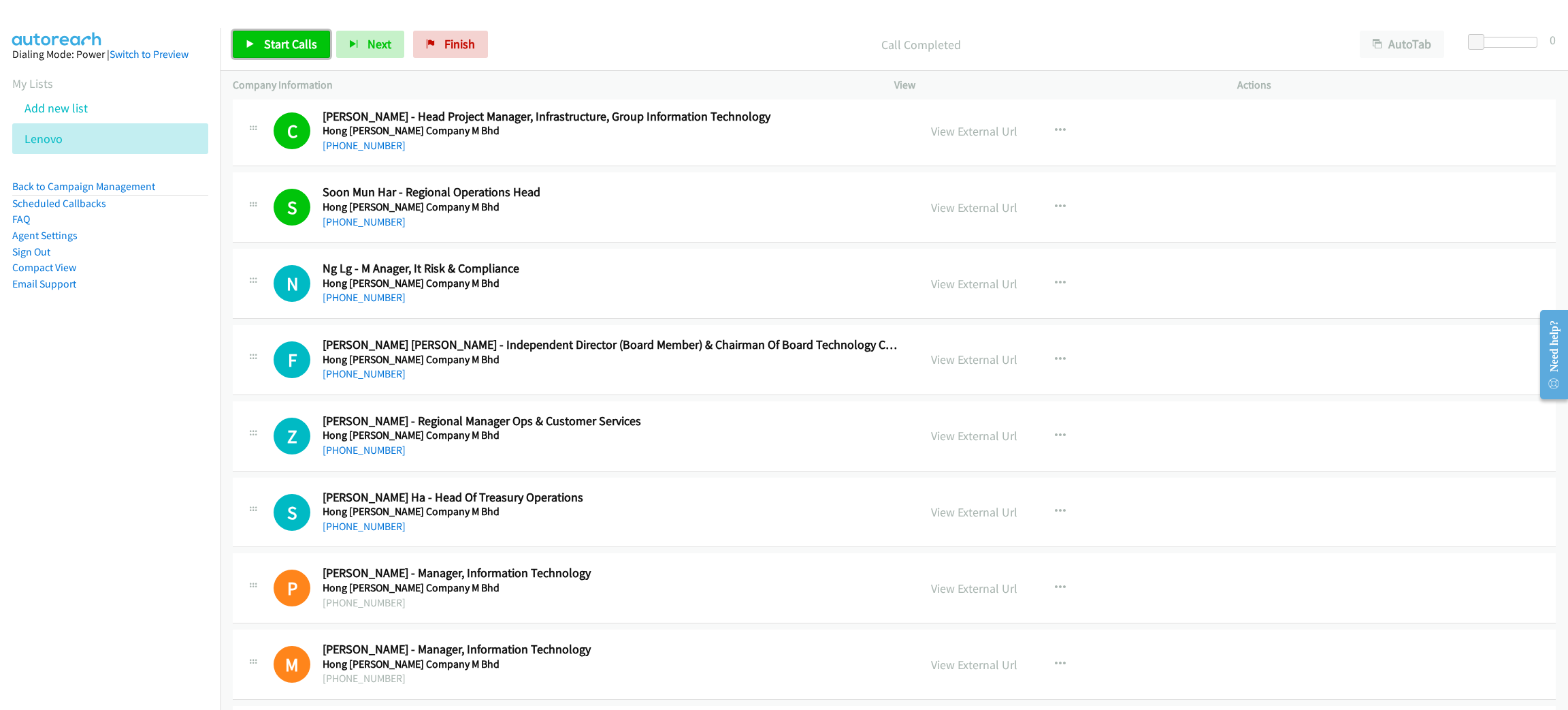
click at [269, 45] on span "Start Calls" at bounding box center [291, 44] width 53 height 16
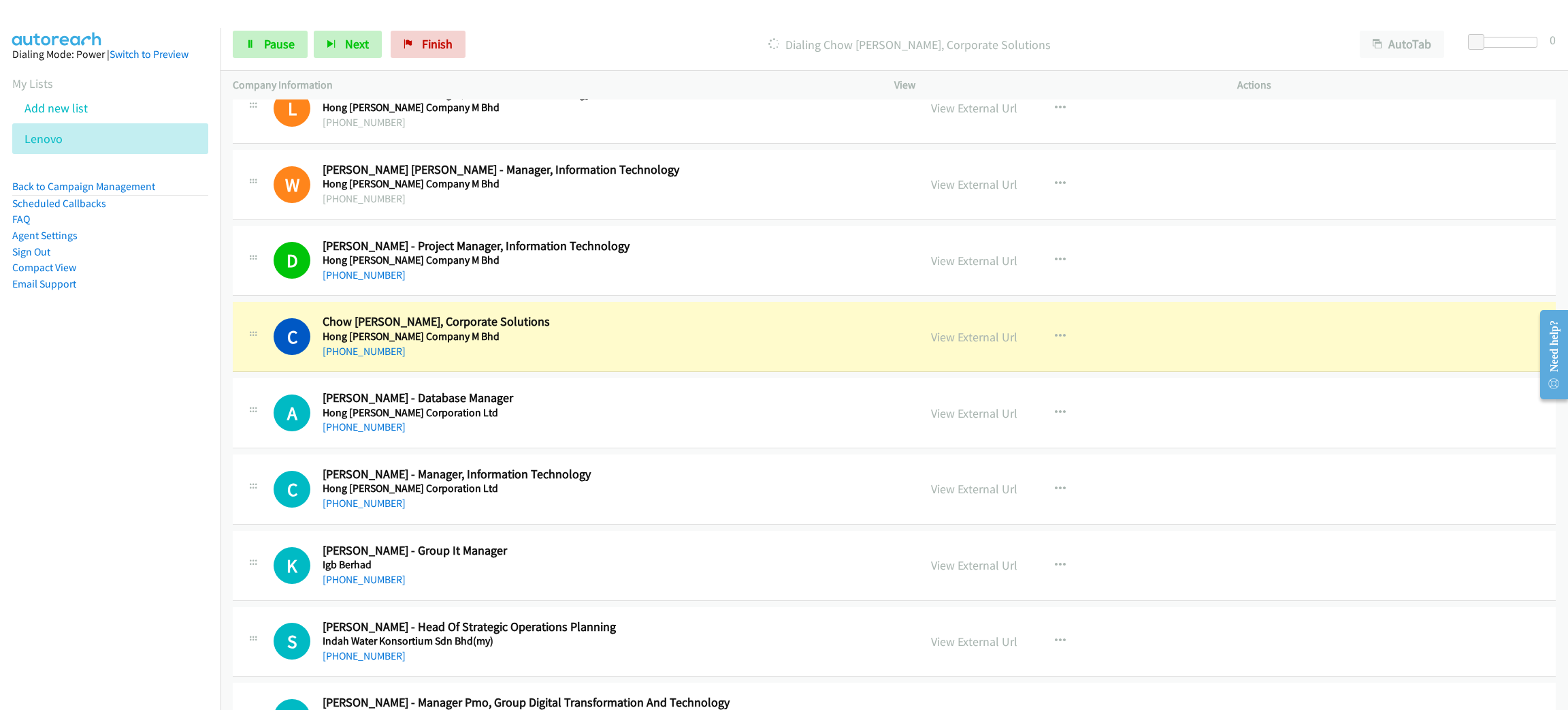
scroll to position [4801, 0]
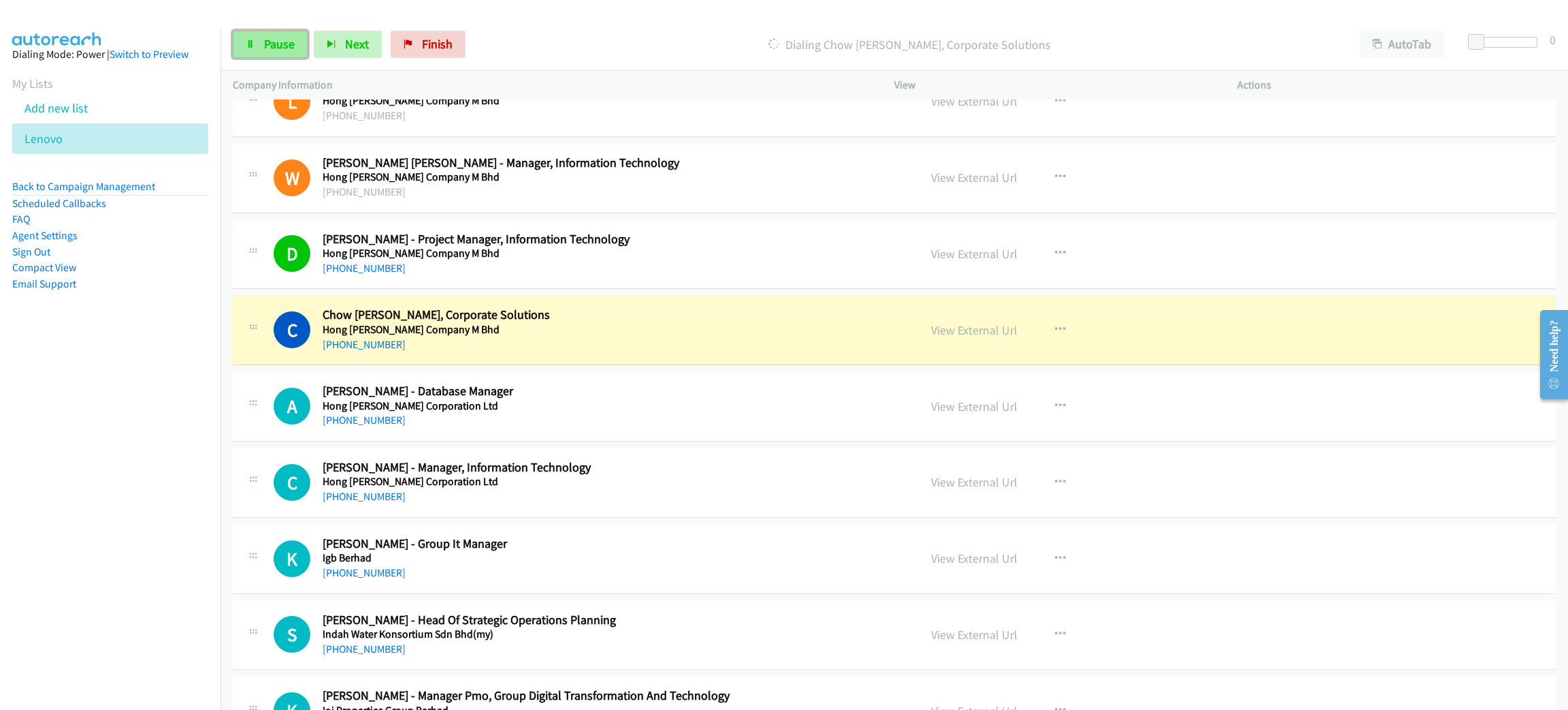
click at [288, 42] on span "Pause" at bounding box center [279, 44] width 31 height 16
click at [994, 333] on link "View External Url" at bounding box center [974, 330] width 86 height 16
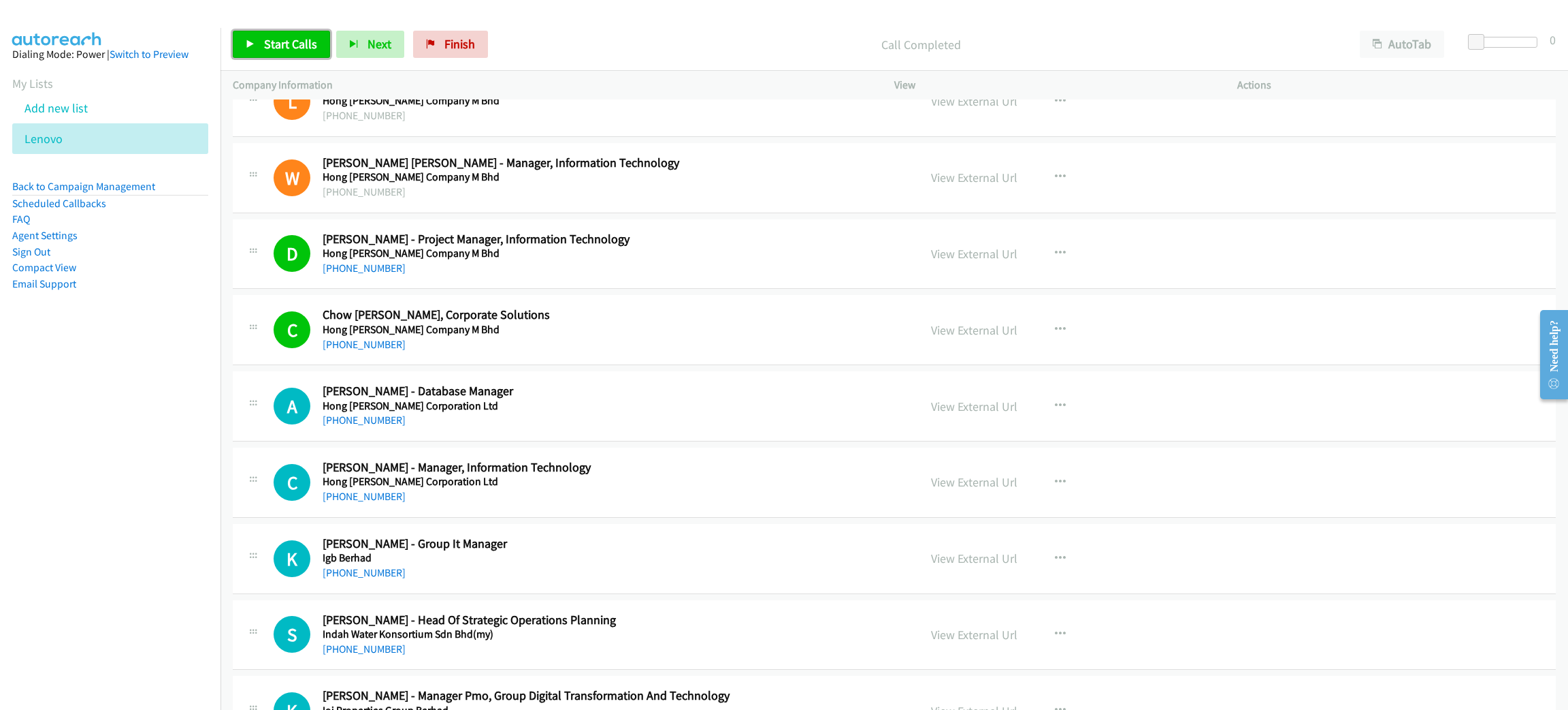
click at [297, 47] on span "Start Calls" at bounding box center [291, 44] width 53 height 16
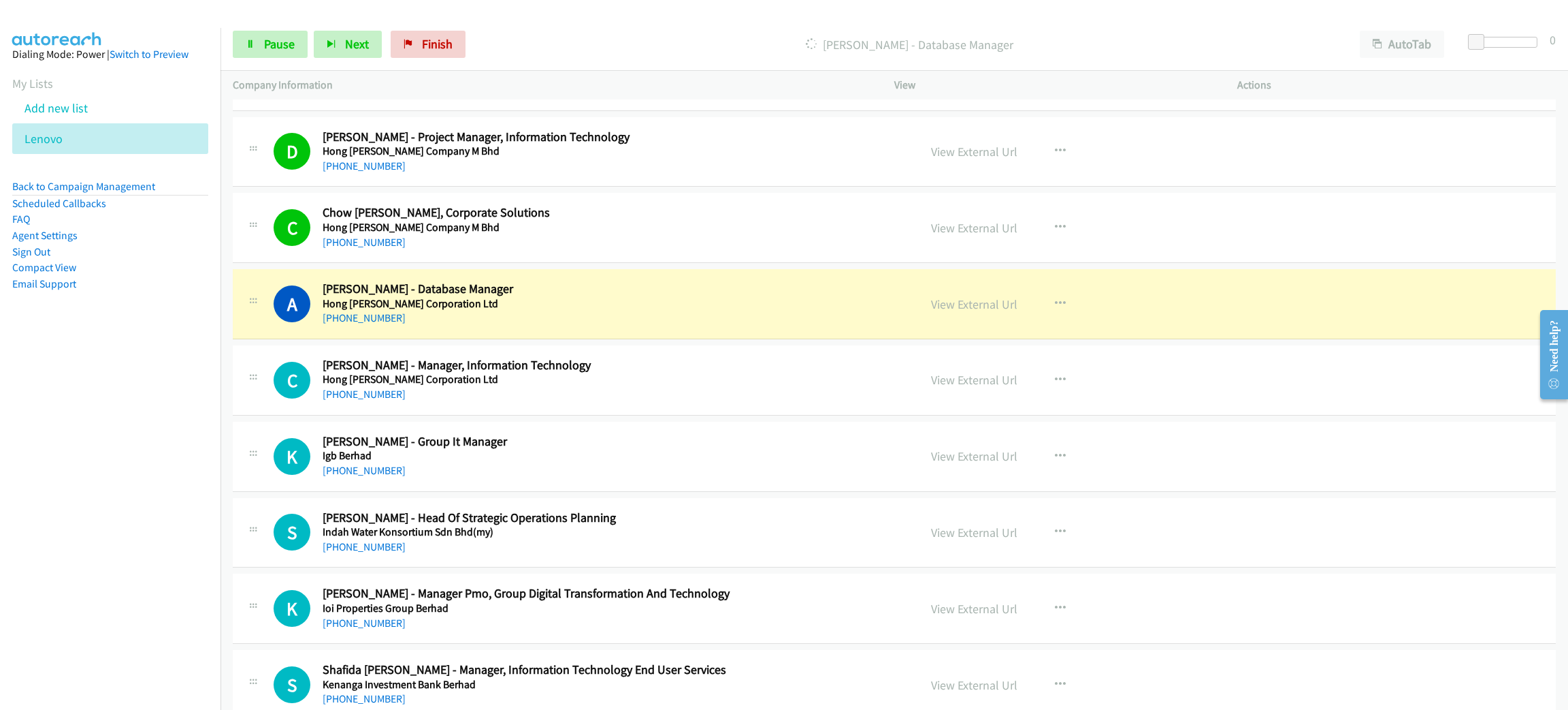
scroll to position [5005, 0]
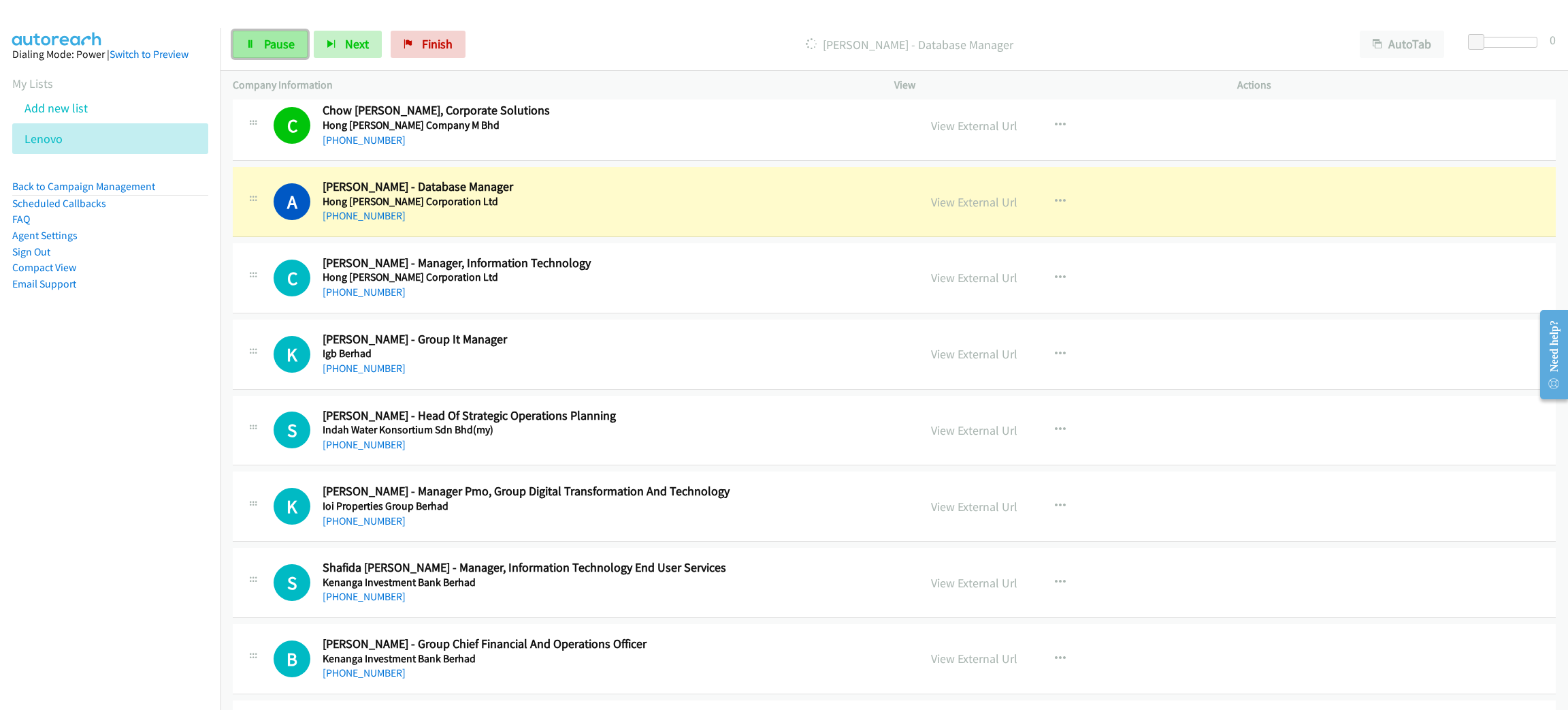
click at [291, 43] on span "Pause" at bounding box center [279, 44] width 31 height 16
click at [933, 210] on link "View External Url" at bounding box center [974, 202] width 86 height 16
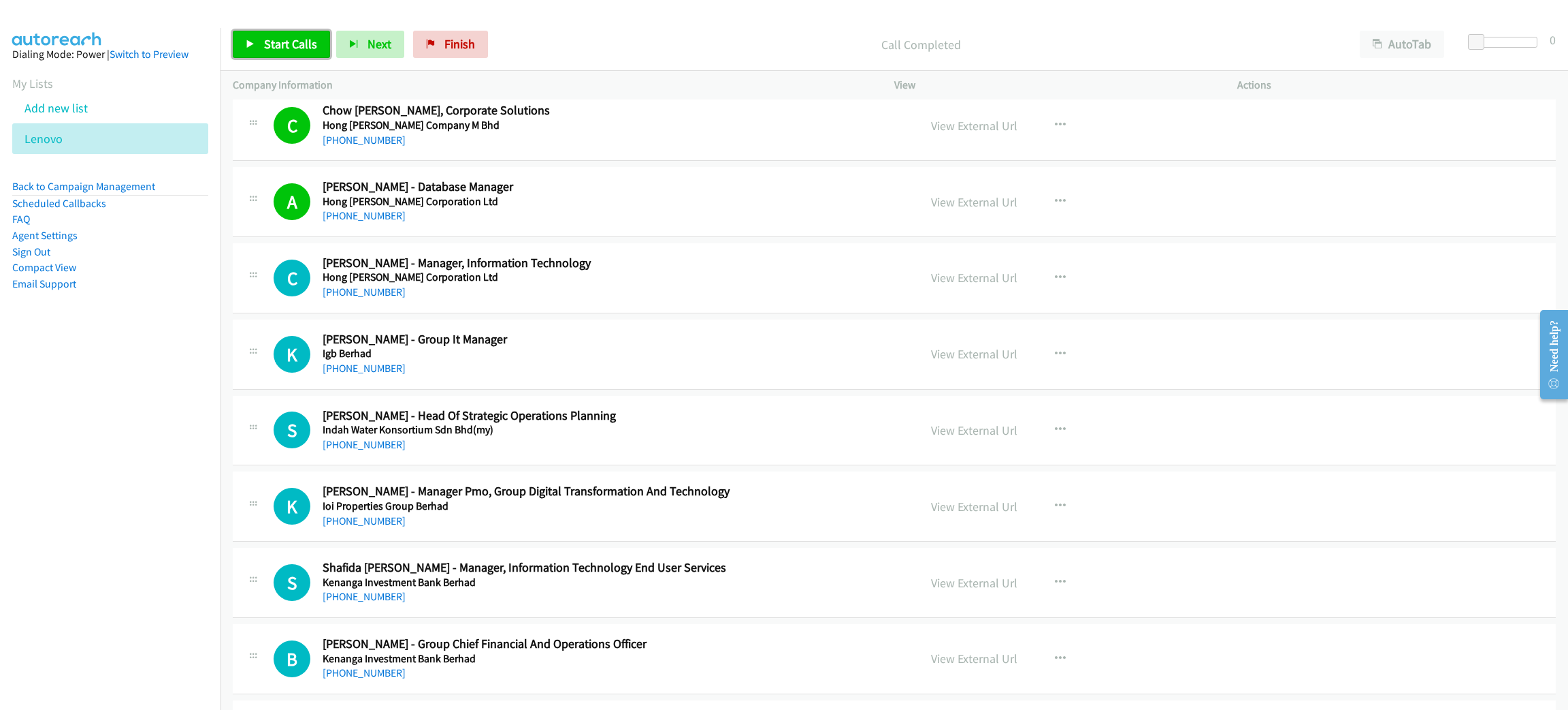
click at [294, 42] on span "Start Calls" at bounding box center [291, 44] width 53 height 16
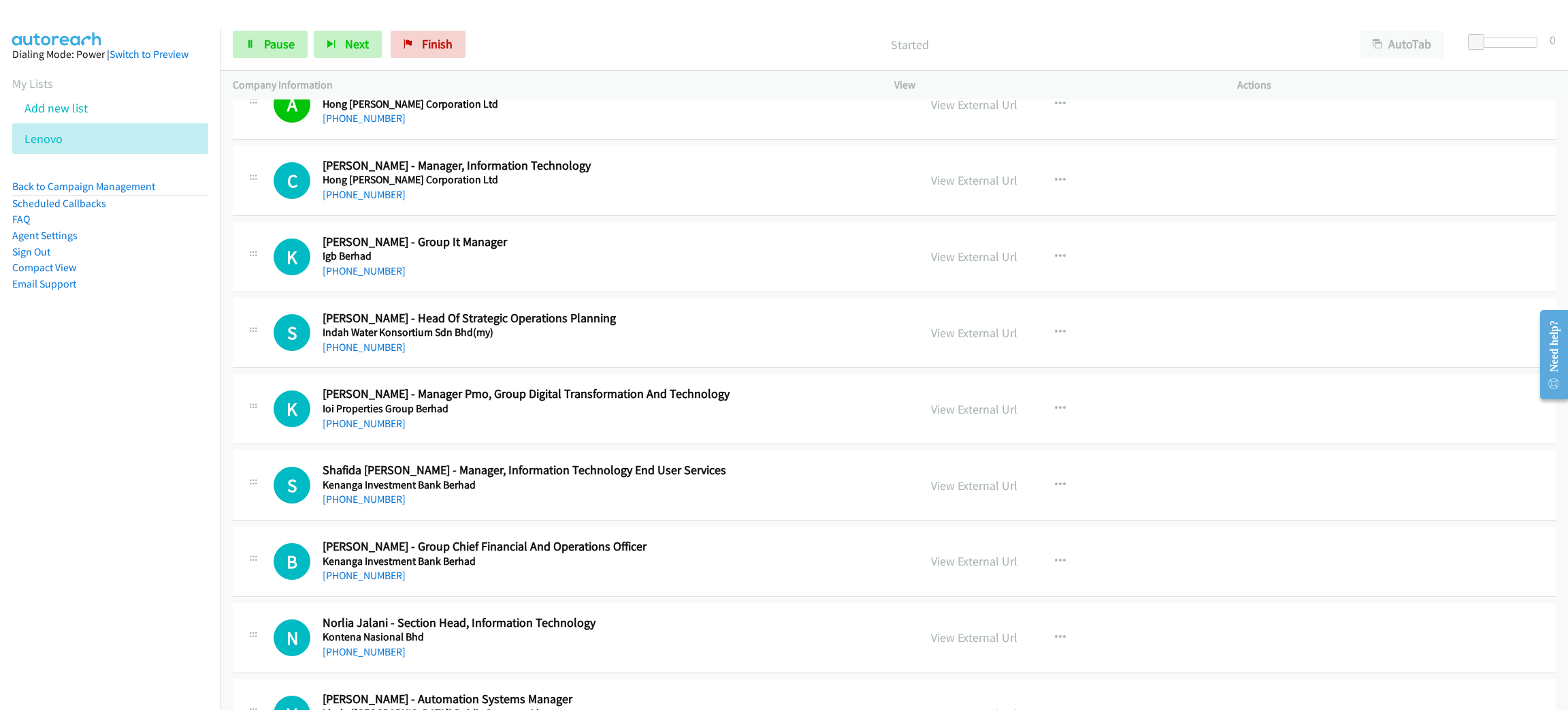
scroll to position [5108, 0]
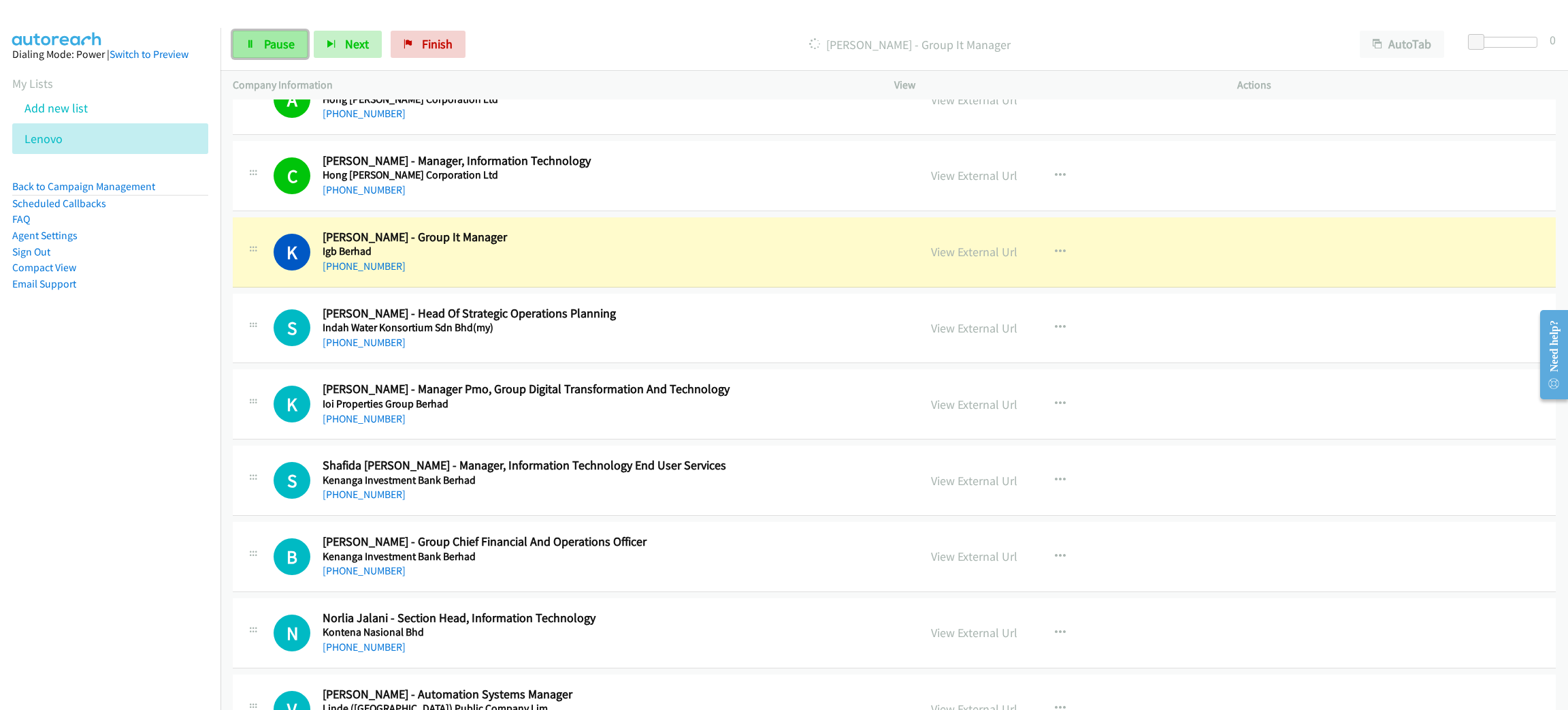
click at [294, 41] on span "Pause" at bounding box center [279, 44] width 31 height 16
click at [970, 259] on link "View External Url" at bounding box center [974, 251] width 86 height 16
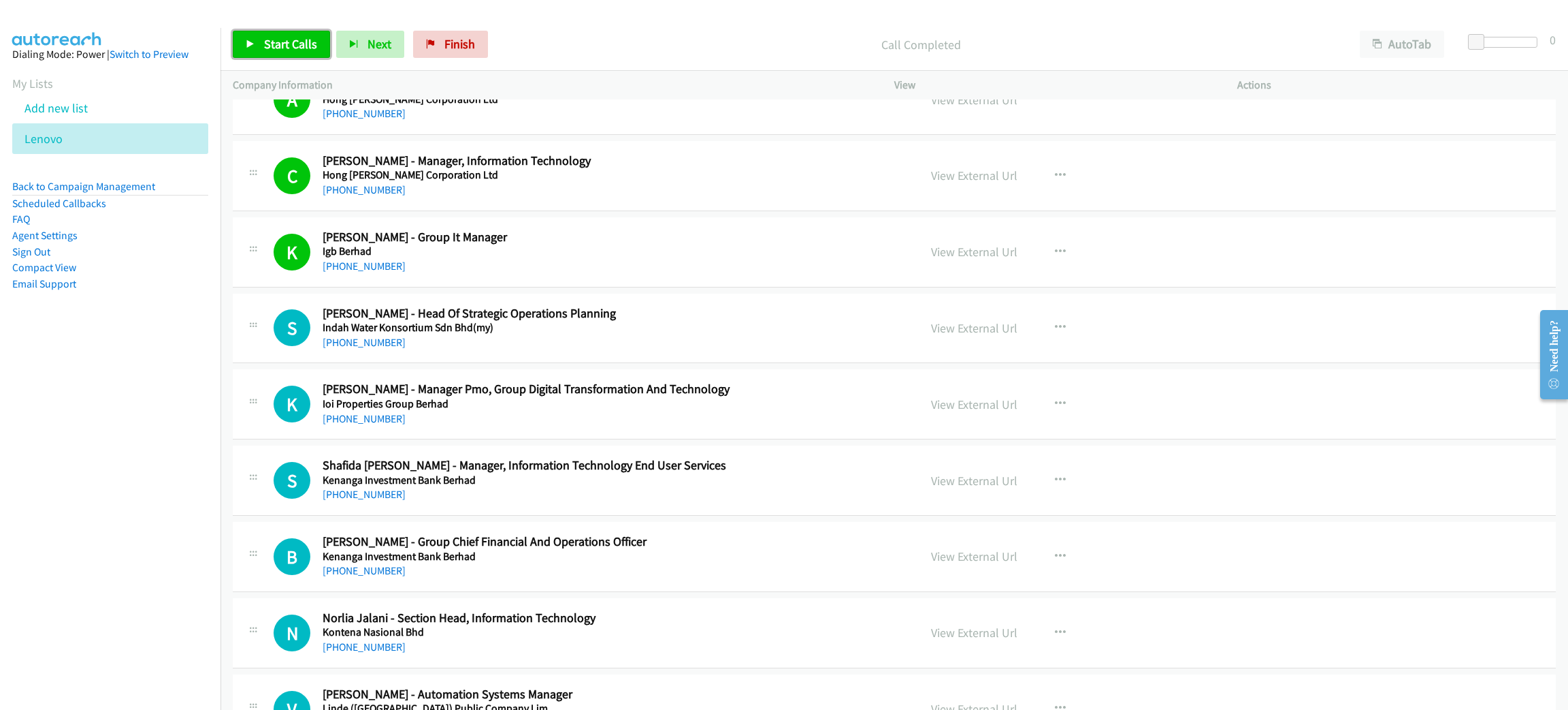
click at [273, 34] on link "Start Calls" at bounding box center [281, 44] width 97 height 27
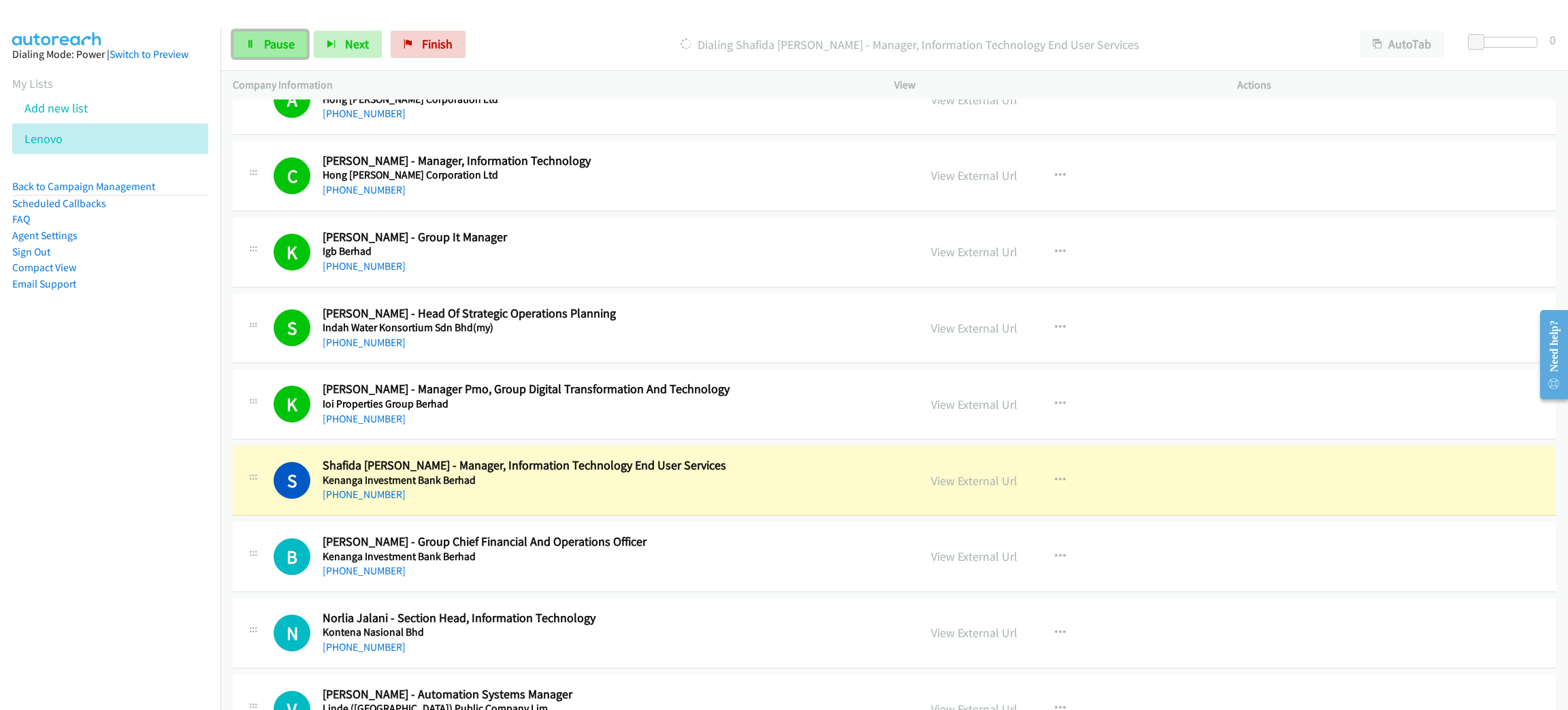
click at [239, 53] on link "Pause" at bounding box center [270, 44] width 75 height 27
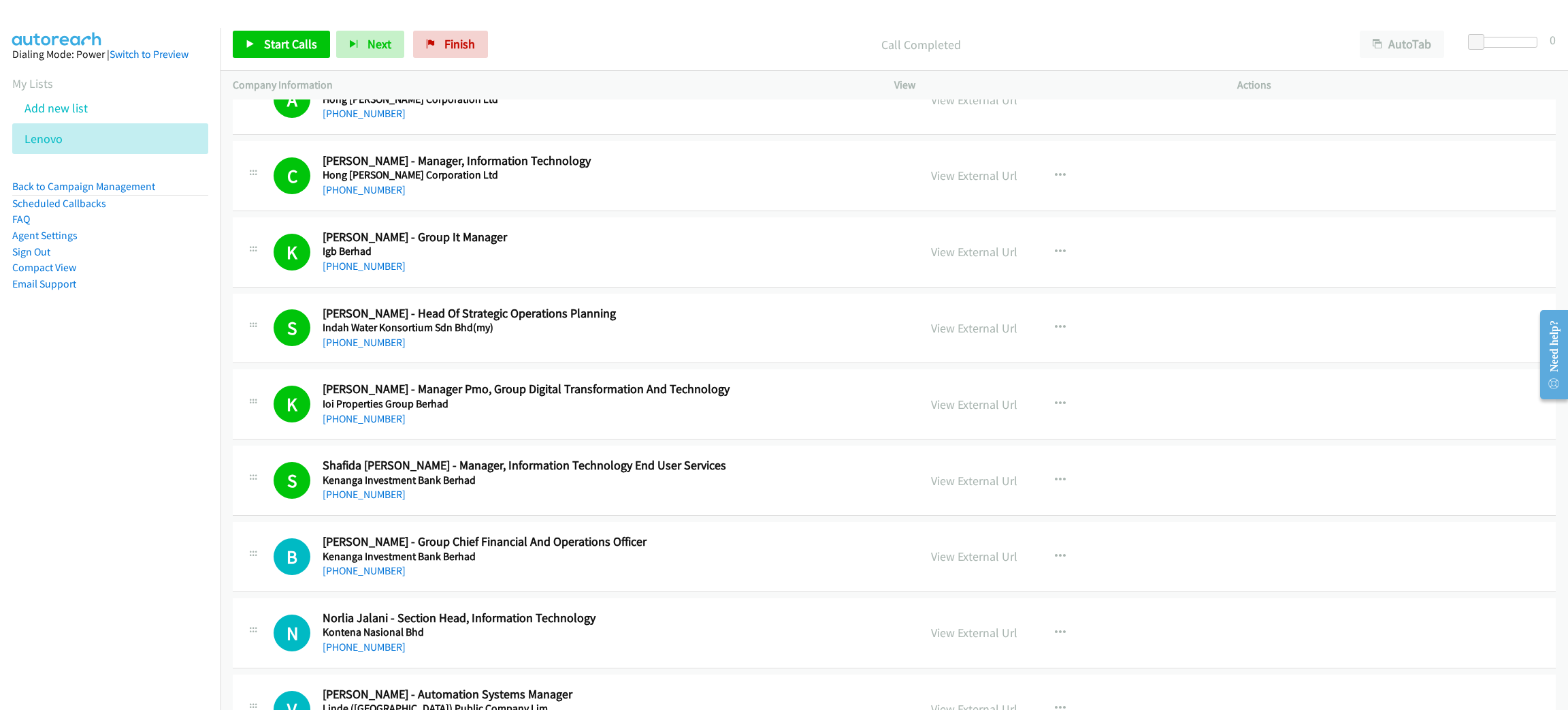
click at [279, 64] on div "Start Calls Pause Next Finish Call Completed AutoTab AutoTab 0" at bounding box center [894, 44] width 1348 height 52
click at [279, 44] on span "Start Calls" at bounding box center [291, 44] width 53 height 16
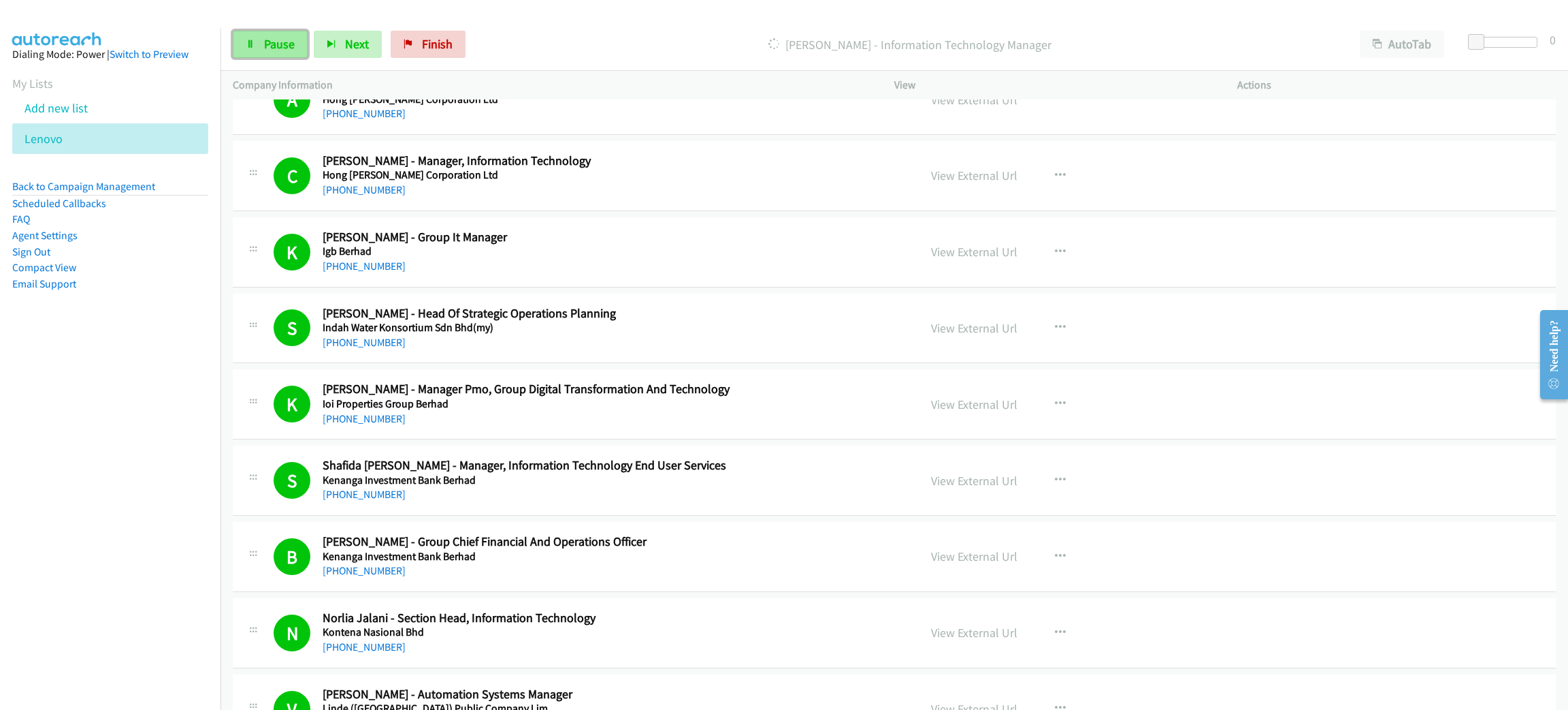
click at [258, 45] on link "Pause" at bounding box center [270, 44] width 75 height 27
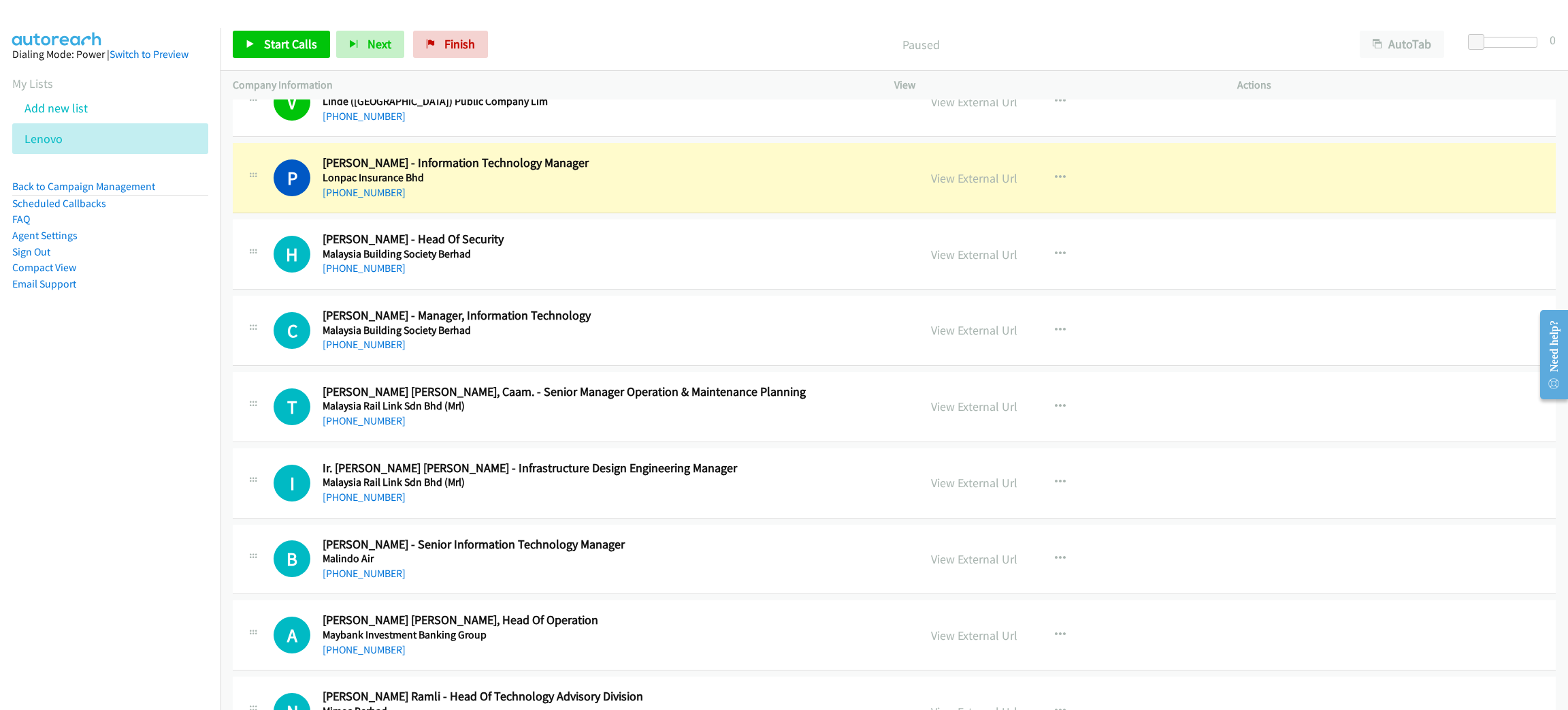
scroll to position [5721, 0]
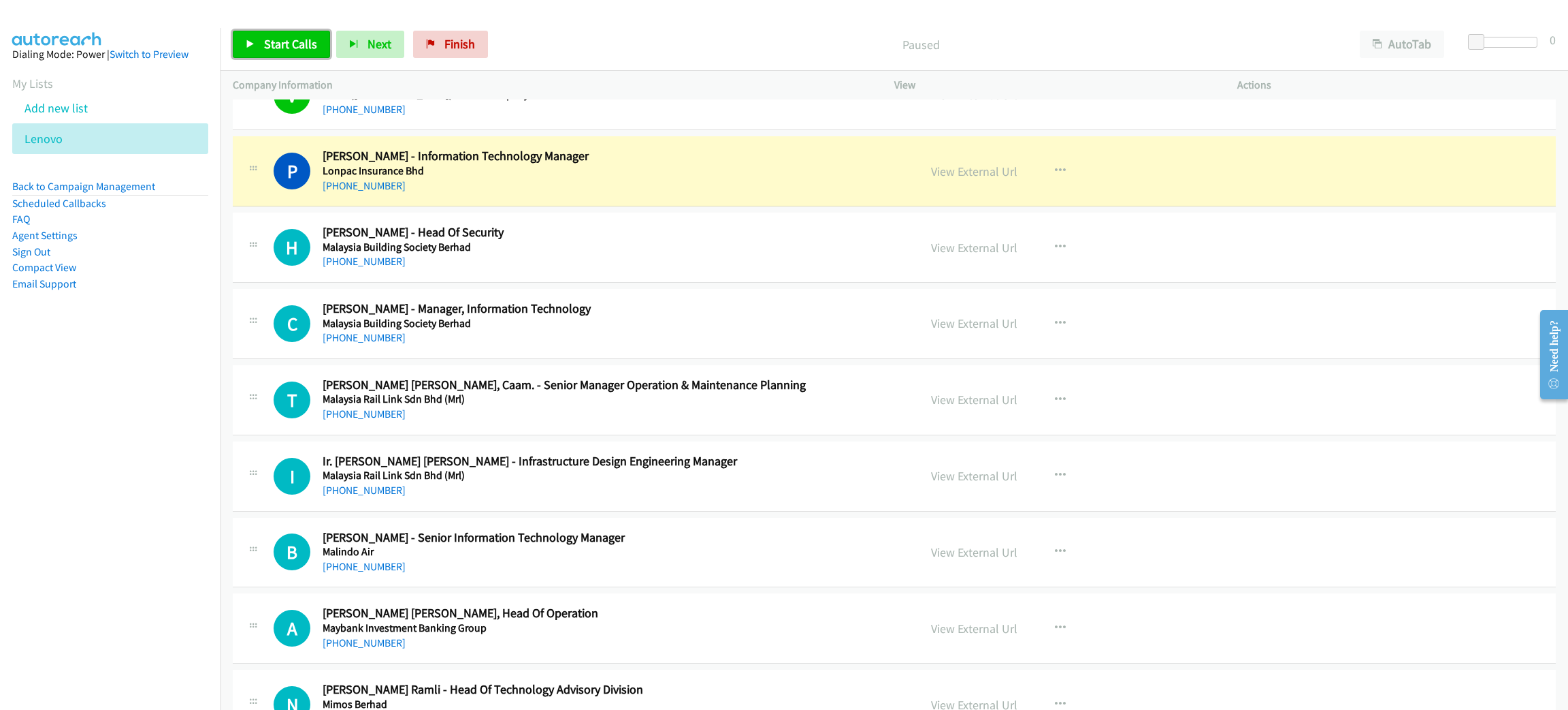
click at [294, 36] on span "Start Calls" at bounding box center [291, 44] width 53 height 16
click at [258, 41] on link "Pause" at bounding box center [270, 44] width 75 height 27
click at [258, 41] on link "Start Calls" at bounding box center [281, 44] width 97 height 27
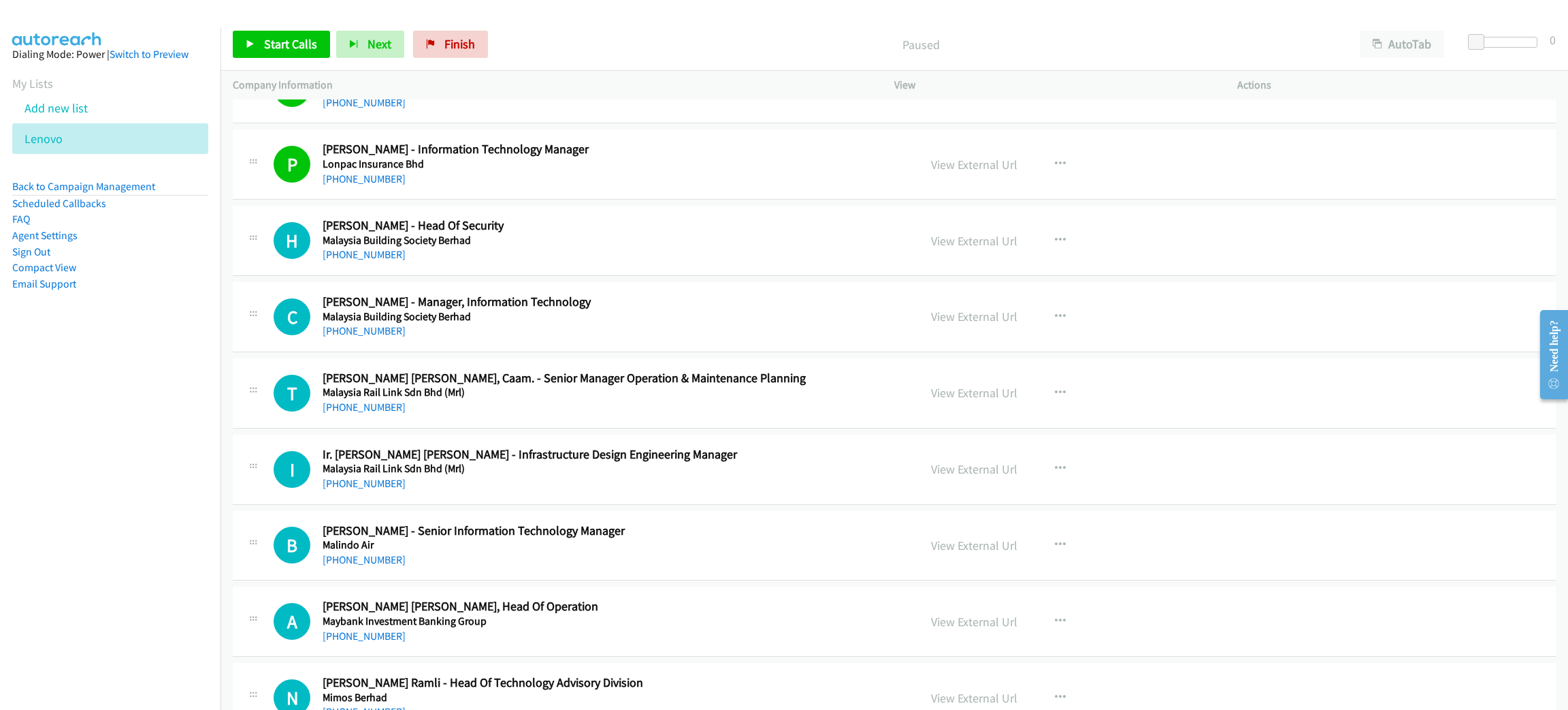
scroll to position [5721, 0]
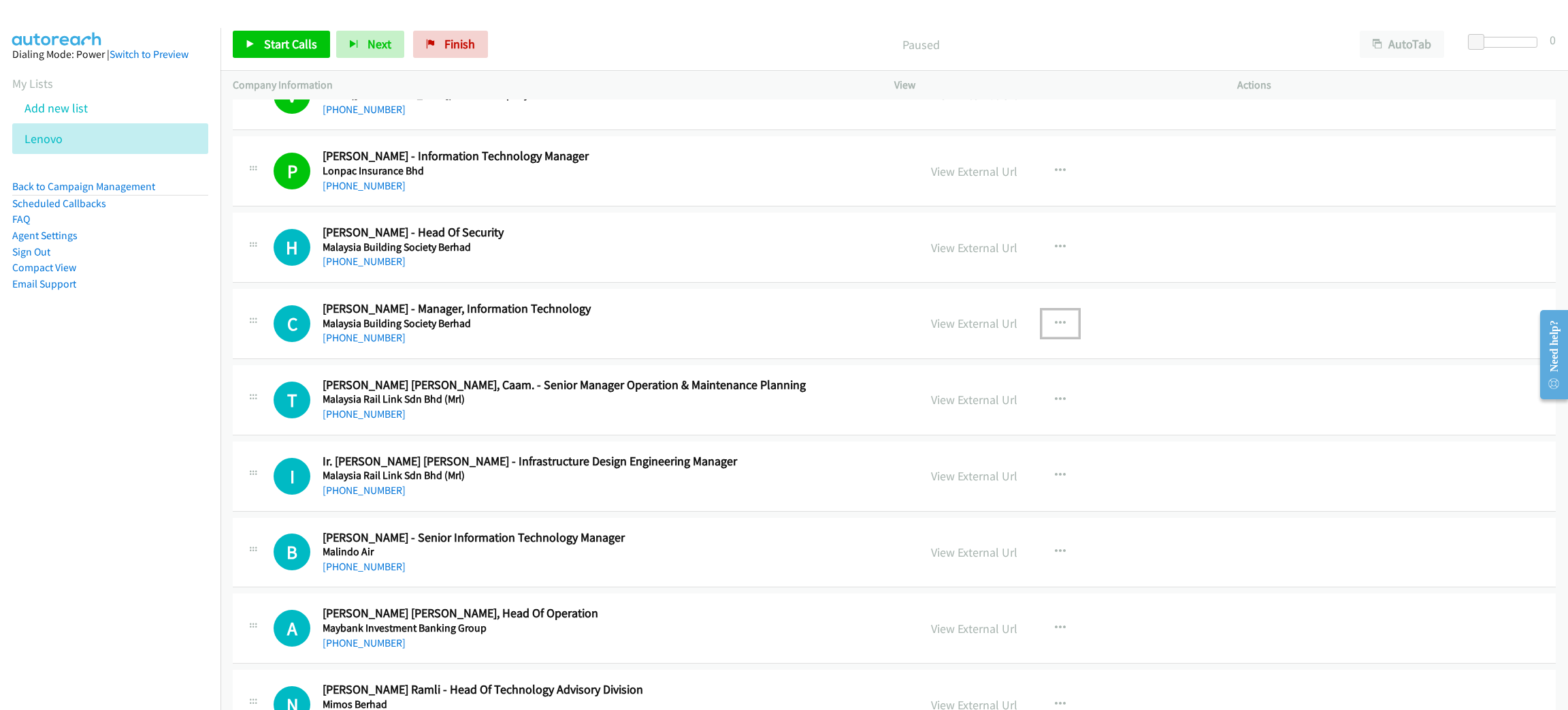
click at [1055, 328] on icon "button" at bounding box center [1060, 324] width 11 height 11
click at [1017, 420] on link "Start Calls Here" at bounding box center [987, 413] width 181 height 27
click at [299, 44] on span "Start Calls" at bounding box center [291, 44] width 53 height 16
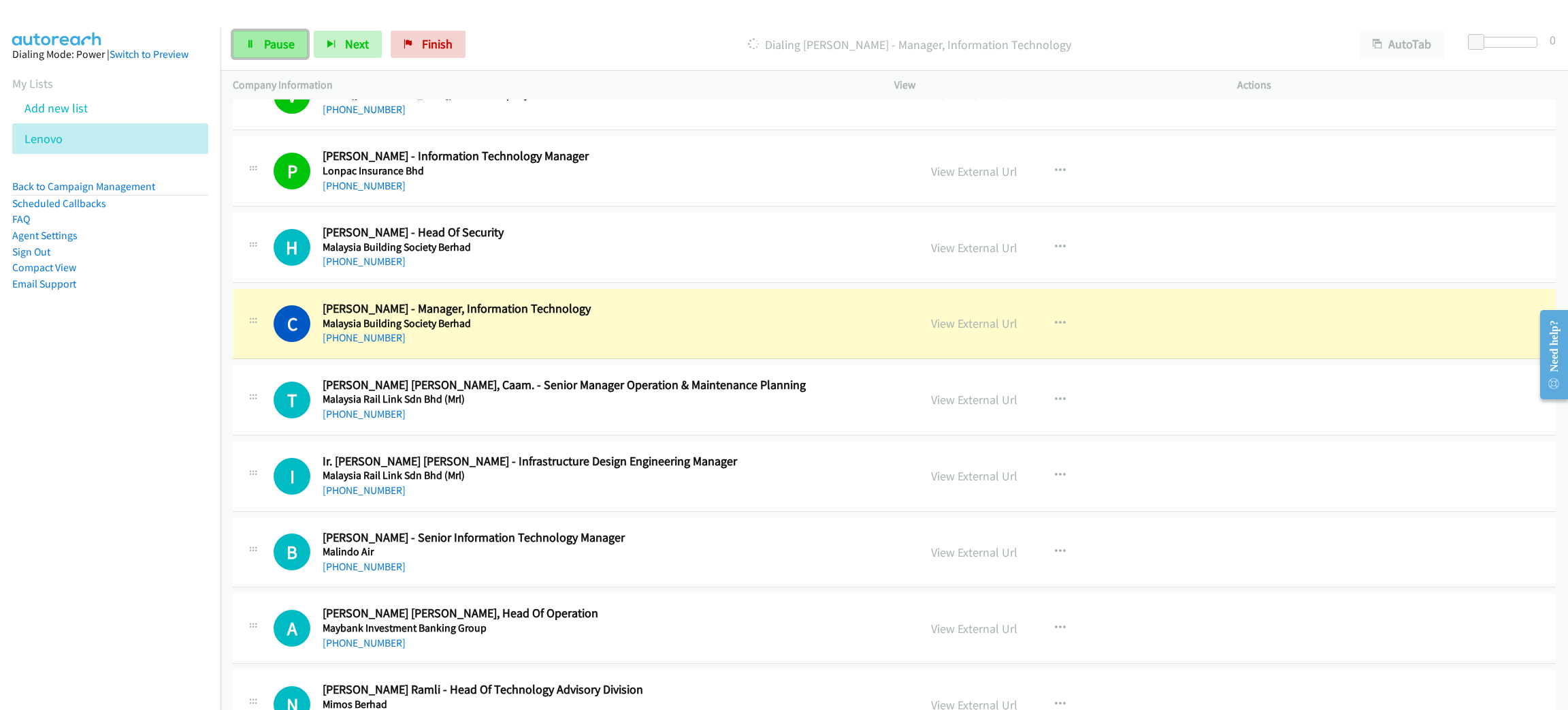
click at [296, 43] on link "Pause" at bounding box center [270, 44] width 75 height 27
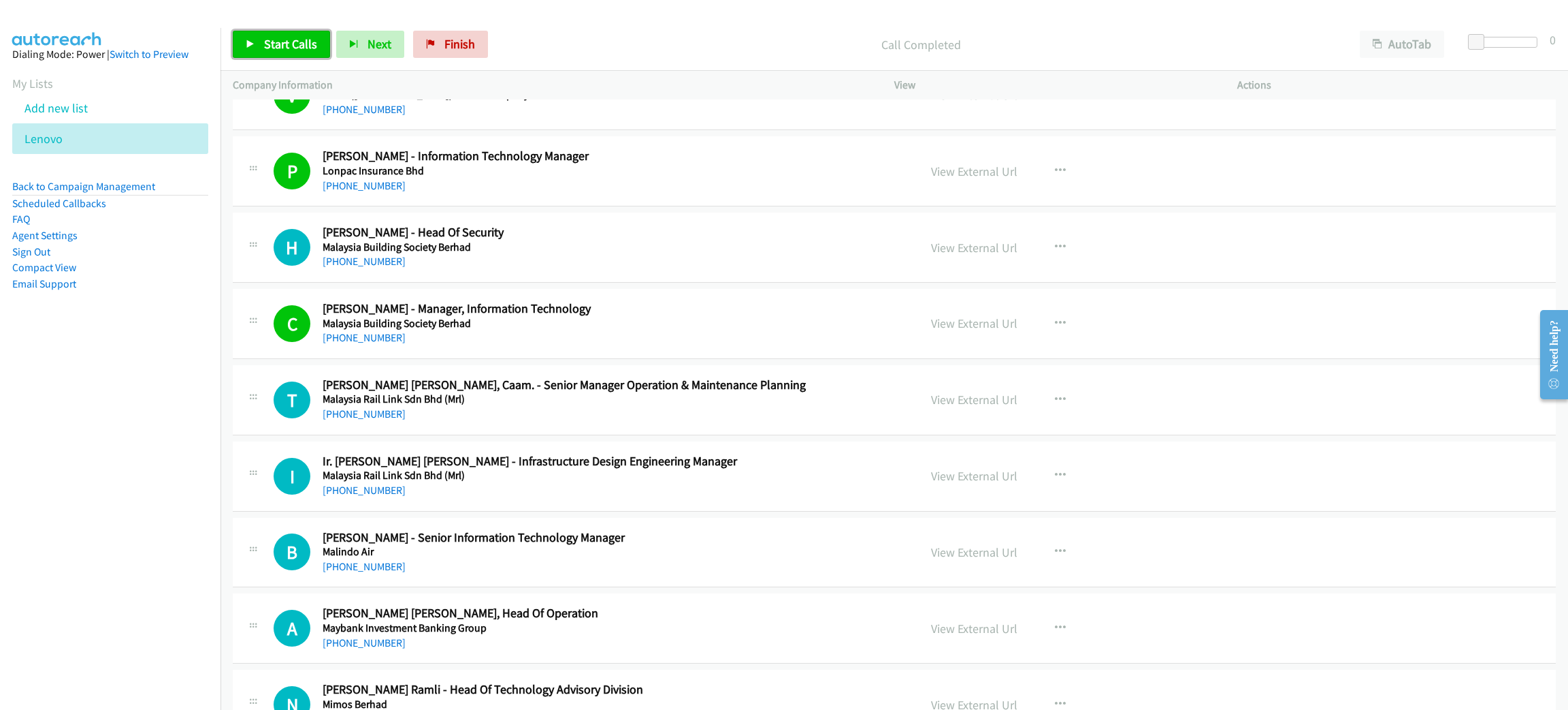
click at [268, 37] on span "Start Calls" at bounding box center [291, 44] width 53 height 16
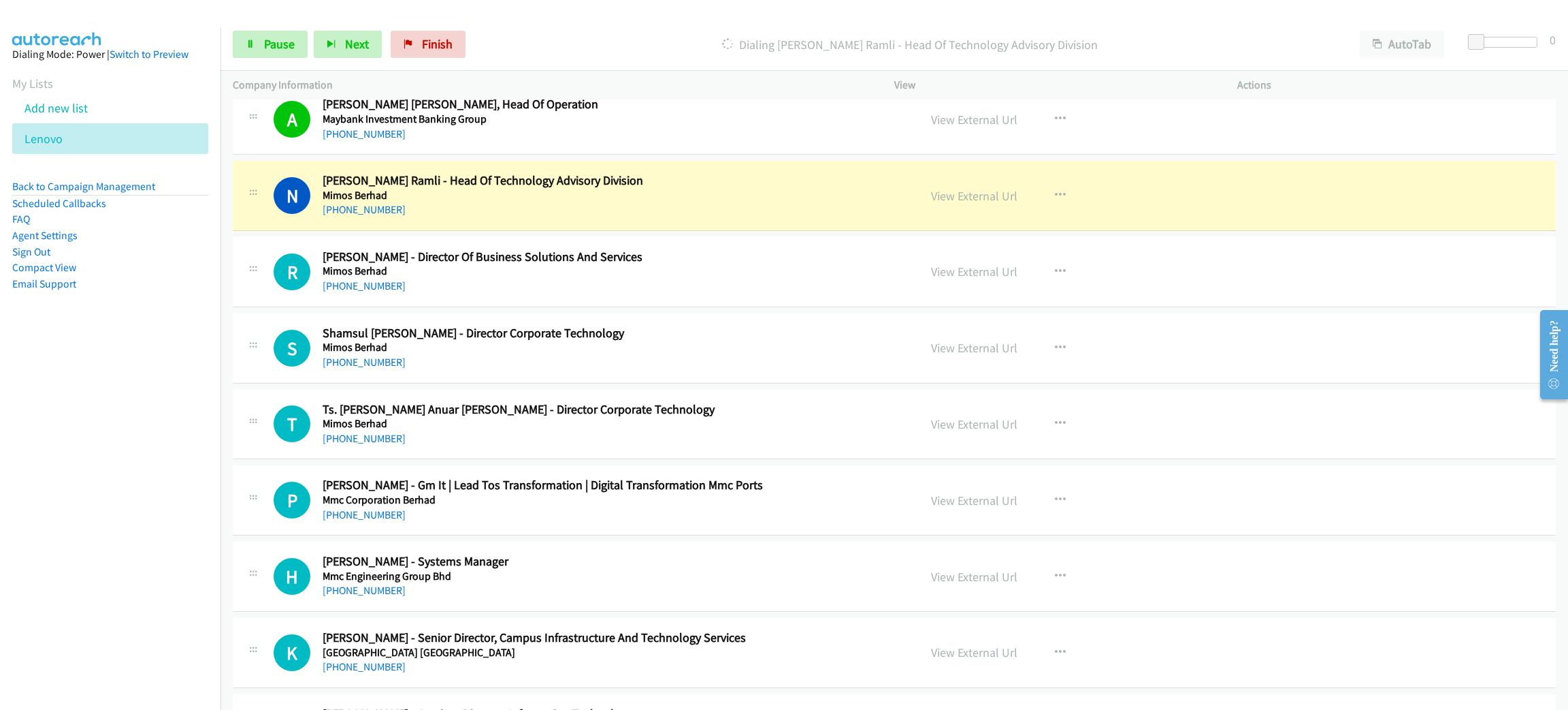
scroll to position [6232, 0]
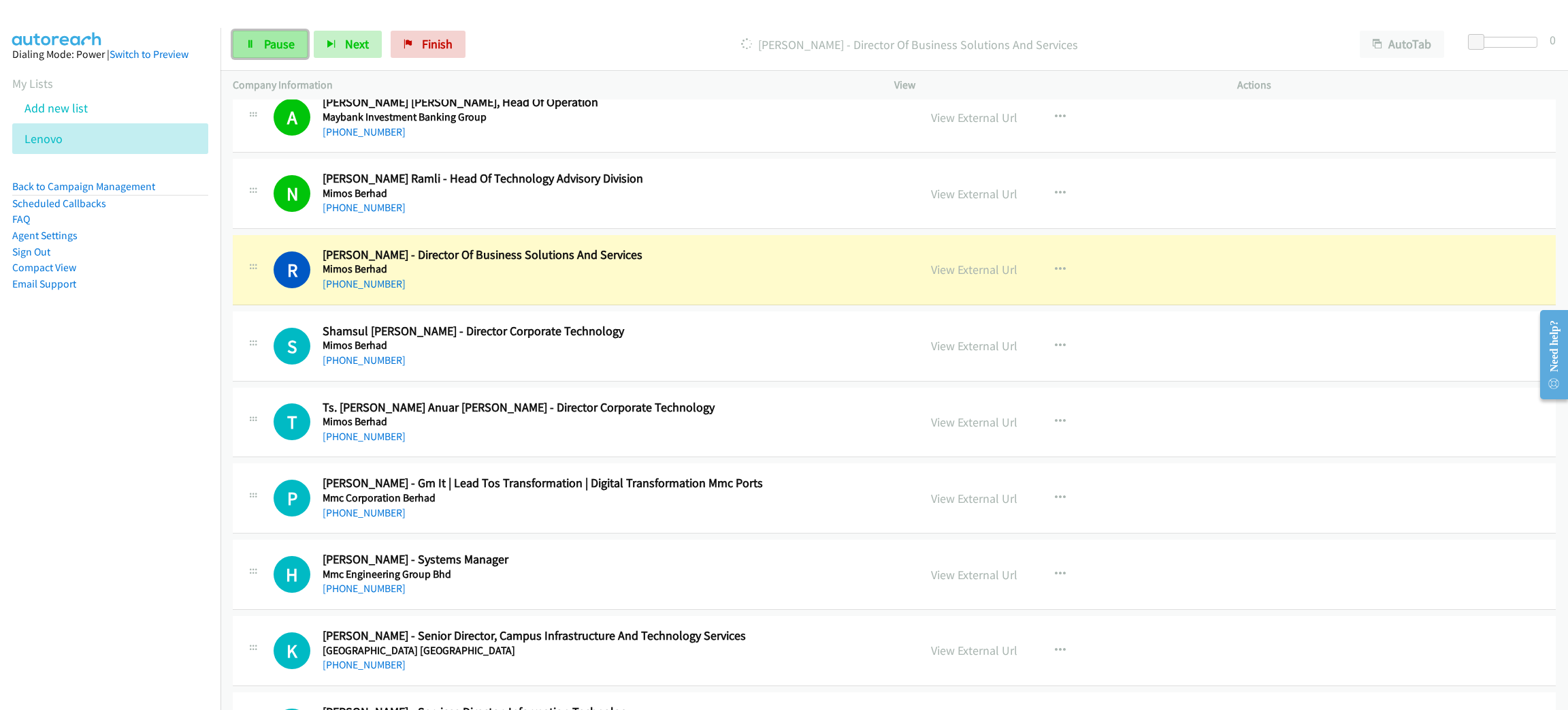
click at [271, 42] on span "Pause" at bounding box center [279, 44] width 31 height 16
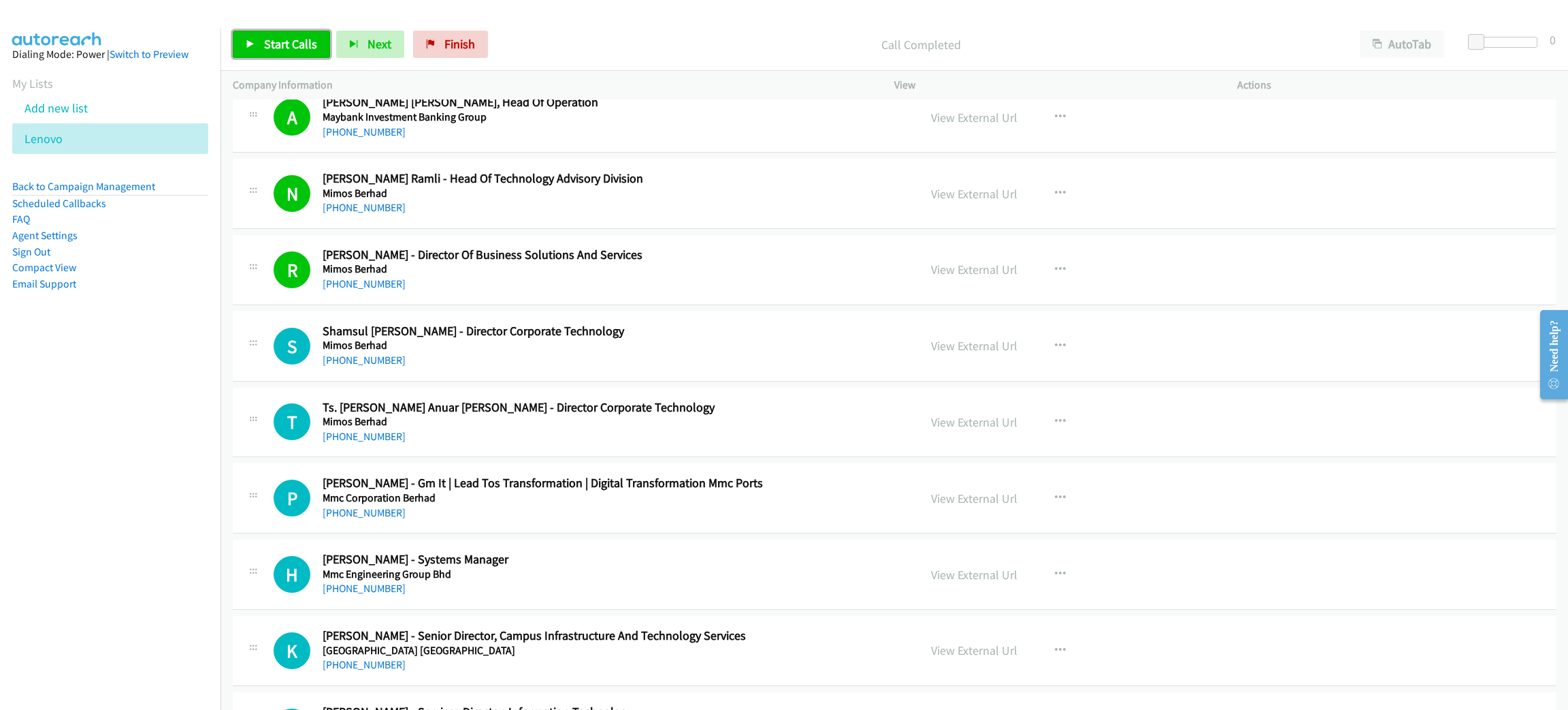
click at [309, 43] on span "Start Calls" at bounding box center [291, 44] width 53 height 16
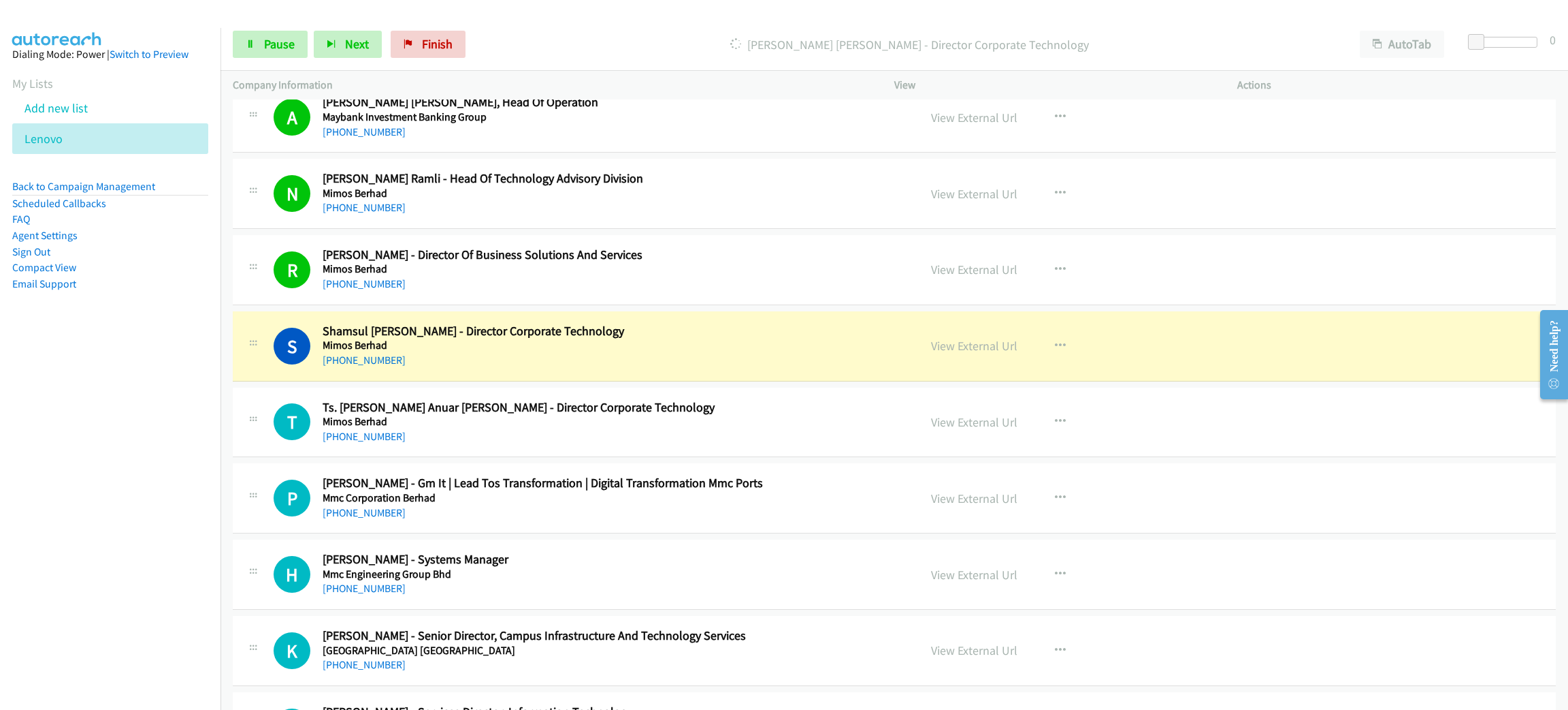
click at [629, 367] on div "[PHONE_NUMBER]" at bounding box center [611, 360] width 576 height 17
click at [256, 45] on link "Pause" at bounding box center [270, 44] width 75 height 27
click at [979, 354] on link "View External Url" at bounding box center [974, 346] width 86 height 16
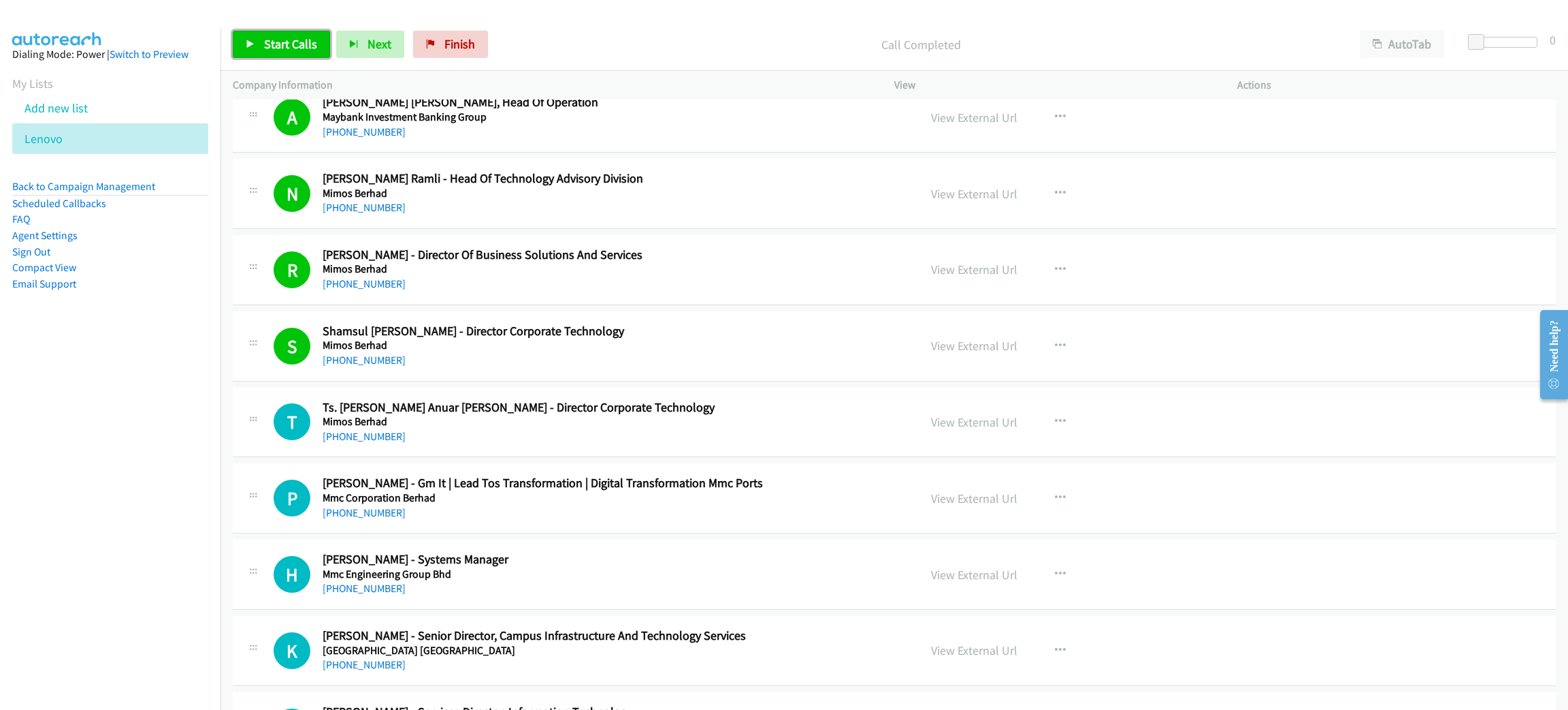
click at [317, 36] on link "Start Calls" at bounding box center [281, 44] width 97 height 27
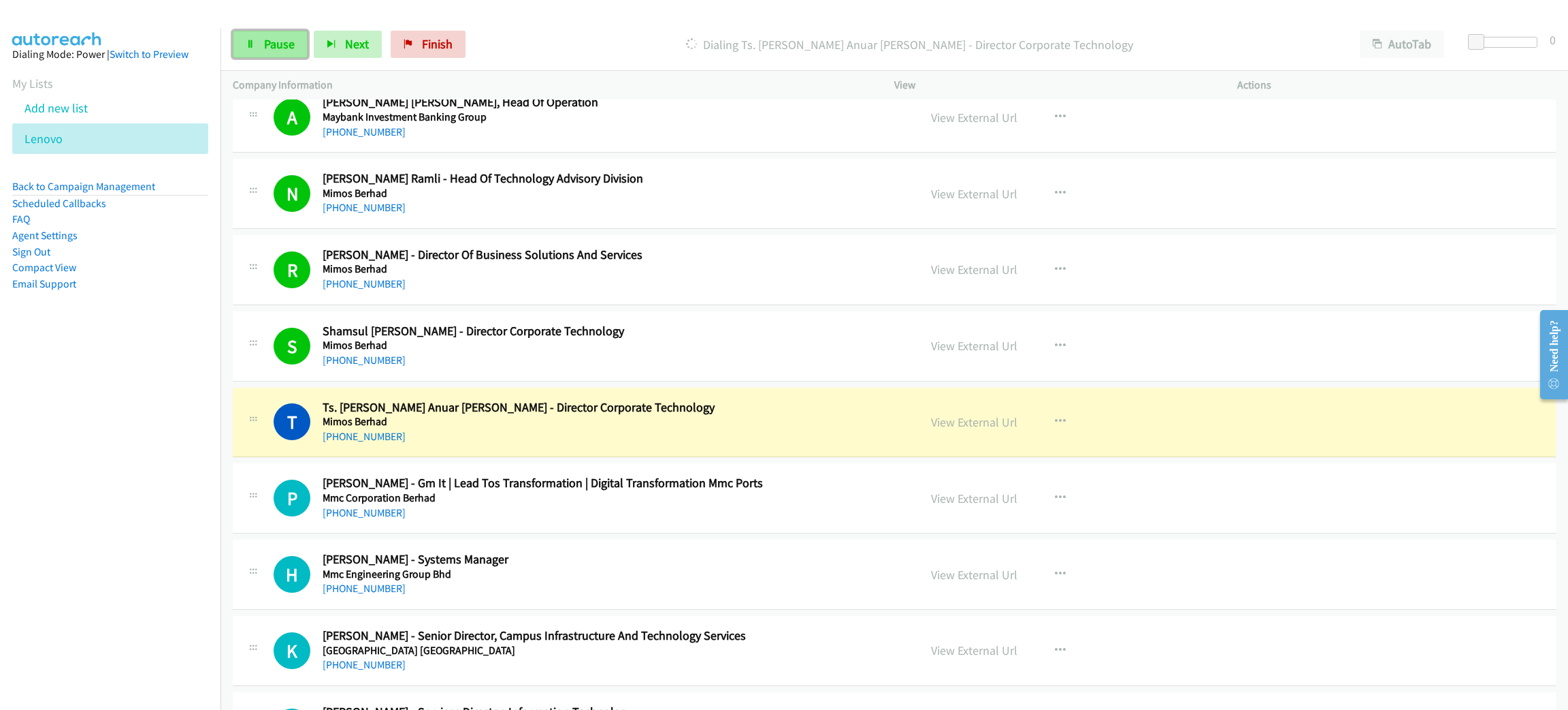
click at [272, 33] on link "Pause" at bounding box center [270, 44] width 75 height 27
click at [966, 430] on link "View External Url" at bounding box center [974, 422] width 86 height 16
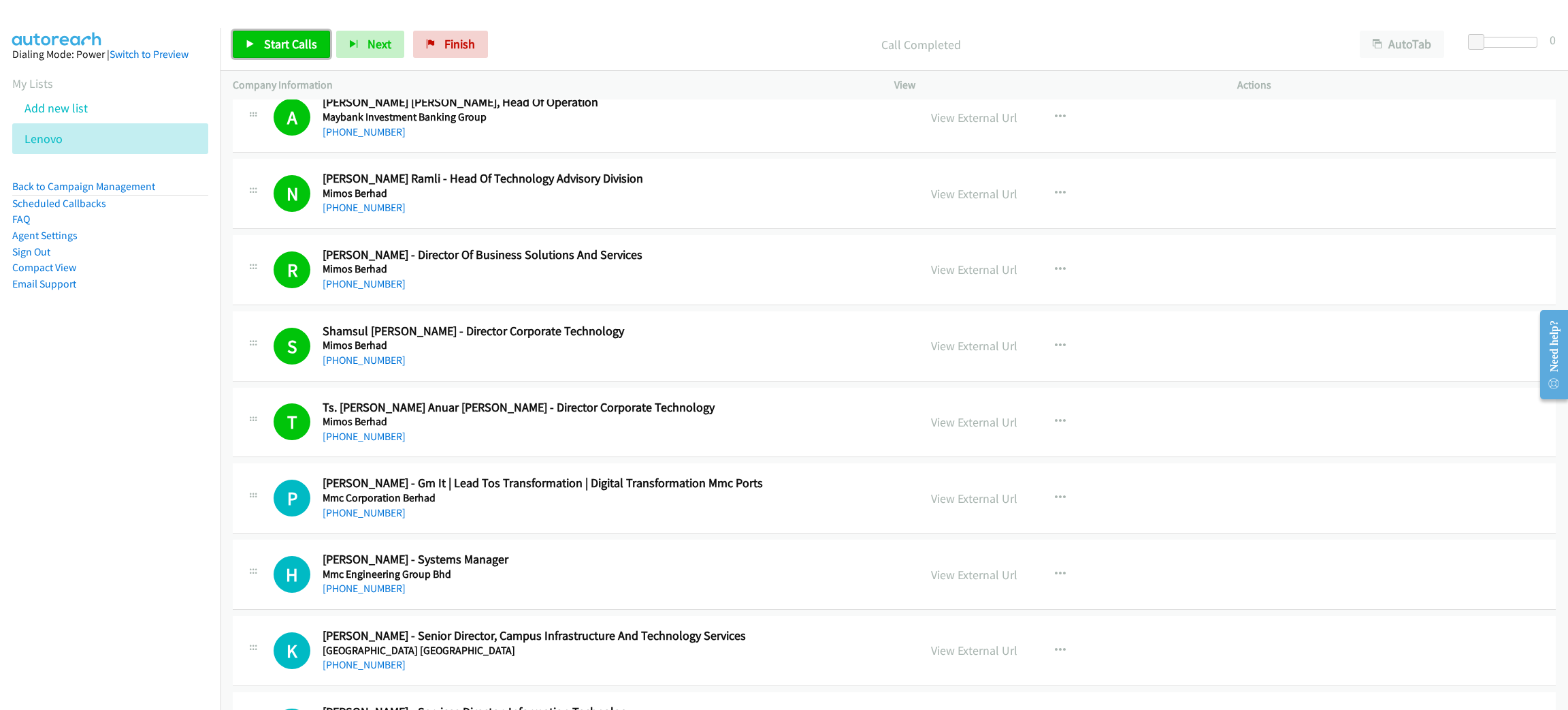
click at [239, 44] on link "Start Calls" at bounding box center [281, 44] width 97 height 27
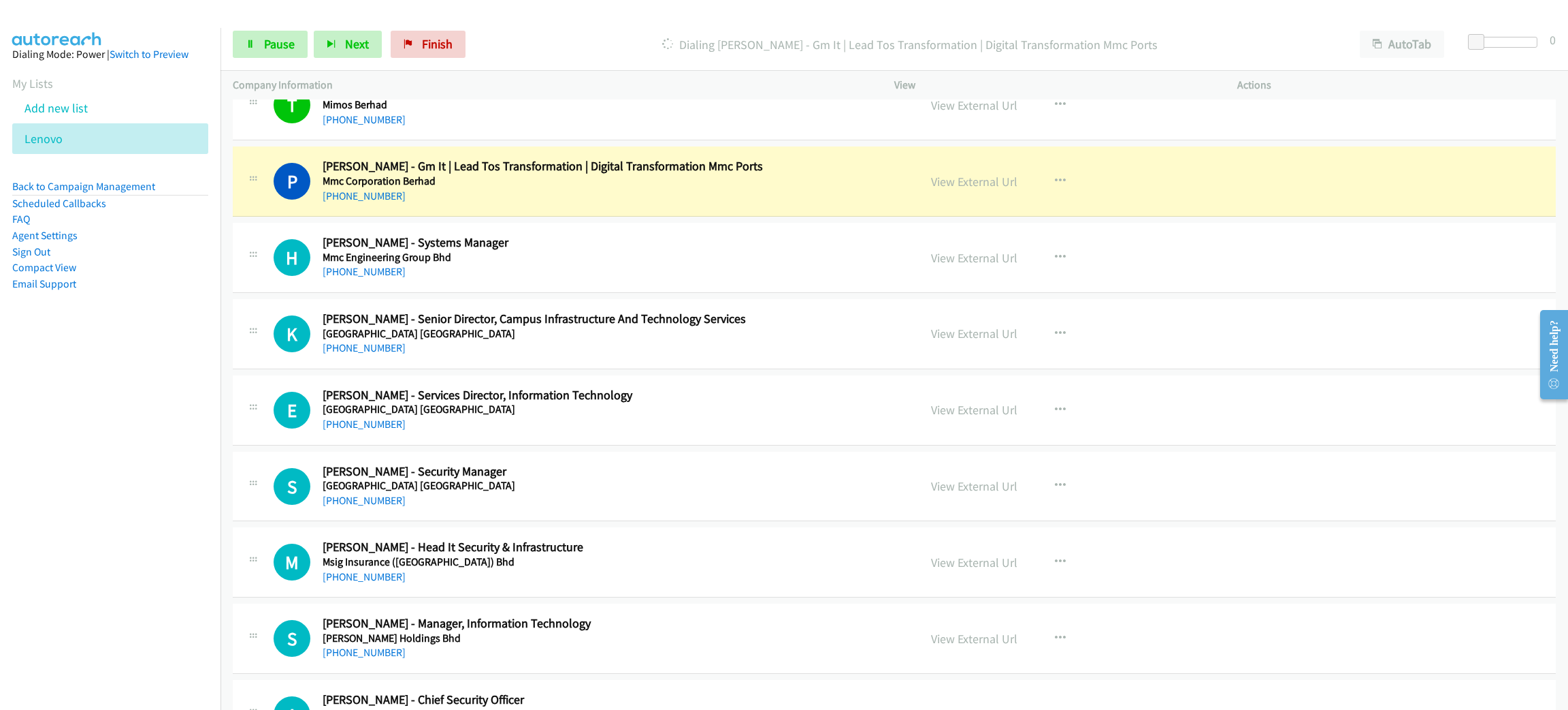
scroll to position [6538, 0]
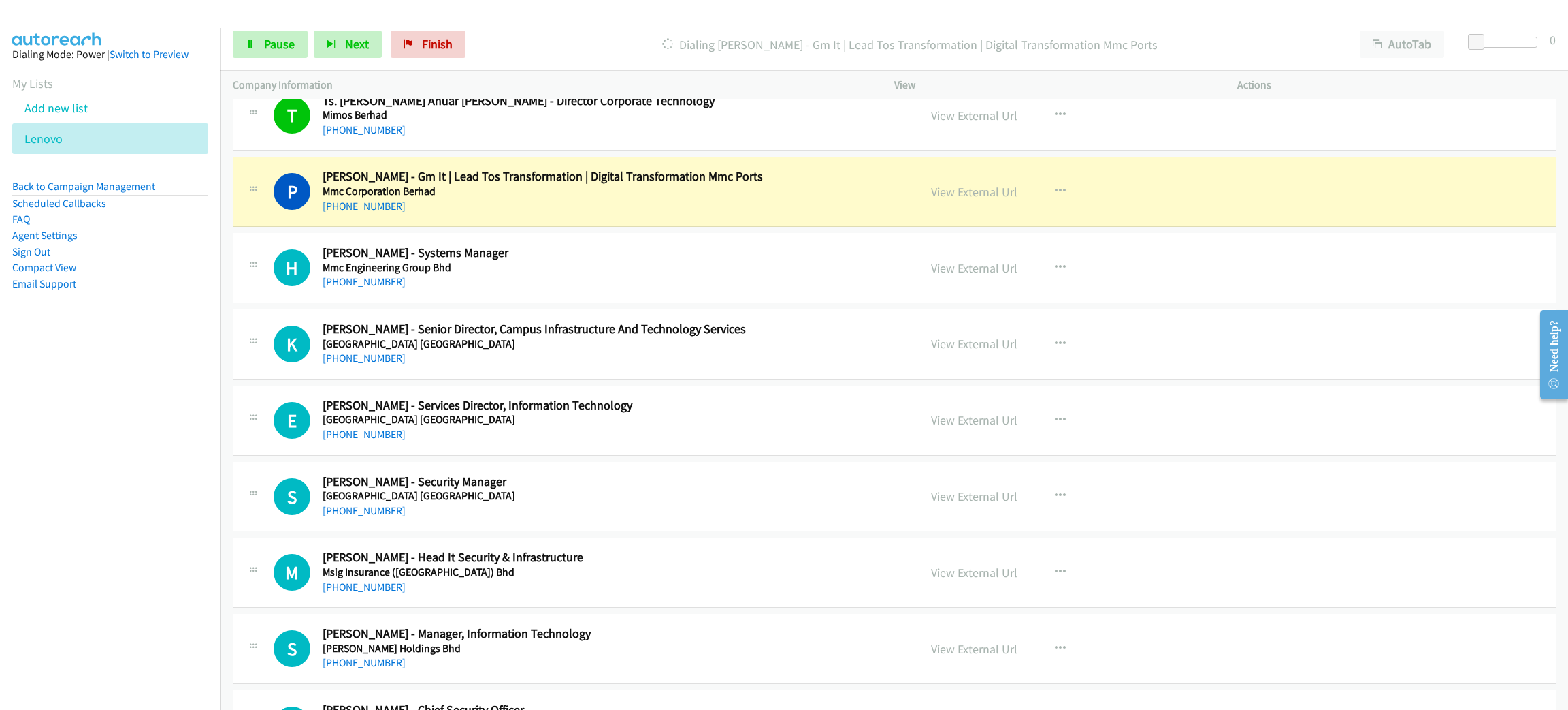
drag, startPoint x: 532, startPoint y: 228, endPoint x: 571, endPoint y: 228, distance: 39.0
click at [241, 38] on link "Pause" at bounding box center [270, 44] width 75 height 27
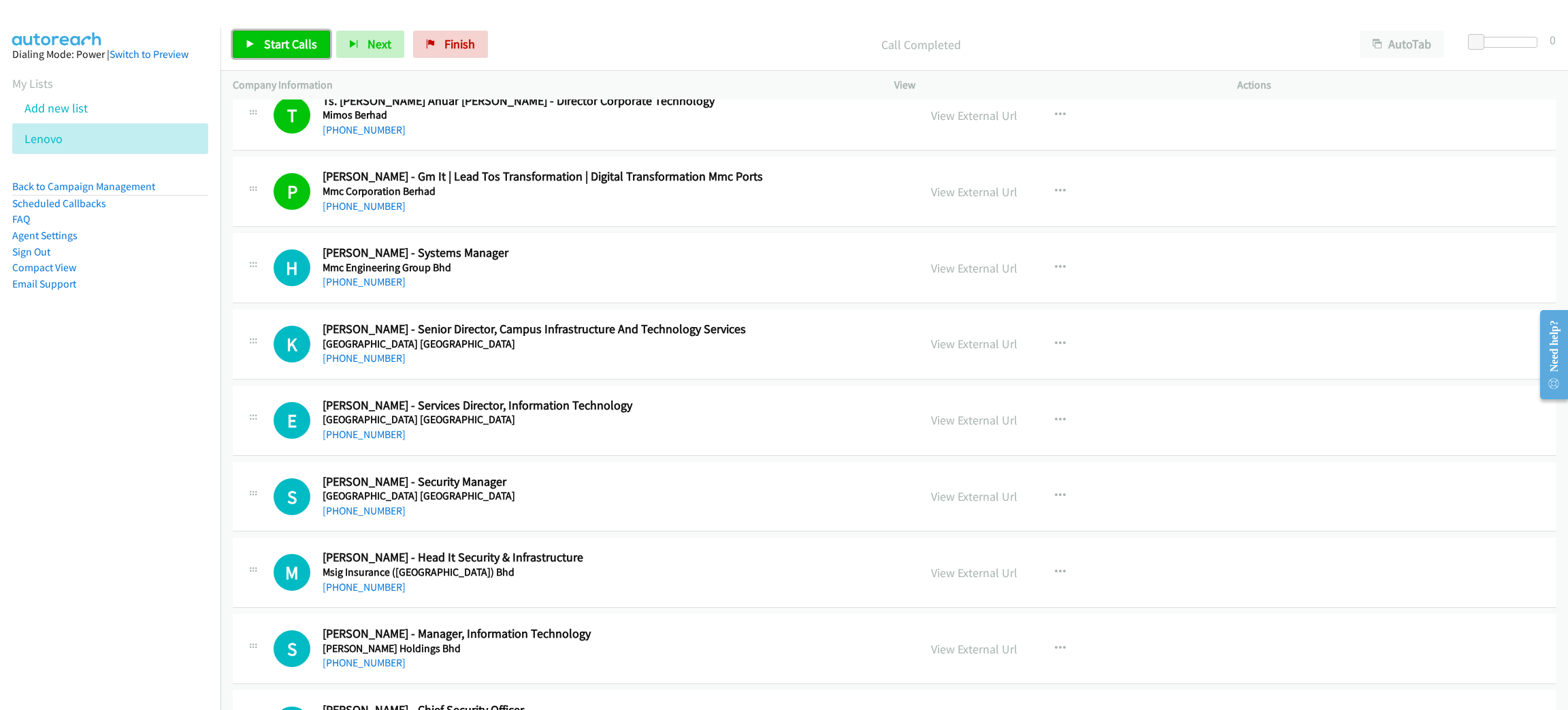
click at [311, 48] on span "Start Calls" at bounding box center [291, 44] width 53 height 16
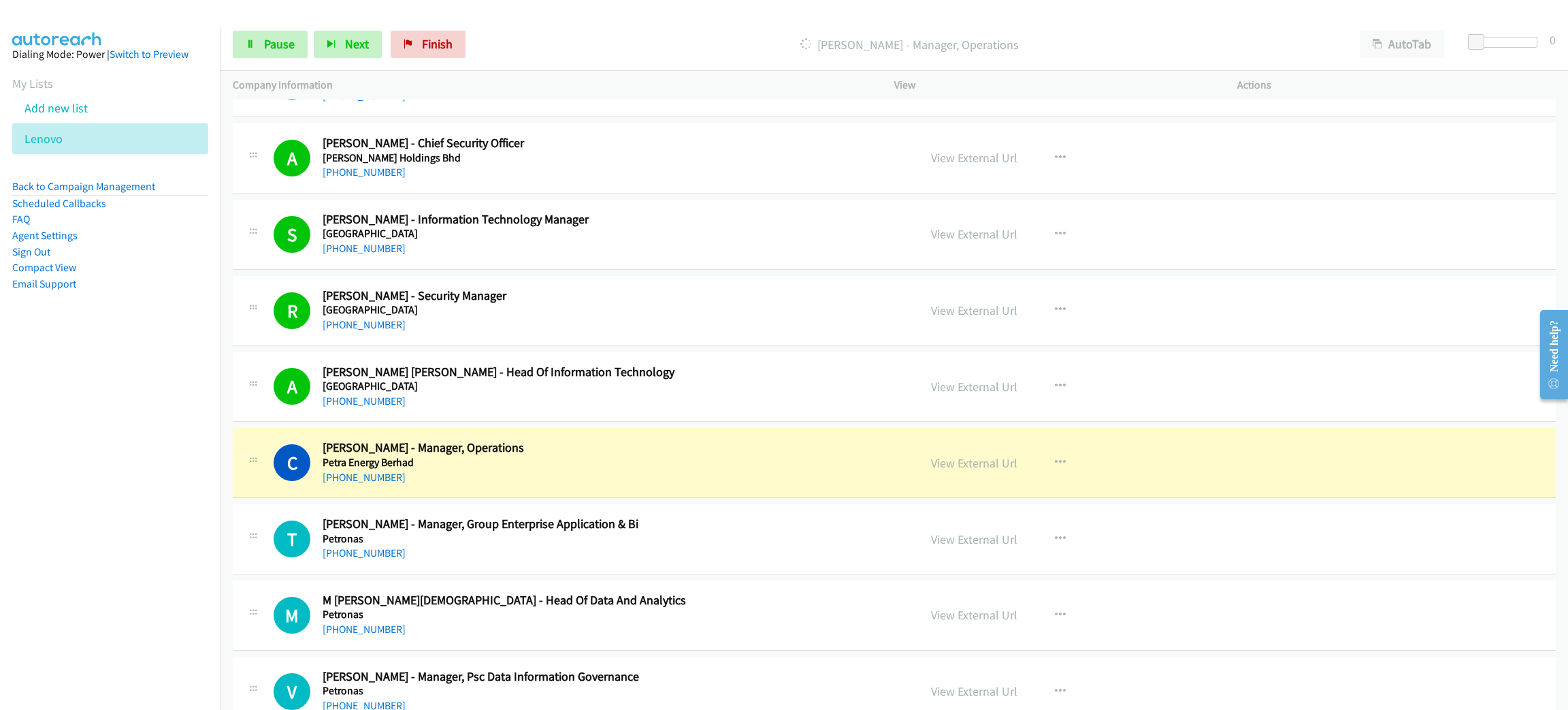
scroll to position [7150, 0]
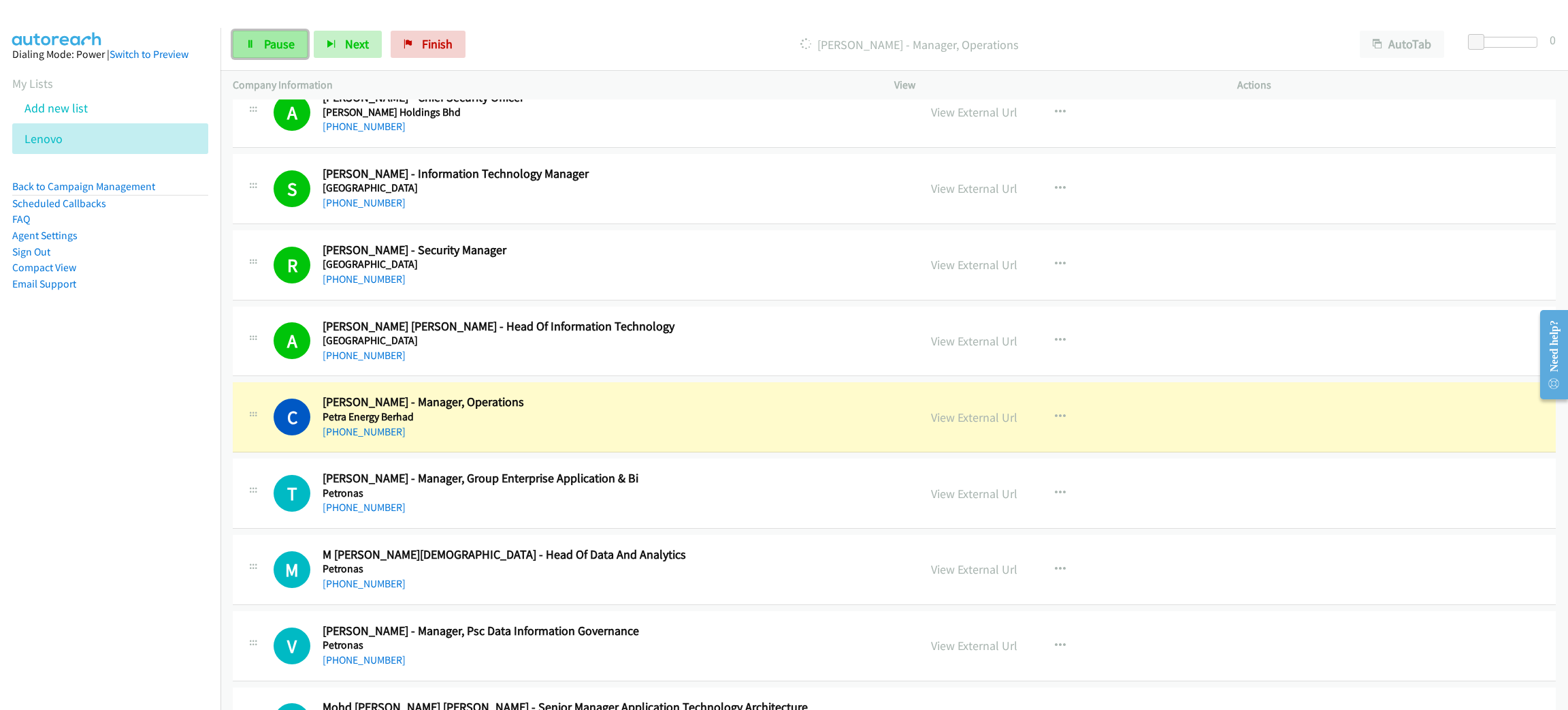
click at [274, 53] on link "Pause" at bounding box center [270, 44] width 75 height 27
click at [662, 423] on h5 "Petra Energy Berhad" at bounding box center [611, 416] width 576 height 13
click at [931, 423] on link "View External Url" at bounding box center [974, 417] width 86 height 16
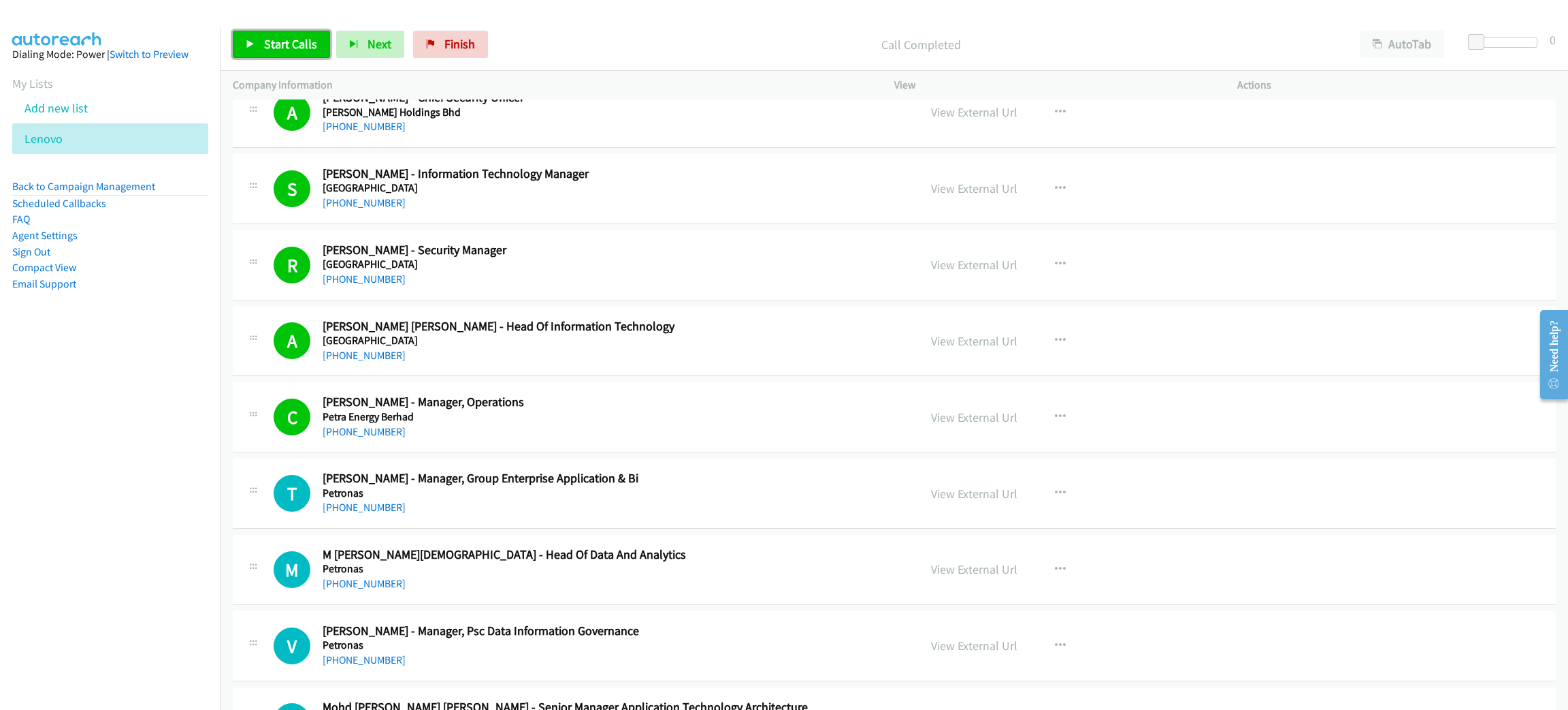
click at [262, 47] on link "Start Calls" at bounding box center [281, 44] width 97 height 27
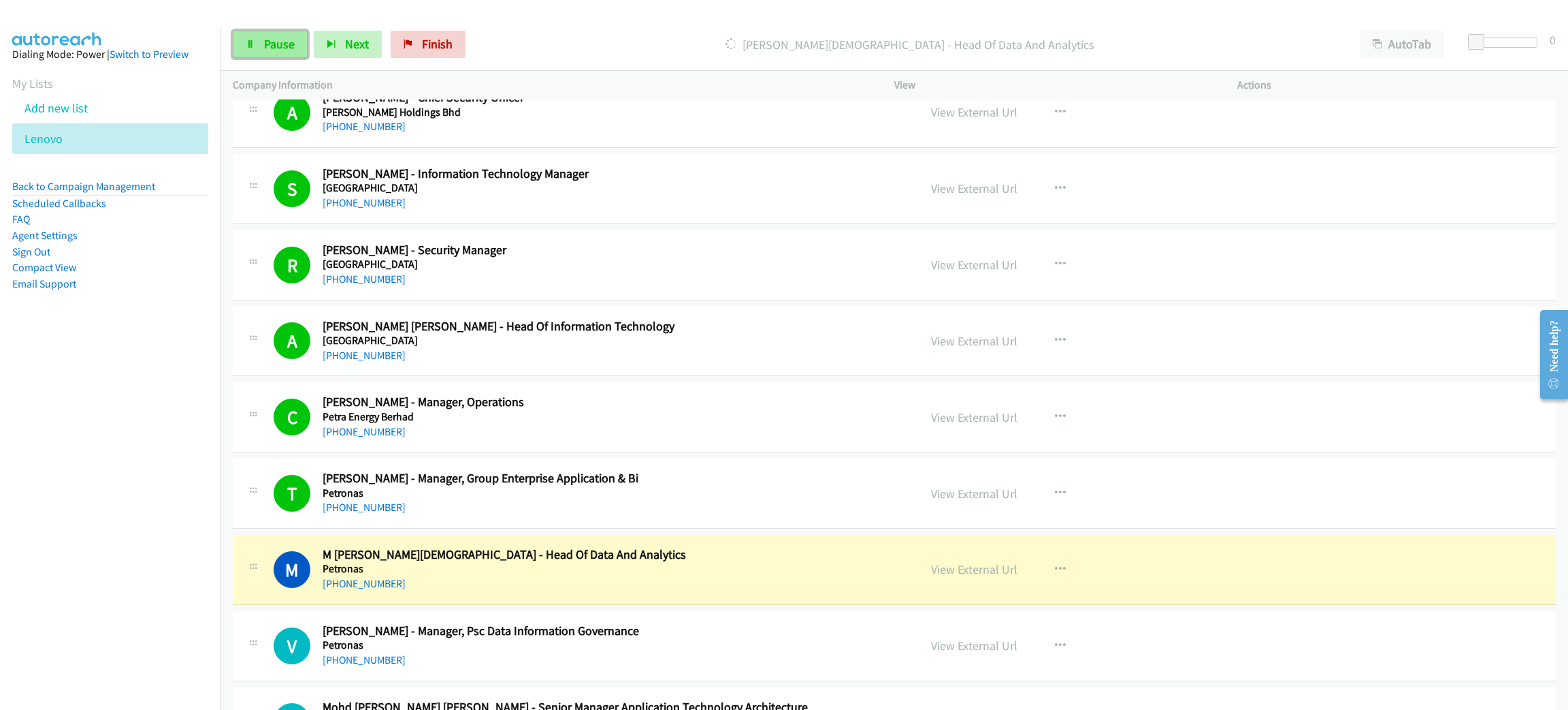
click at [258, 51] on link "Pause" at bounding box center [270, 44] width 75 height 27
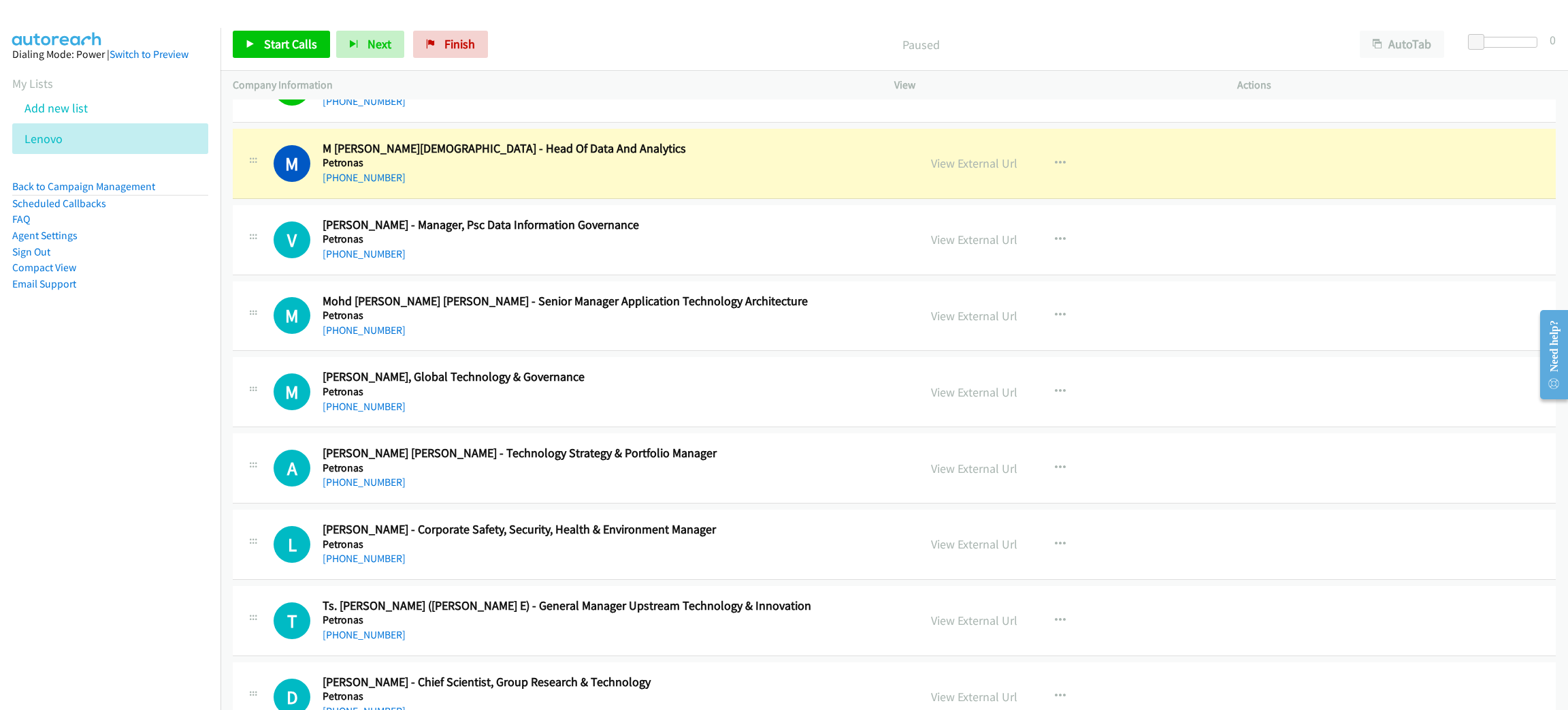
scroll to position [7560, 0]
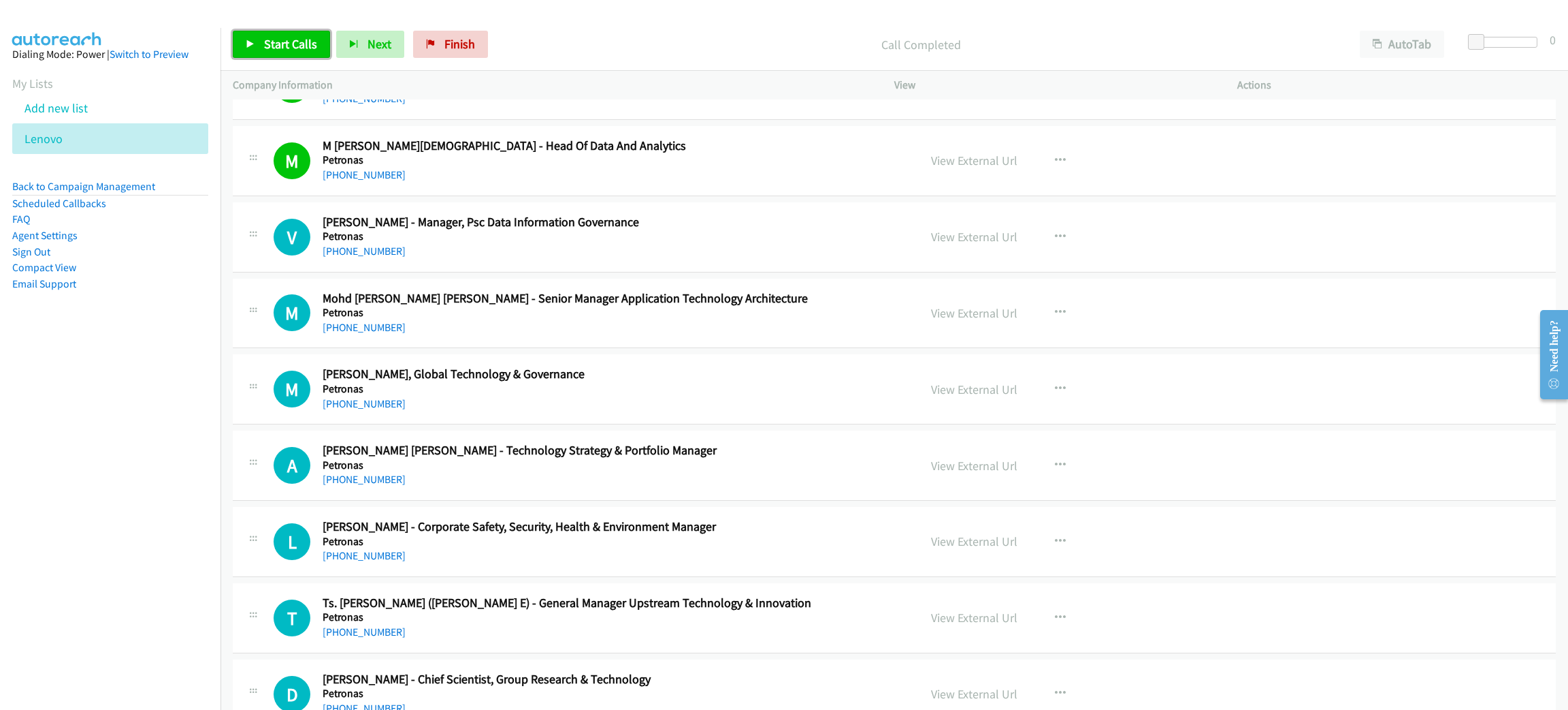
click at [284, 39] on span "Start Calls" at bounding box center [291, 44] width 53 height 16
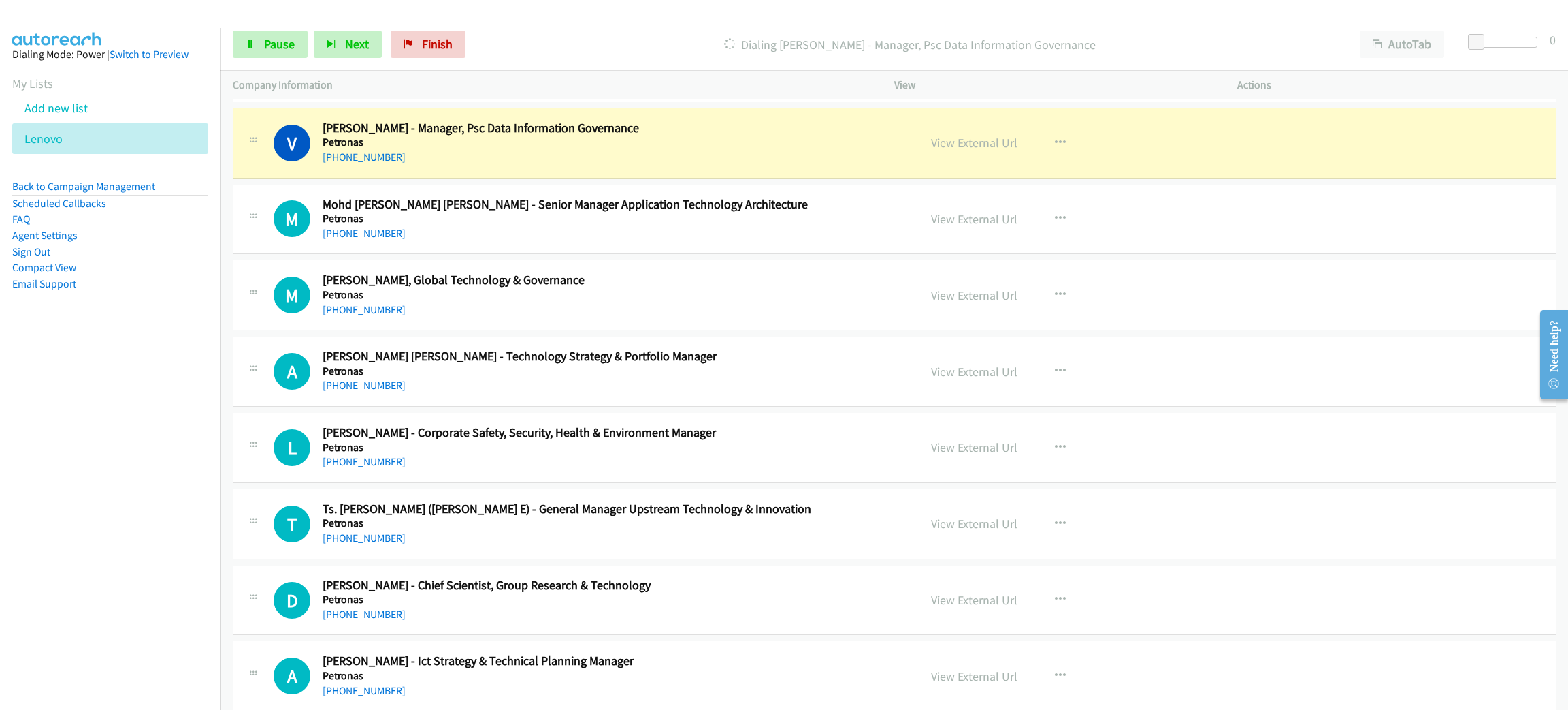
scroll to position [7661, 0]
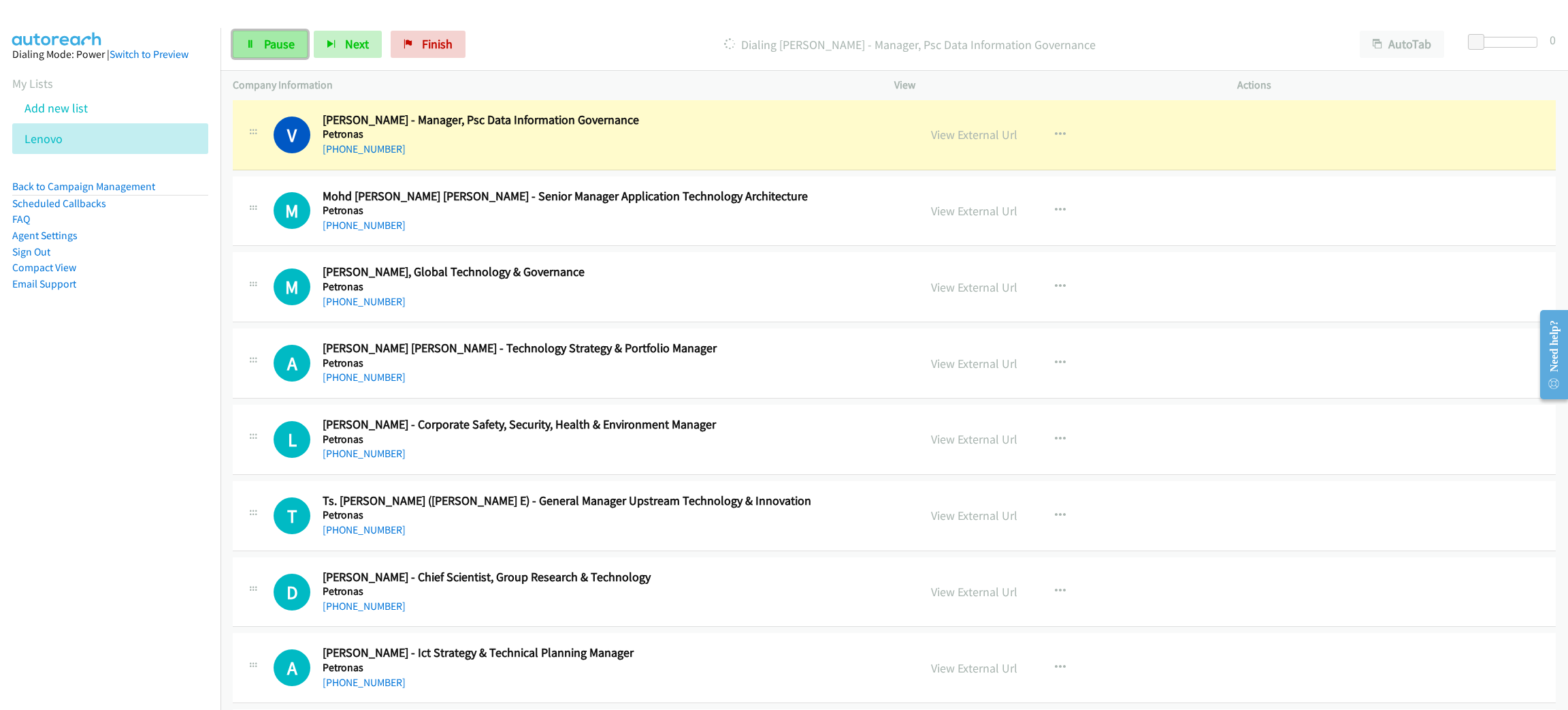
click at [258, 45] on link "Pause" at bounding box center [270, 44] width 75 height 27
click at [957, 138] on link "View External Url" at bounding box center [974, 135] width 86 height 16
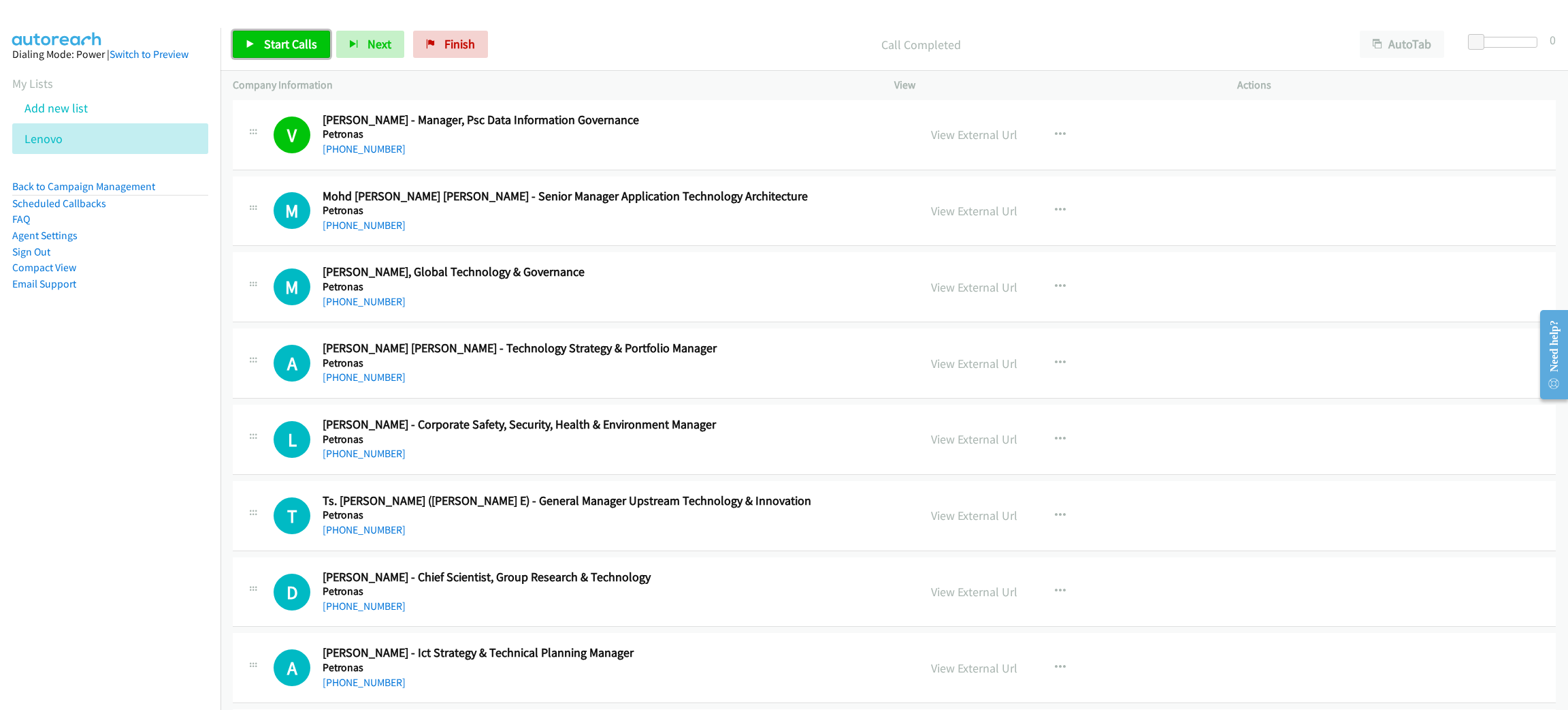
click at [268, 52] on link "Start Calls" at bounding box center [281, 44] width 97 height 27
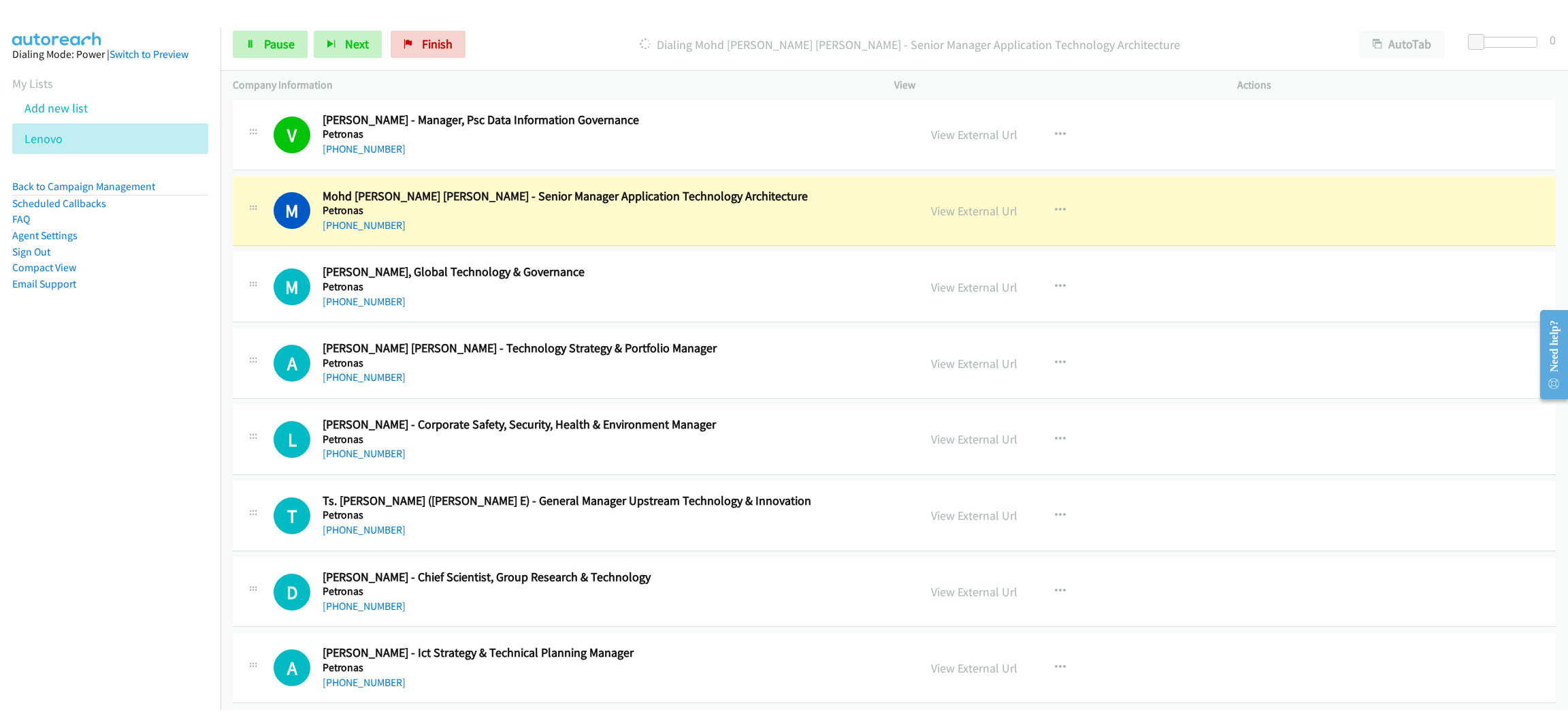
click at [581, 217] on h5 "Petronas" at bounding box center [611, 210] width 576 height 13
click at [289, 34] on link "Pause" at bounding box center [270, 44] width 75 height 27
click at [956, 219] on link "View External Url" at bounding box center [974, 211] width 86 height 16
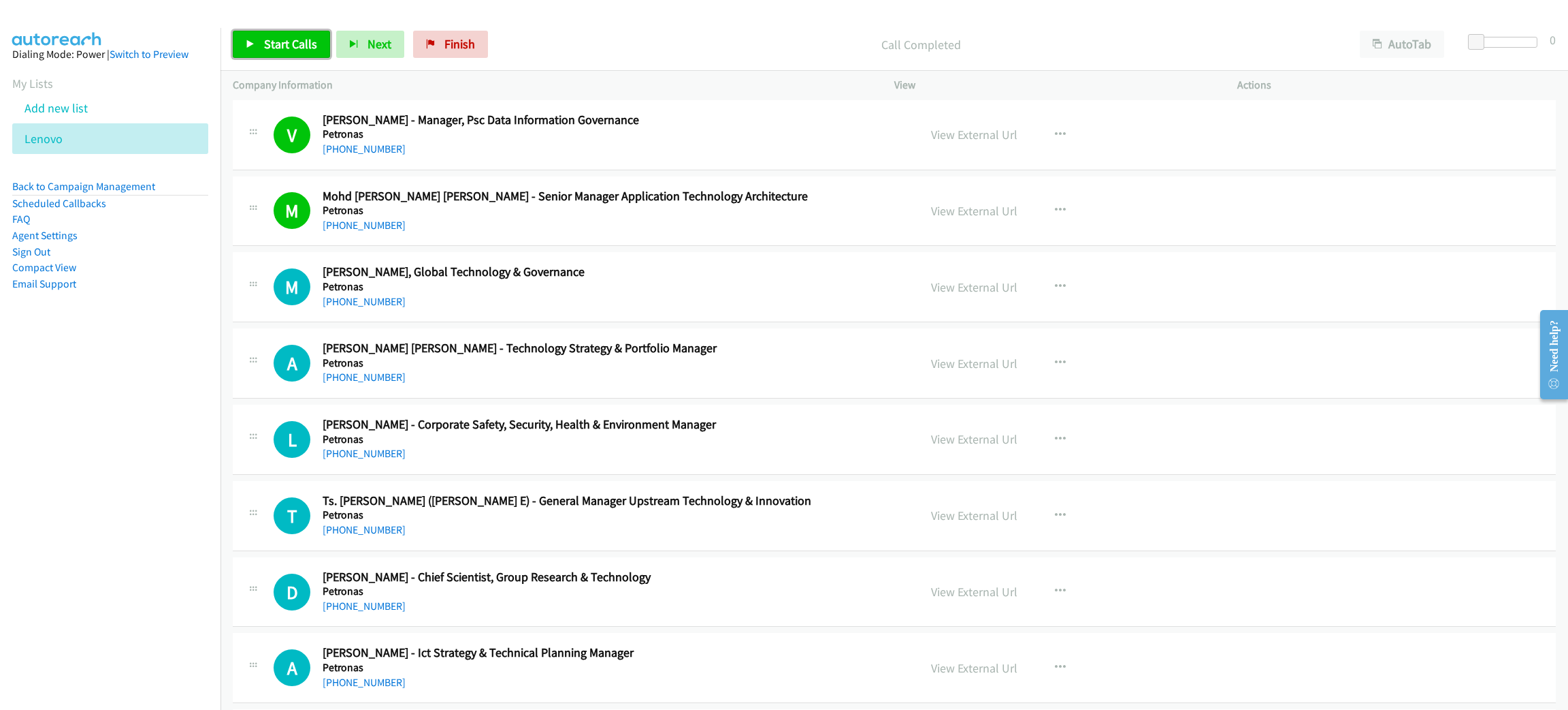
click at [324, 32] on link "Start Calls" at bounding box center [281, 44] width 97 height 27
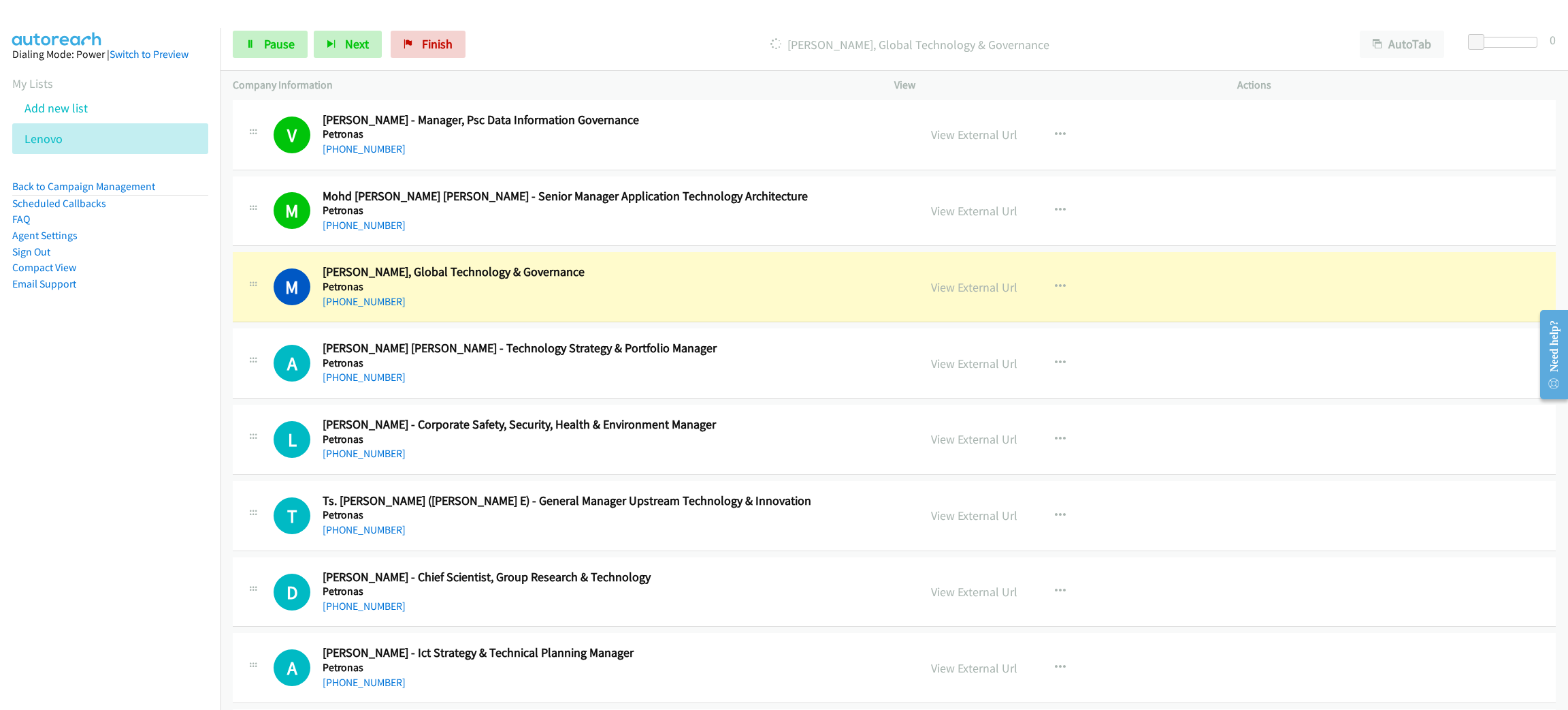
click at [608, 280] on h2 "[PERSON_NAME], Global Technology & Governance" at bounding box center [611, 273] width 576 height 16
click at [948, 295] on link "View External Url" at bounding box center [974, 288] width 86 height 16
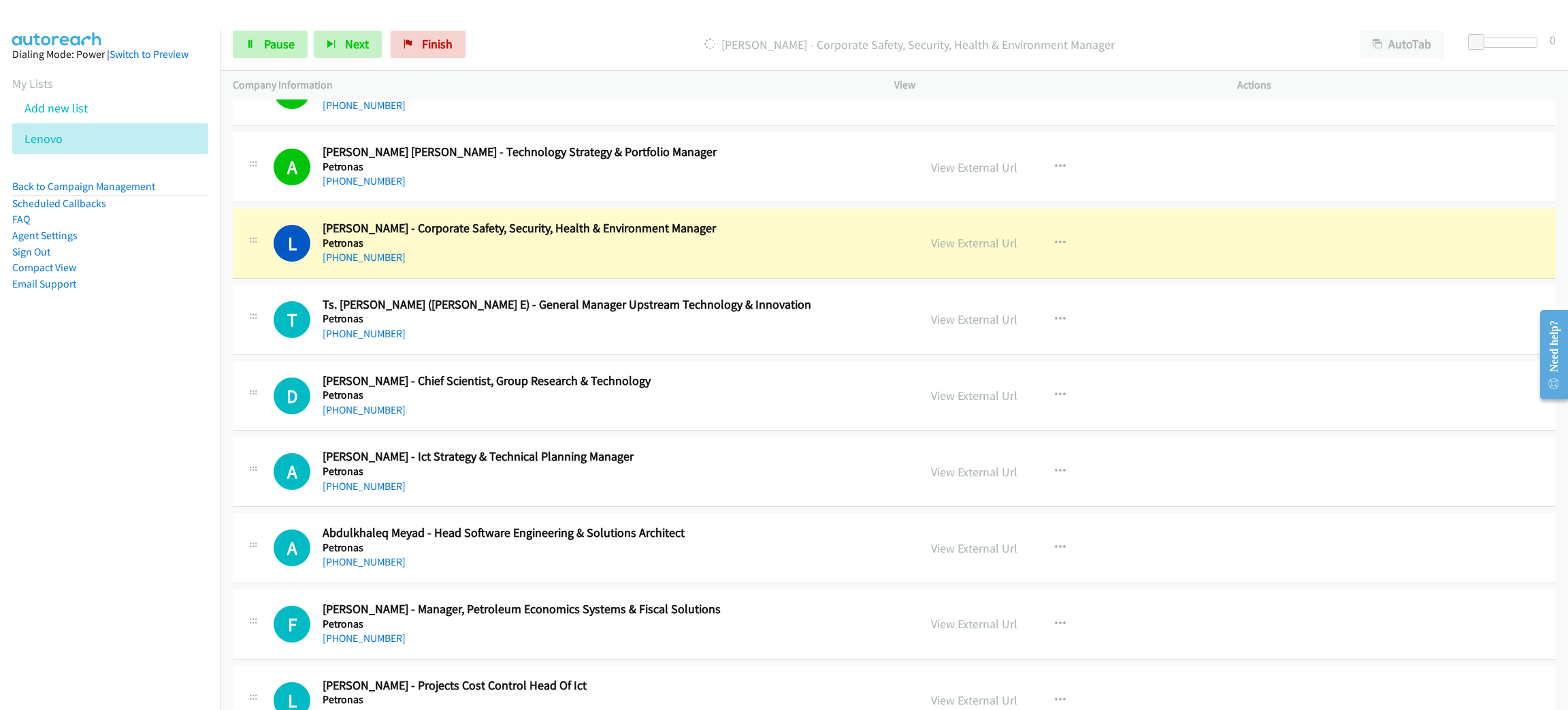
scroll to position [7866, 0]
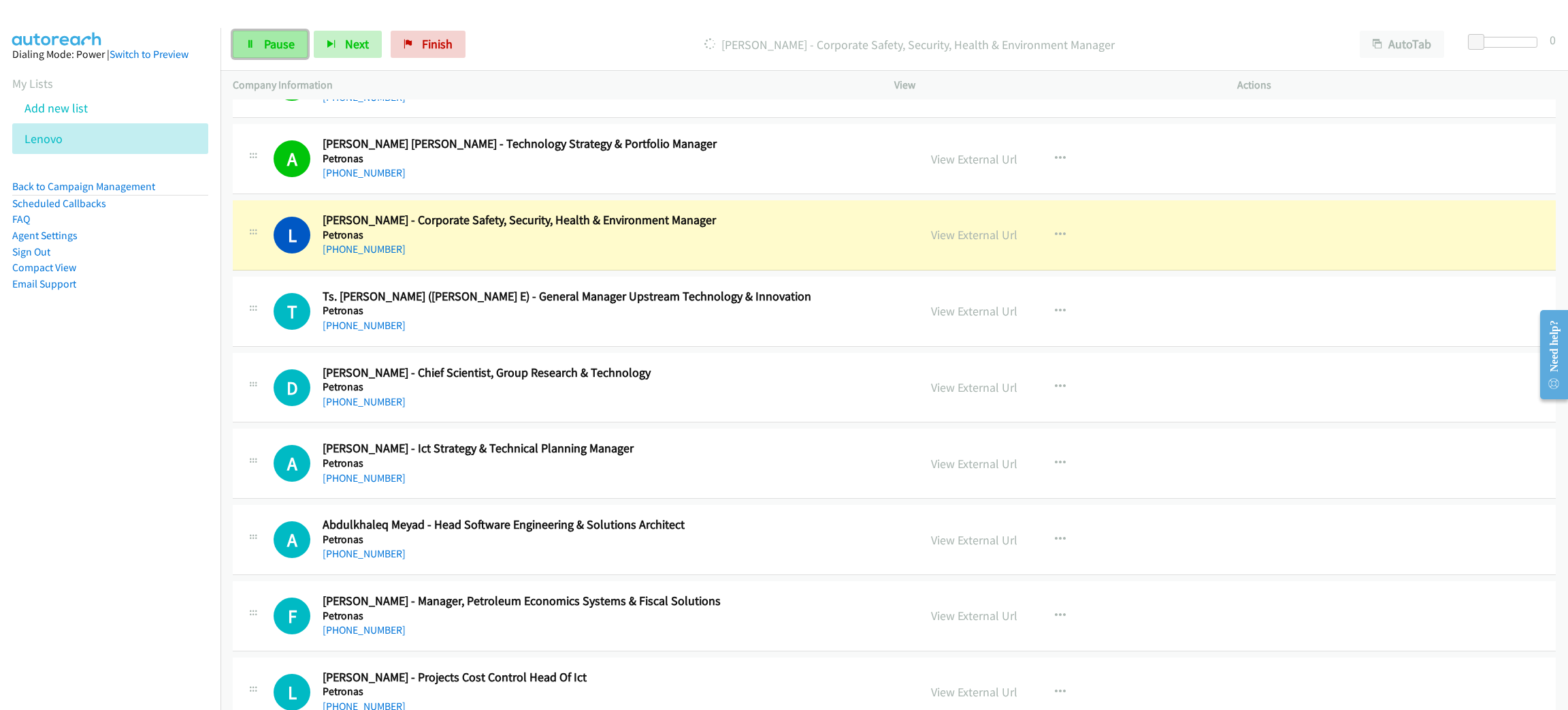
click at [267, 41] on span "Pause" at bounding box center [279, 44] width 31 height 16
click at [933, 243] on link "View External Url" at bounding box center [974, 235] width 86 height 16
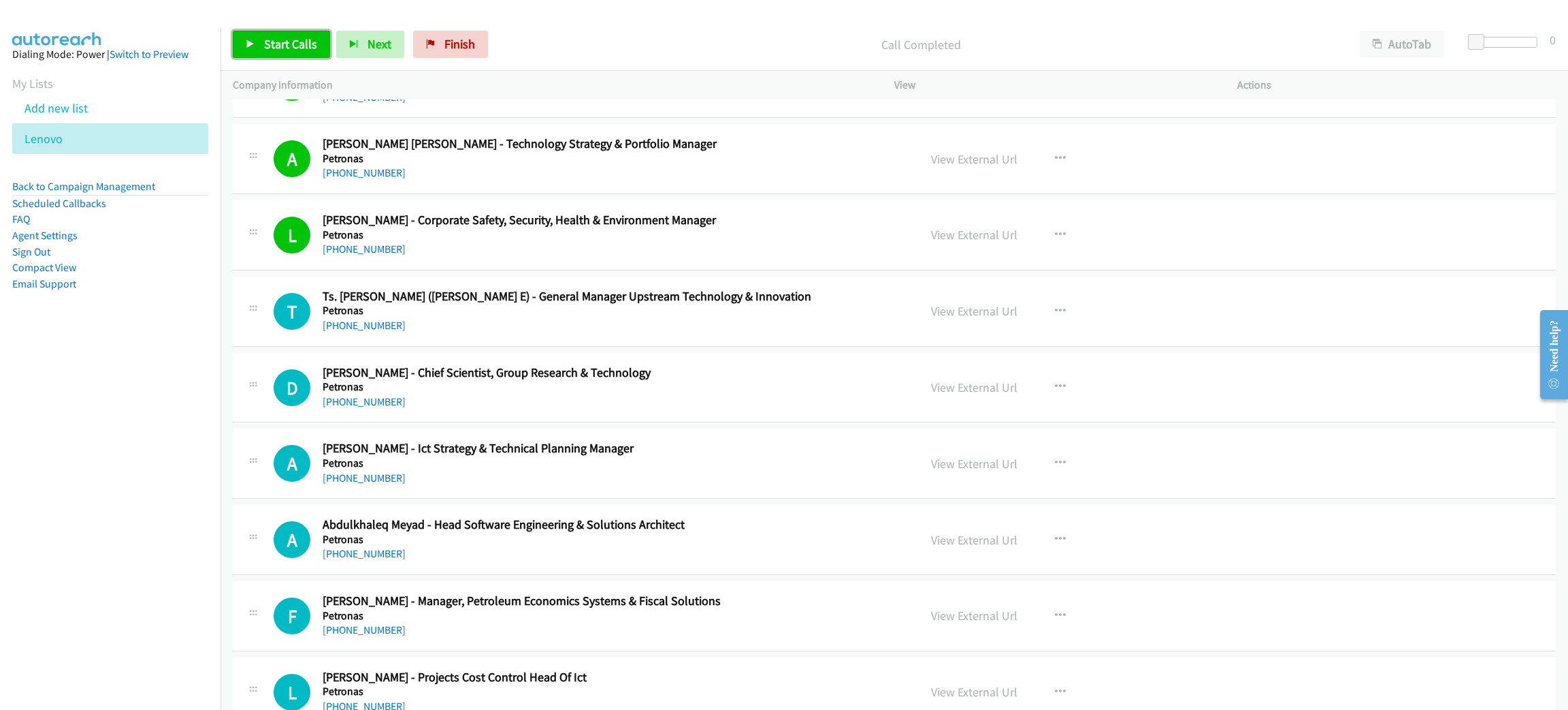
click at [296, 43] on span "Start Calls" at bounding box center [291, 44] width 53 height 16
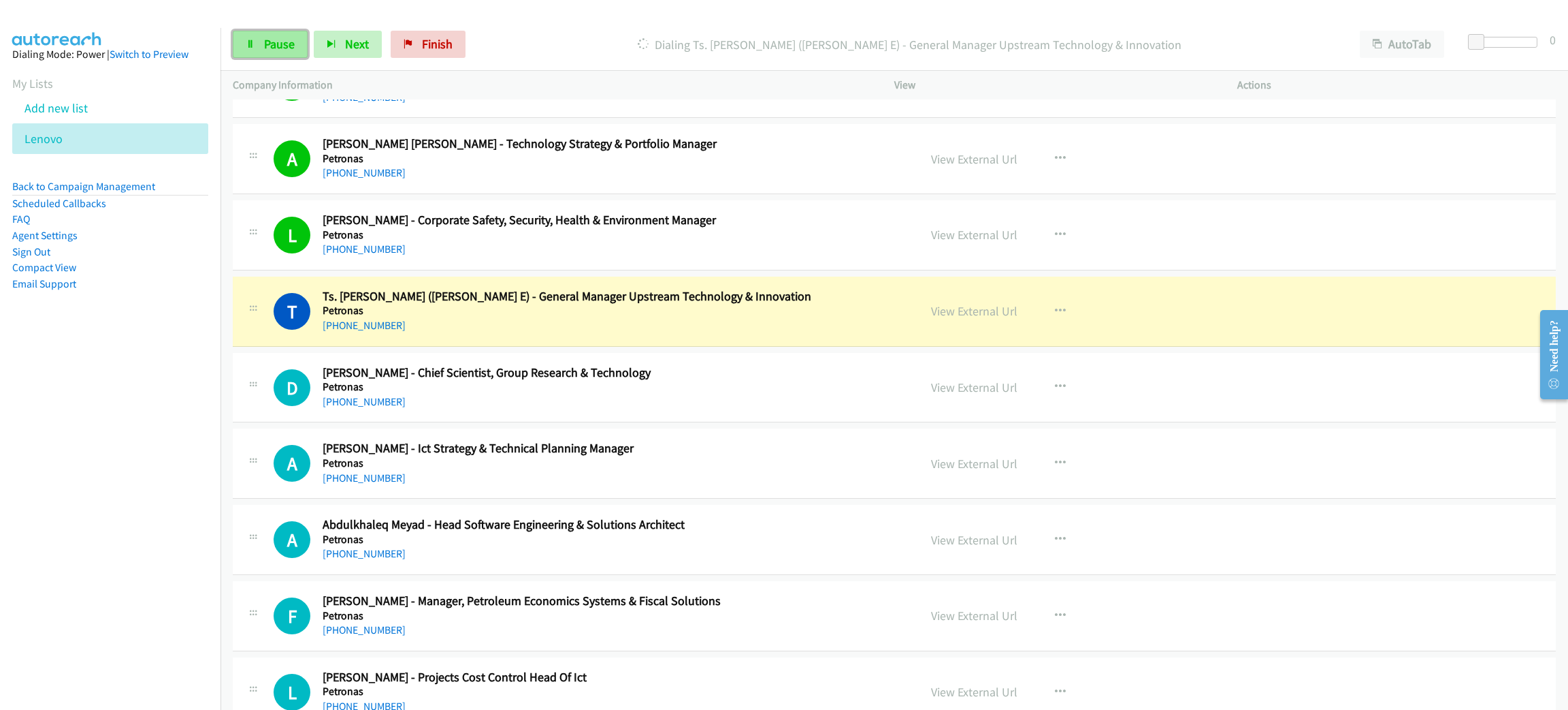
click at [279, 41] on span "Pause" at bounding box center [279, 44] width 31 height 16
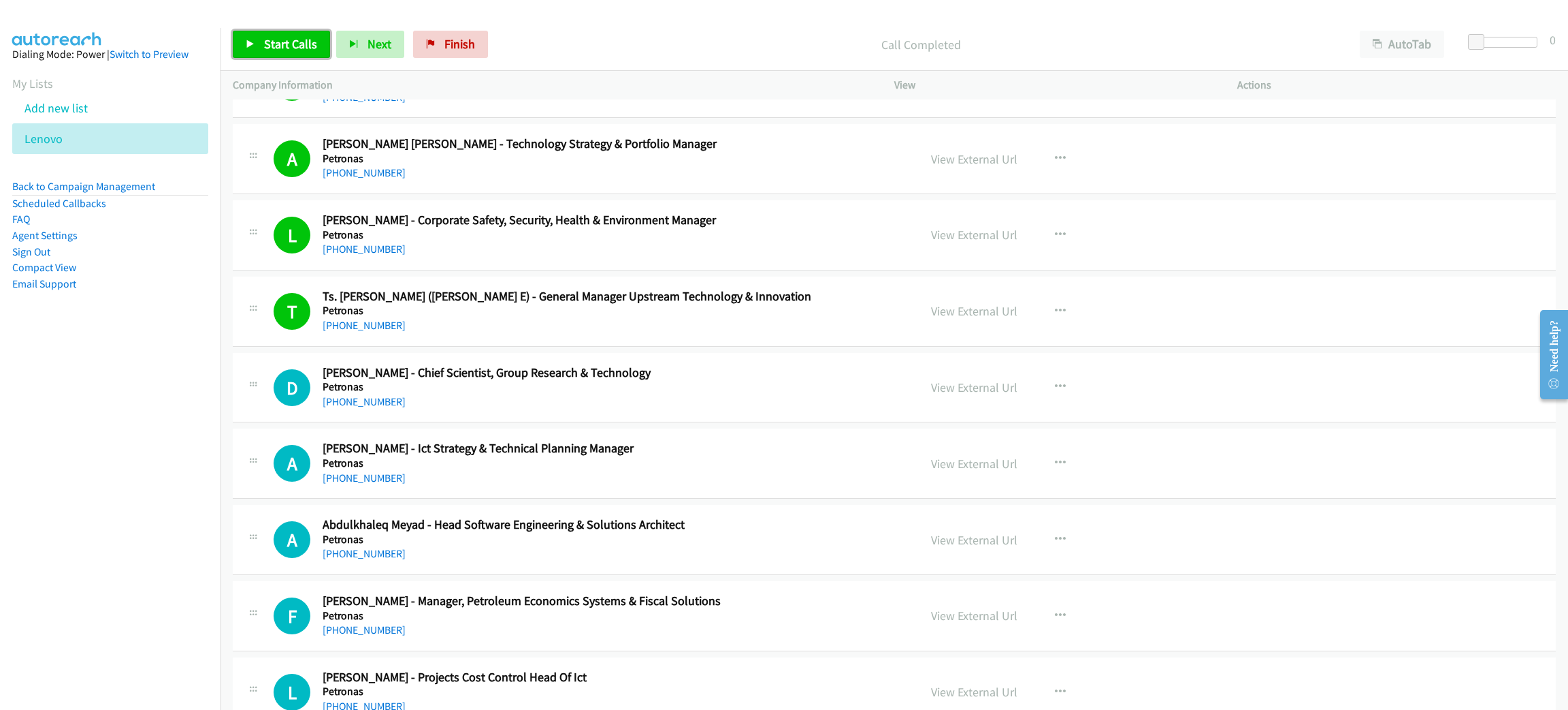
click at [279, 44] on span "Start Calls" at bounding box center [291, 44] width 53 height 16
click at [288, 43] on span "Pause" at bounding box center [279, 44] width 31 height 16
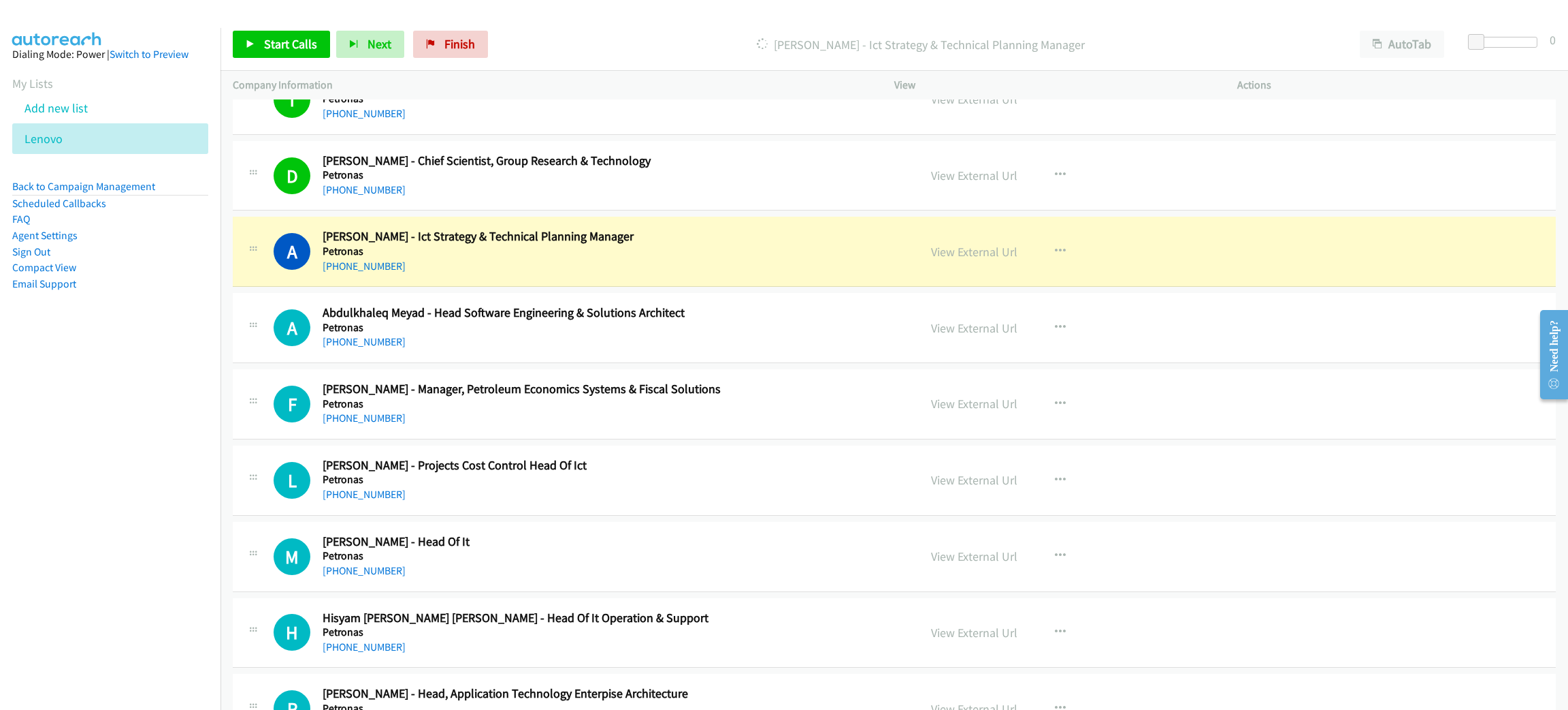
scroll to position [8070, 0]
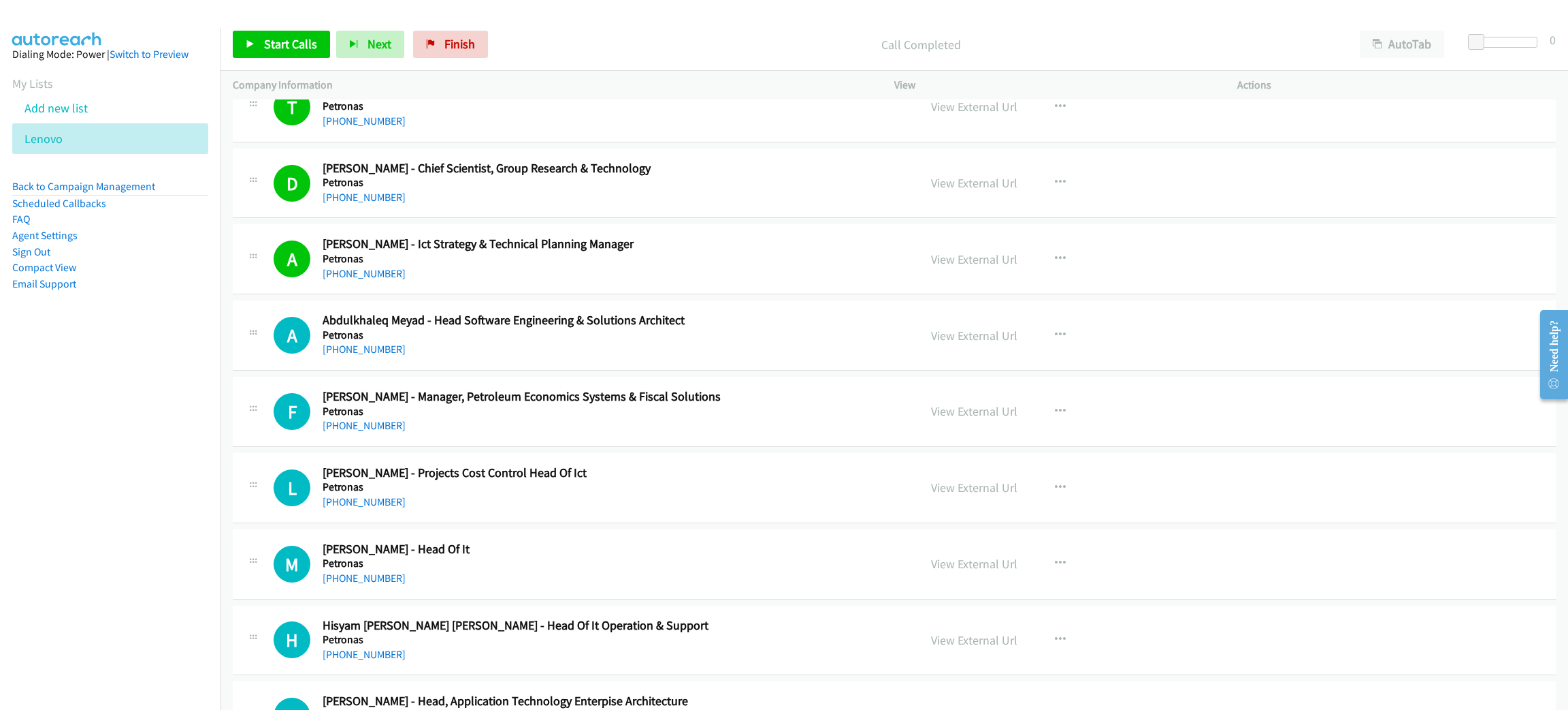
click at [665, 295] on div "A Callback Scheduled [PERSON_NAME] - Ict Strategy & Technical Planning Manager …" at bounding box center [894, 259] width 1323 height 71
click at [303, 50] on span "Start Calls" at bounding box center [291, 44] width 53 height 16
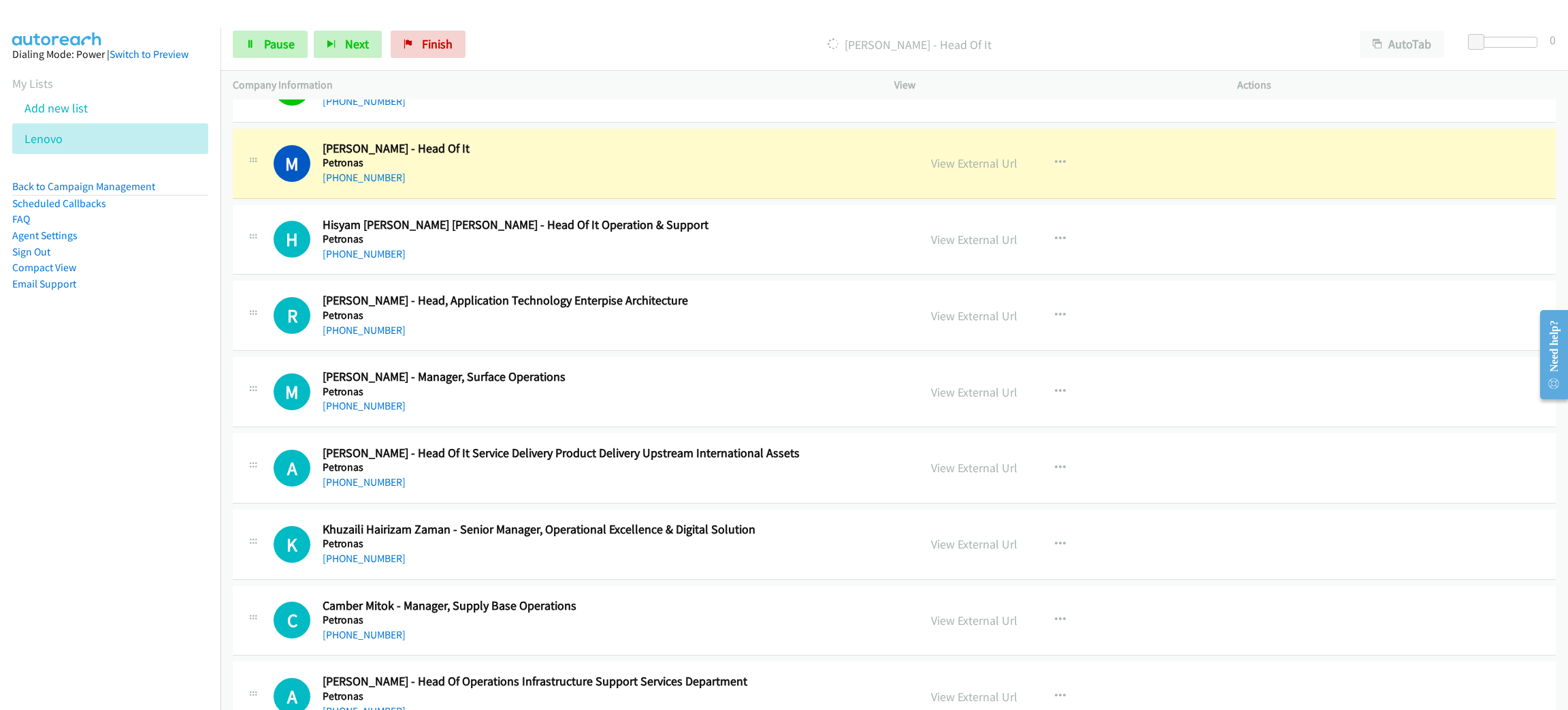
scroll to position [8479, 0]
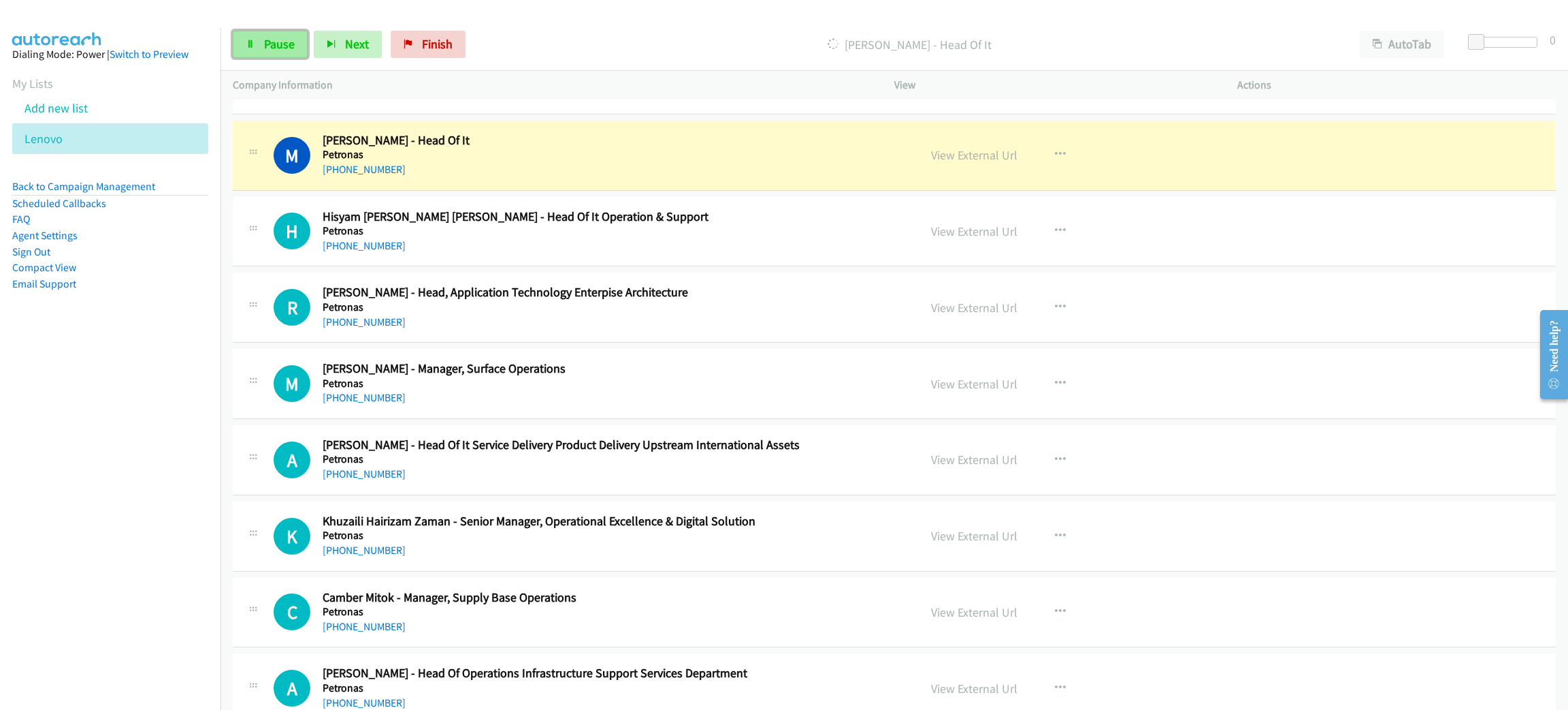
click at [256, 56] on link "Pause" at bounding box center [270, 44] width 75 height 27
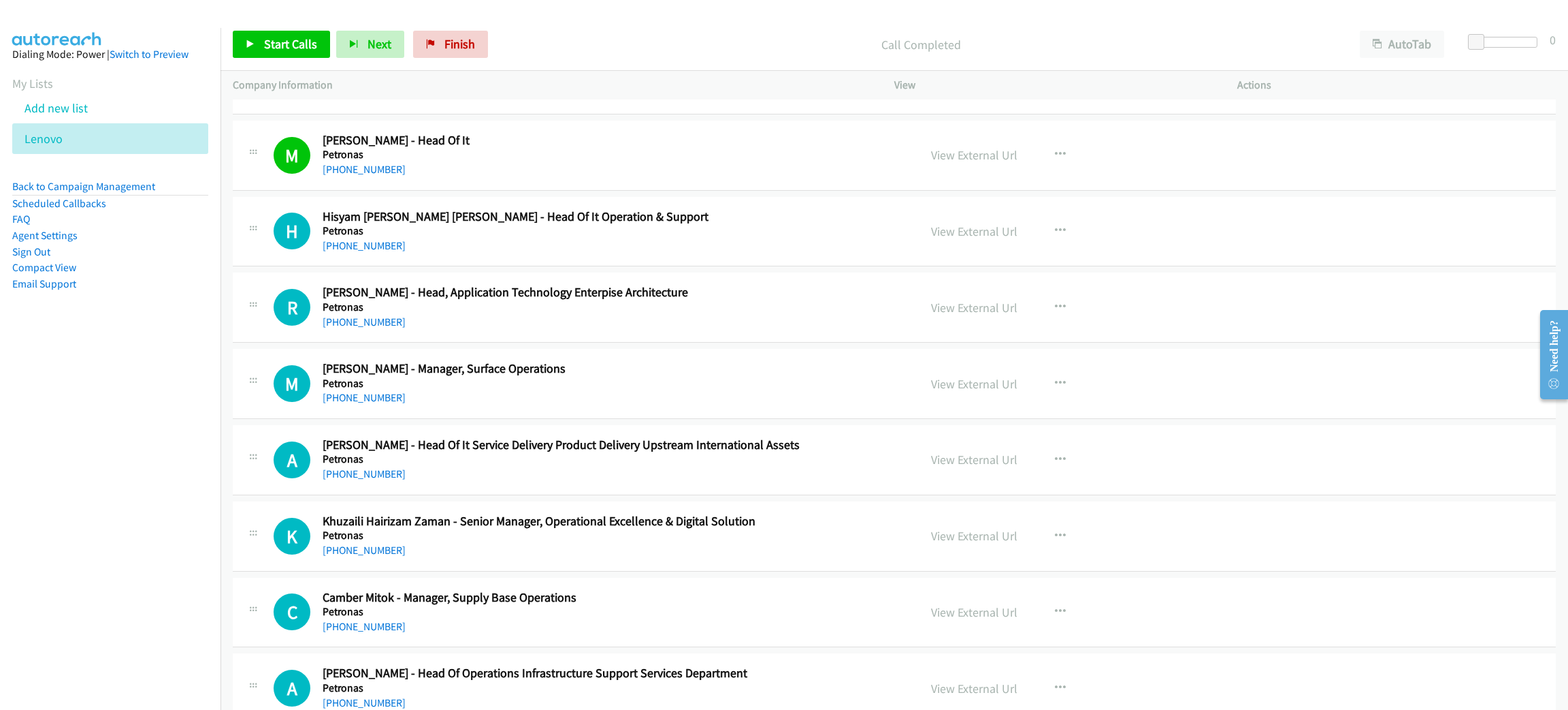
click at [546, 178] on div "[PHONE_NUMBER]" at bounding box center [611, 169] width 576 height 17
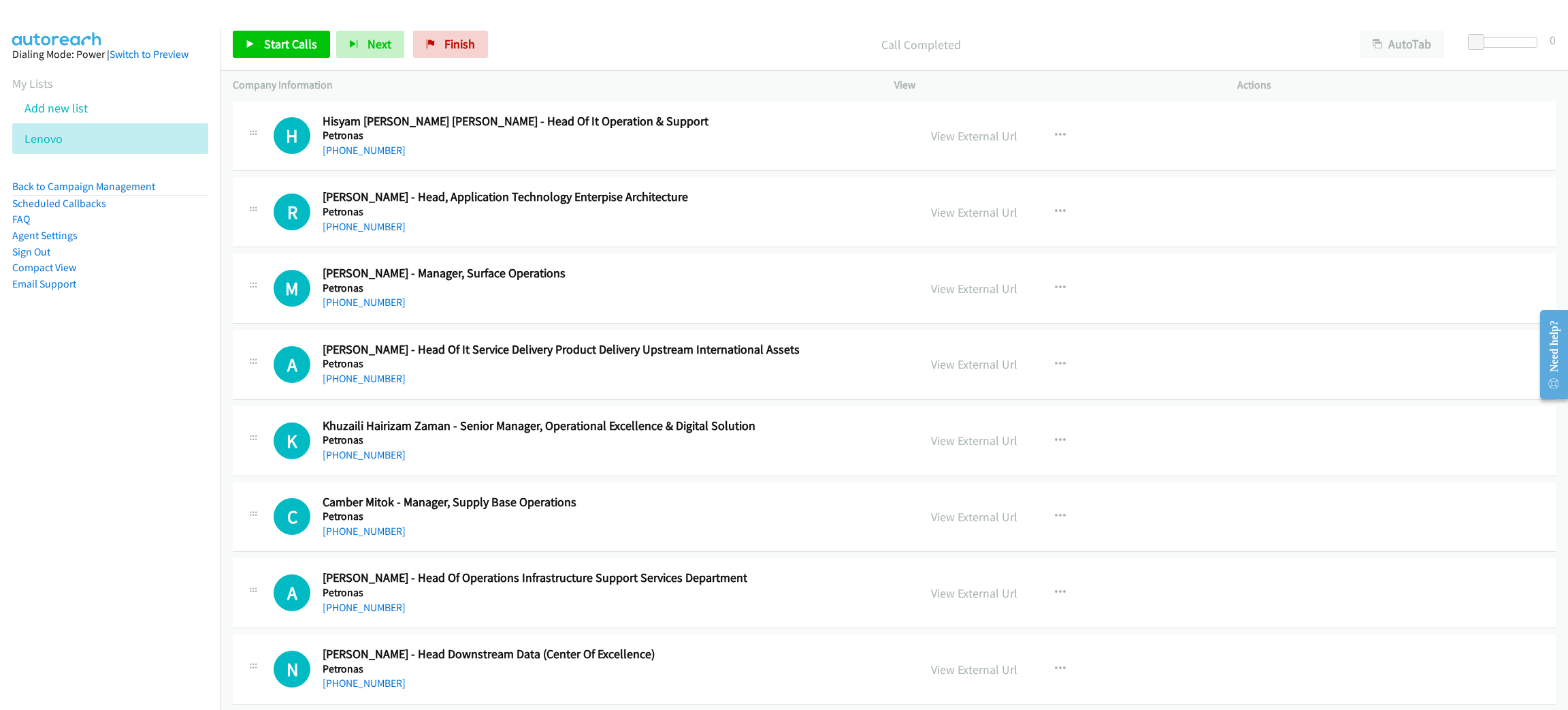
scroll to position [8581, 0]
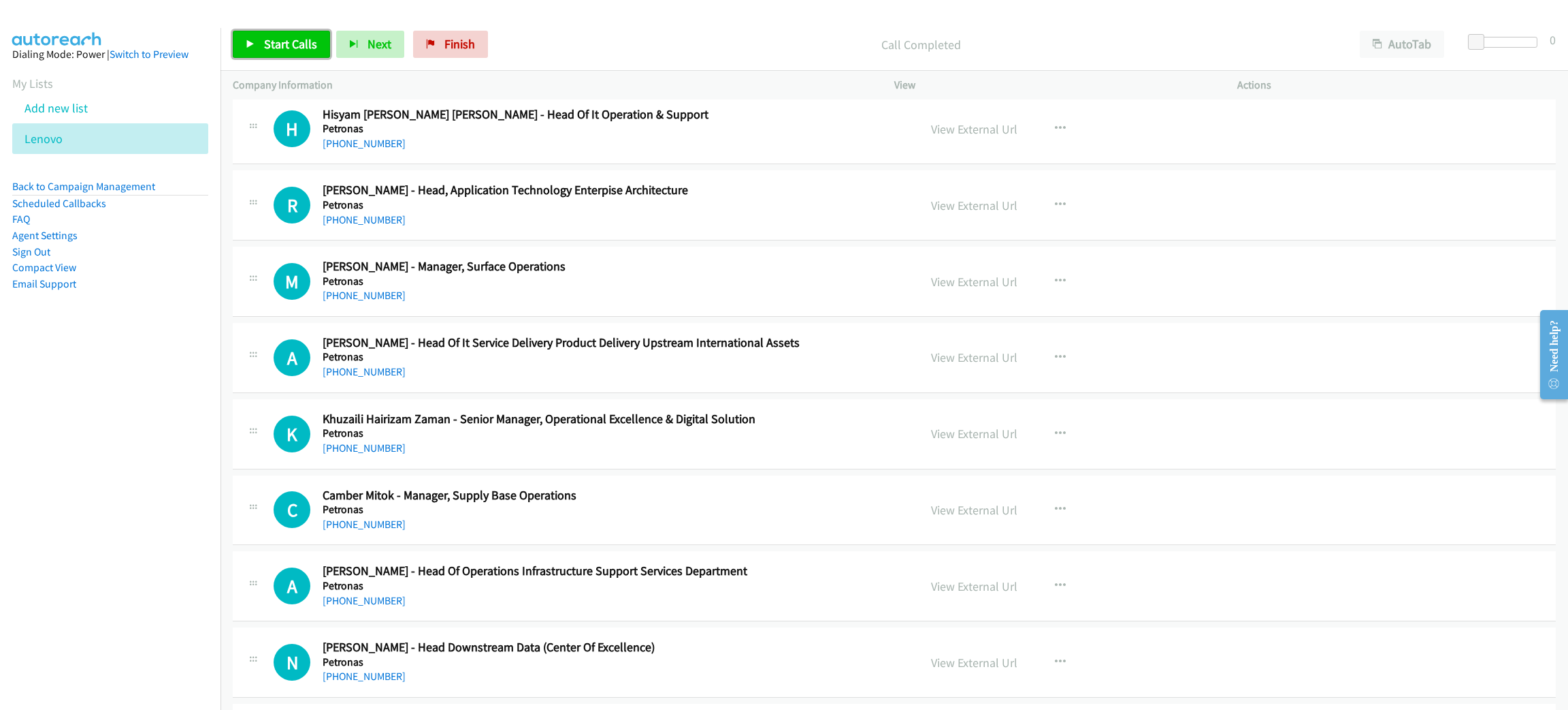
click at [303, 49] on span "Start Calls" at bounding box center [291, 44] width 53 height 16
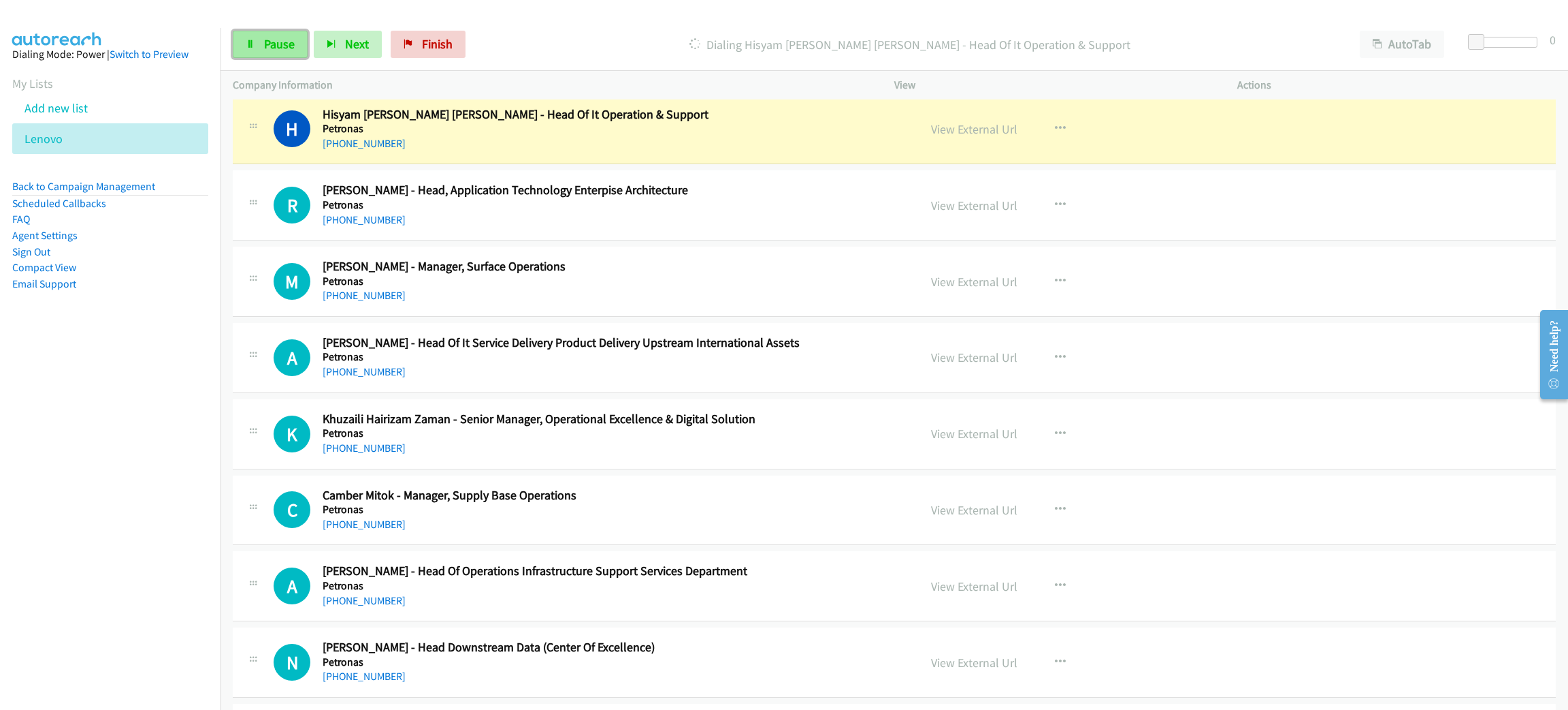
click at [303, 52] on link "Pause" at bounding box center [270, 44] width 75 height 27
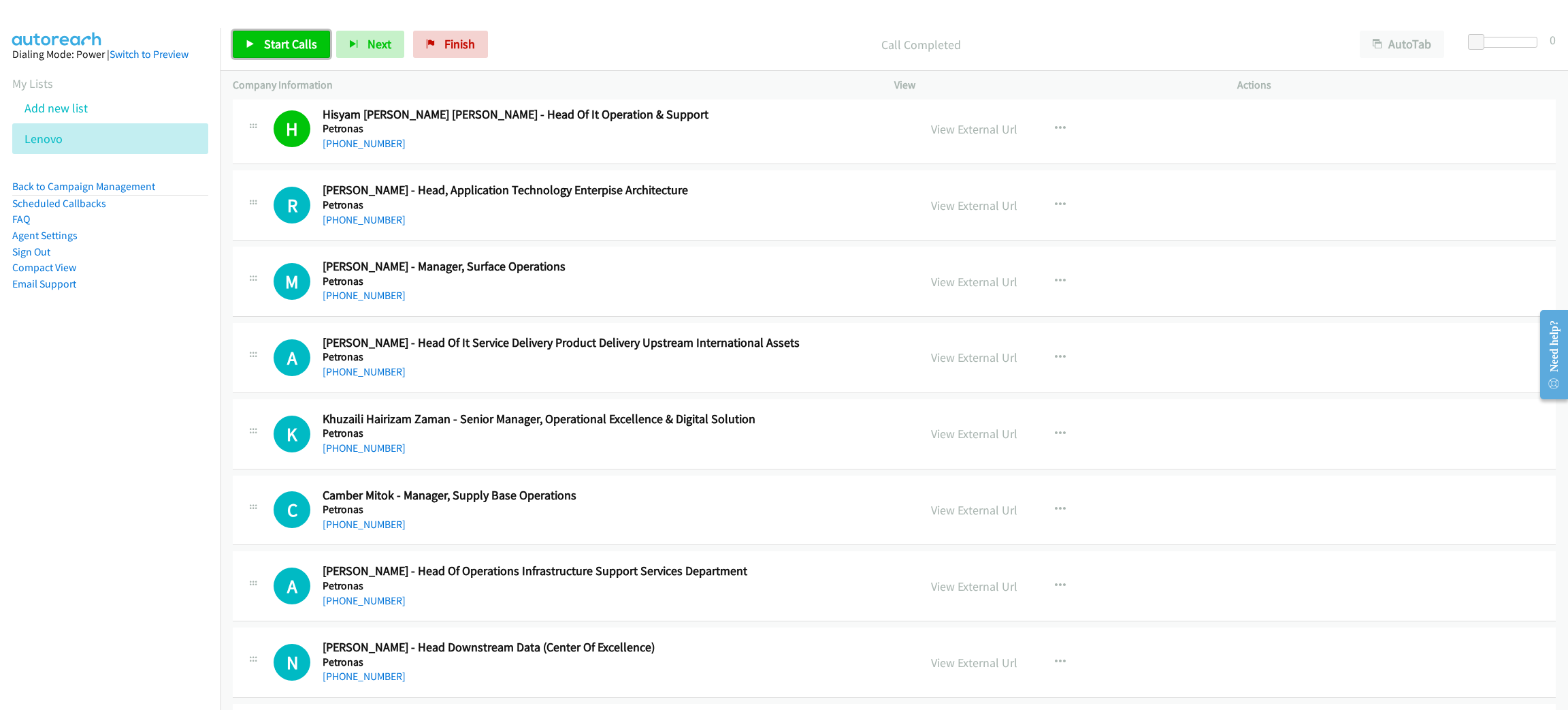
click at [291, 50] on span "Start Calls" at bounding box center [291, 44] width 53 height 16
click at [291, 52] on link "Pause" at bounding box center [270, 44] width 75 height 27
click at [277, 48] on span "Start Calls" at bounding box center [291, 44] width 53 height 16
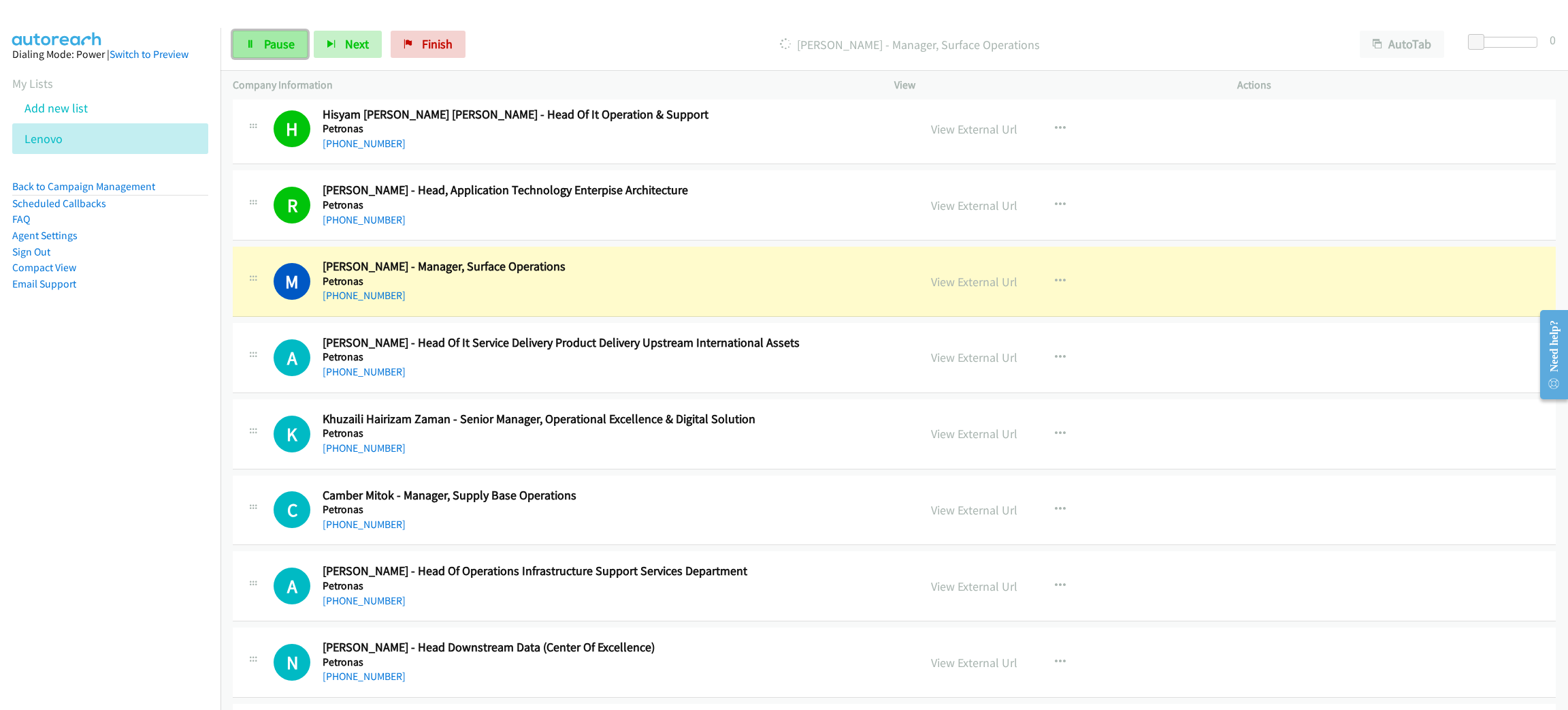
click at [292, 34] on link "Pause" at bounding box center [270, 44] width 75 height 27
click at [981, 289] on link "View External Url" at bounding box center [974, 281] width 86 height 16
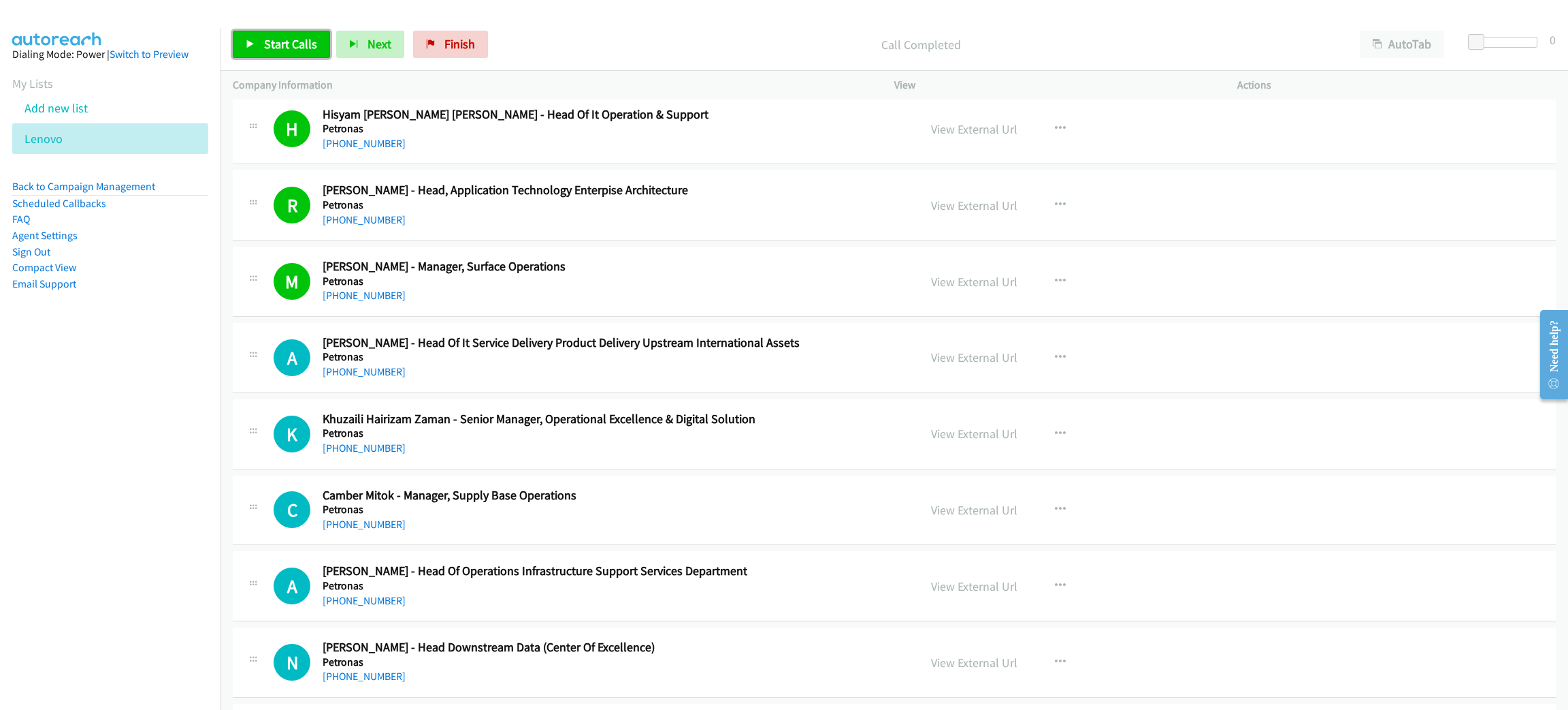
click at [255, 35] on link "Start Calls" at bounding box center [281, 44] width 97 height 27
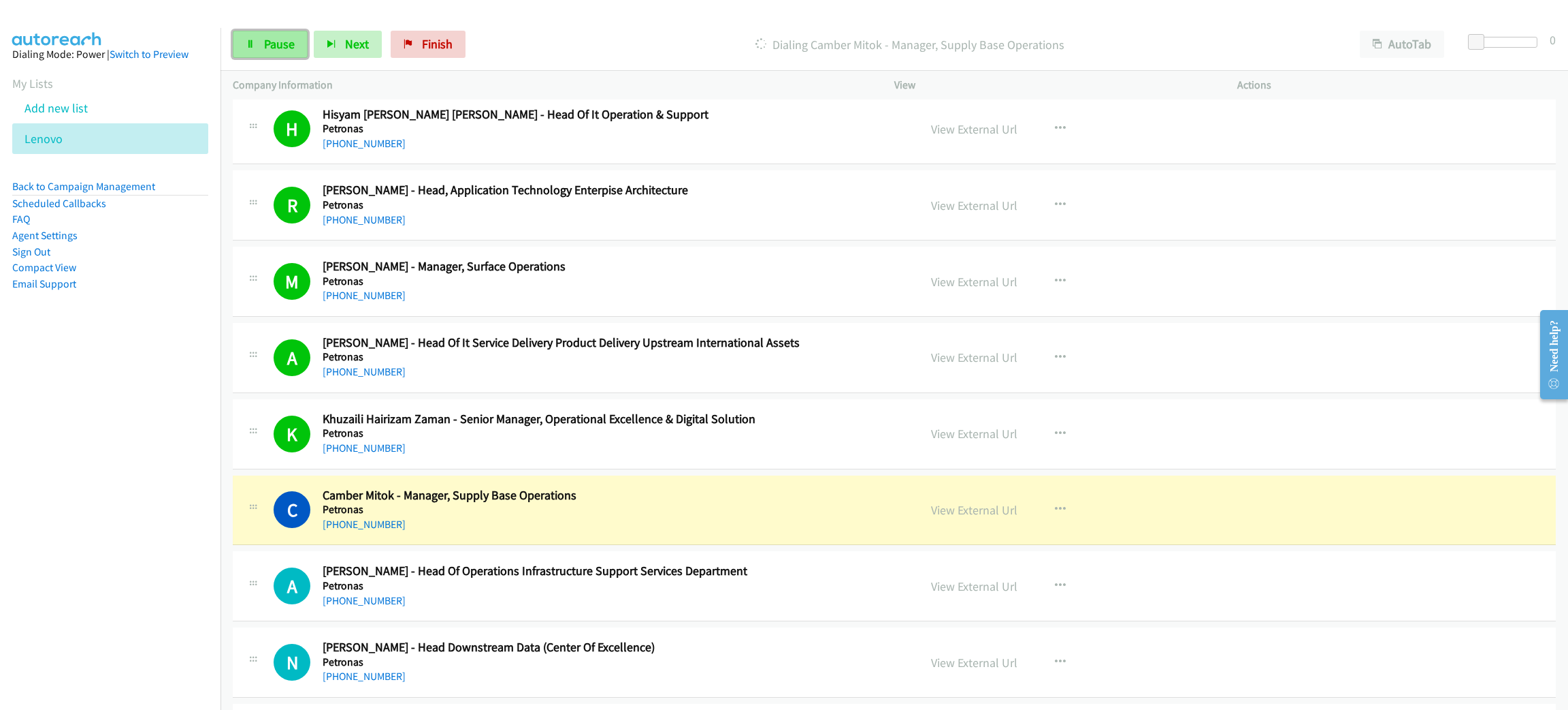
click at [286, 53] on link "Pause" at bounding box center [270, 44] width 75 height 27
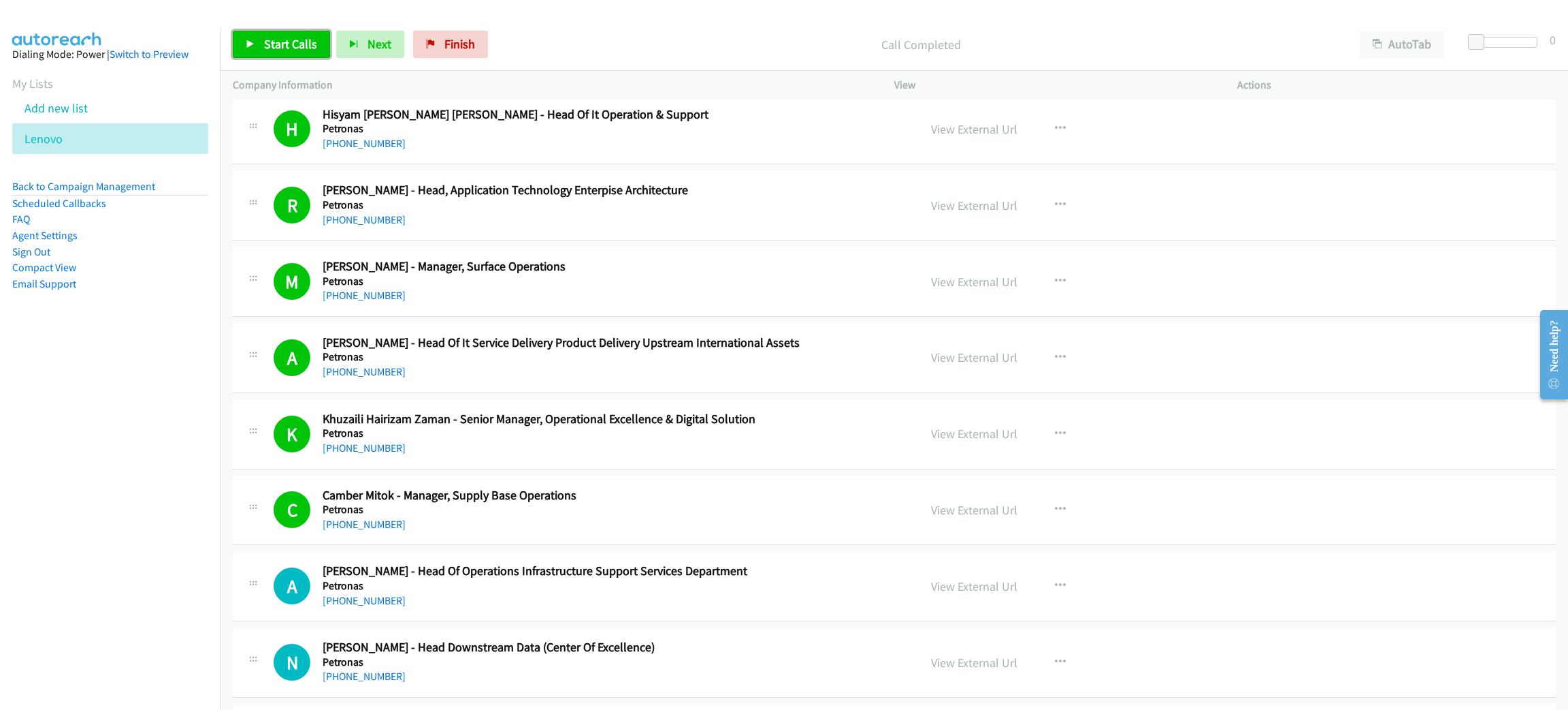
click at [296, 41] on span "Start Calls" at bounding box center [291, 44] width 53 height 16
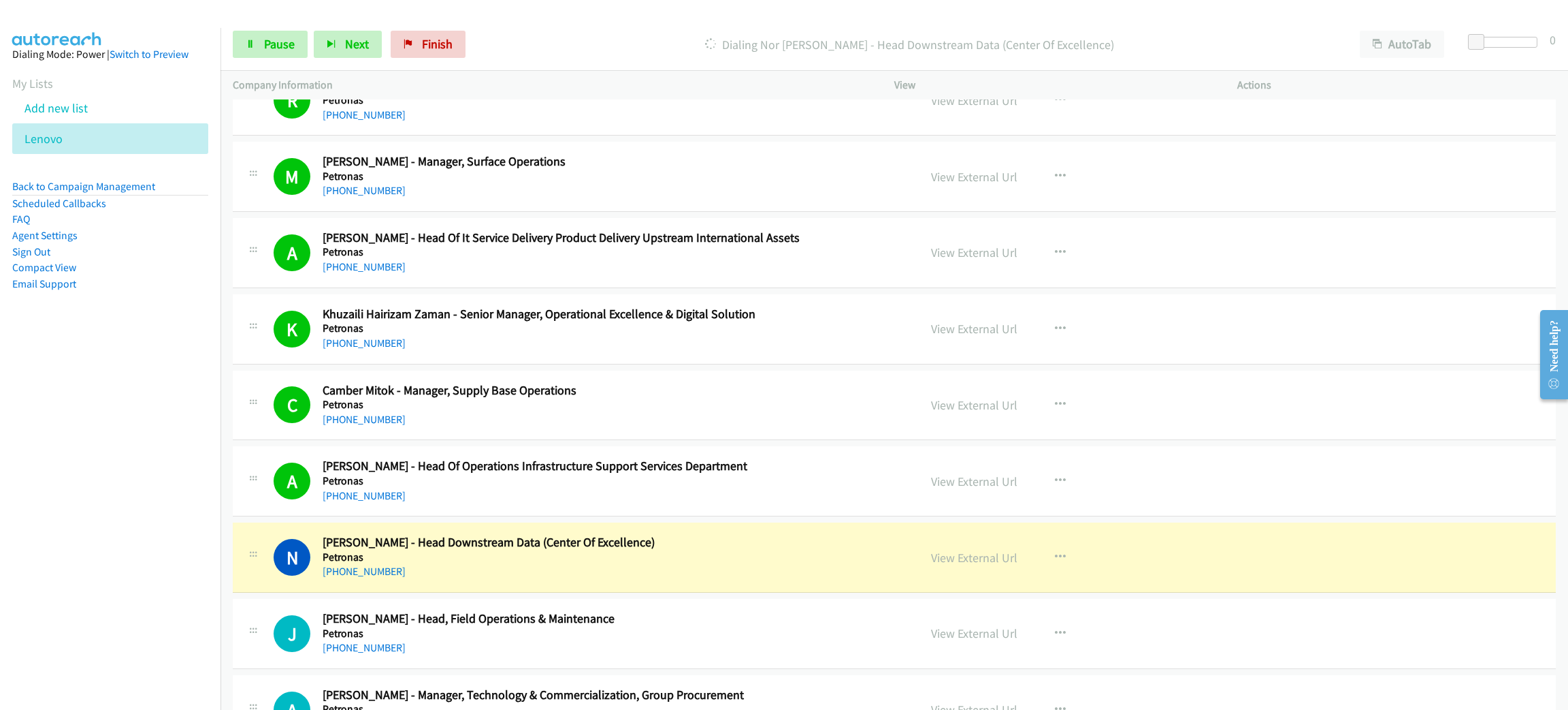
scroll to position [8785, 0]
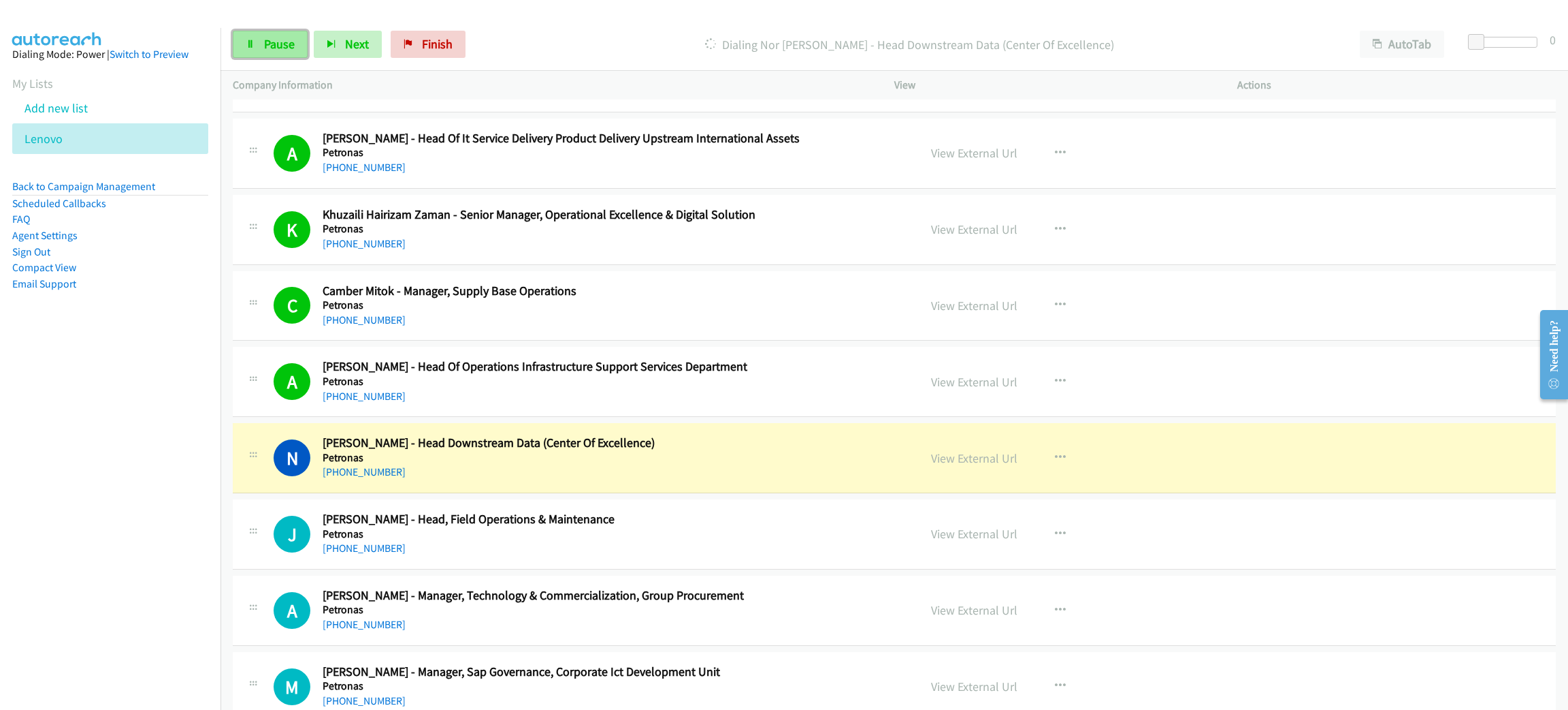
click at [266, 37] on span "Pause" at bounding box center [279, 44] width 31 height 16
click at [978, 466] on link "View External Url" at bounding box center [974, 458] width 86 height 16
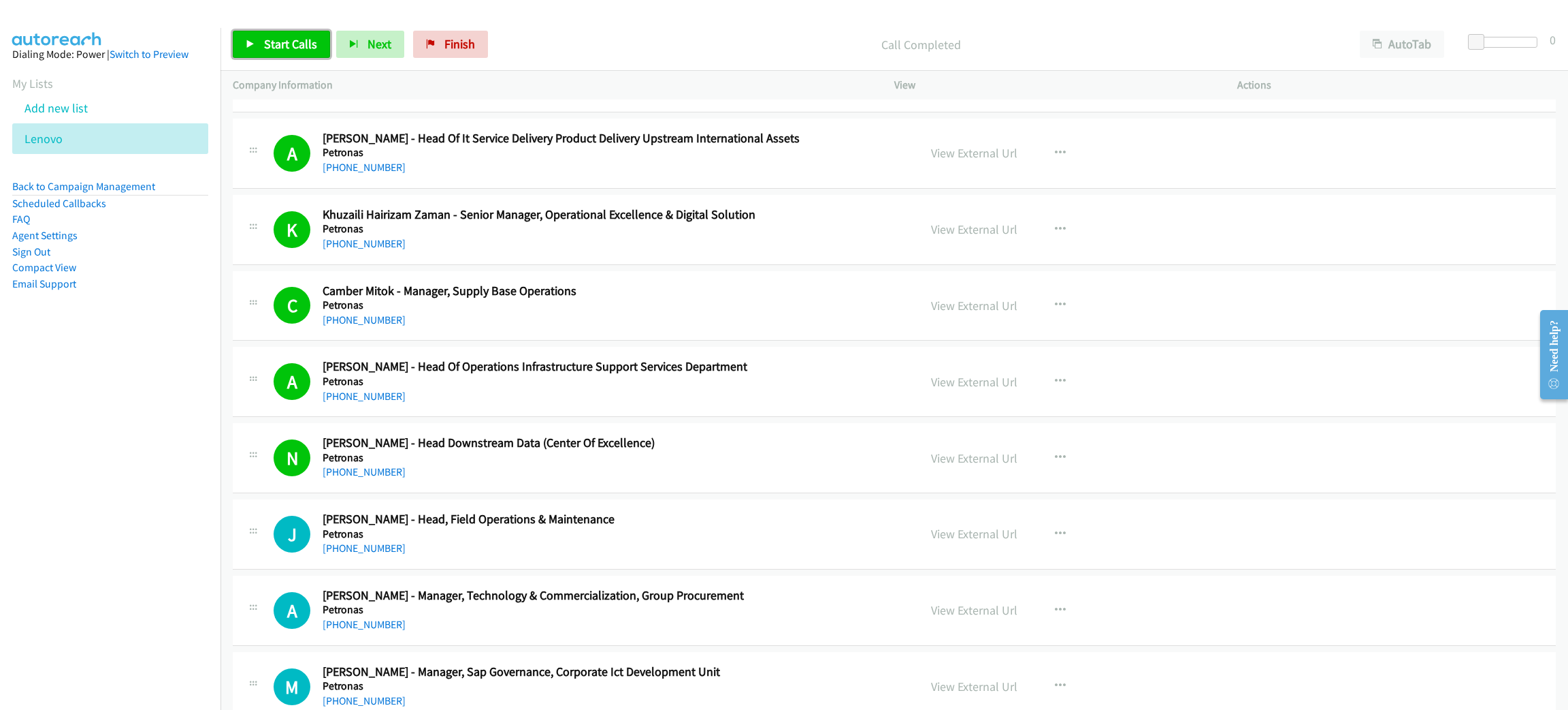
click at [292, 43] on span "Start Calls" at bounding box center [291, 44] width 53 height 16
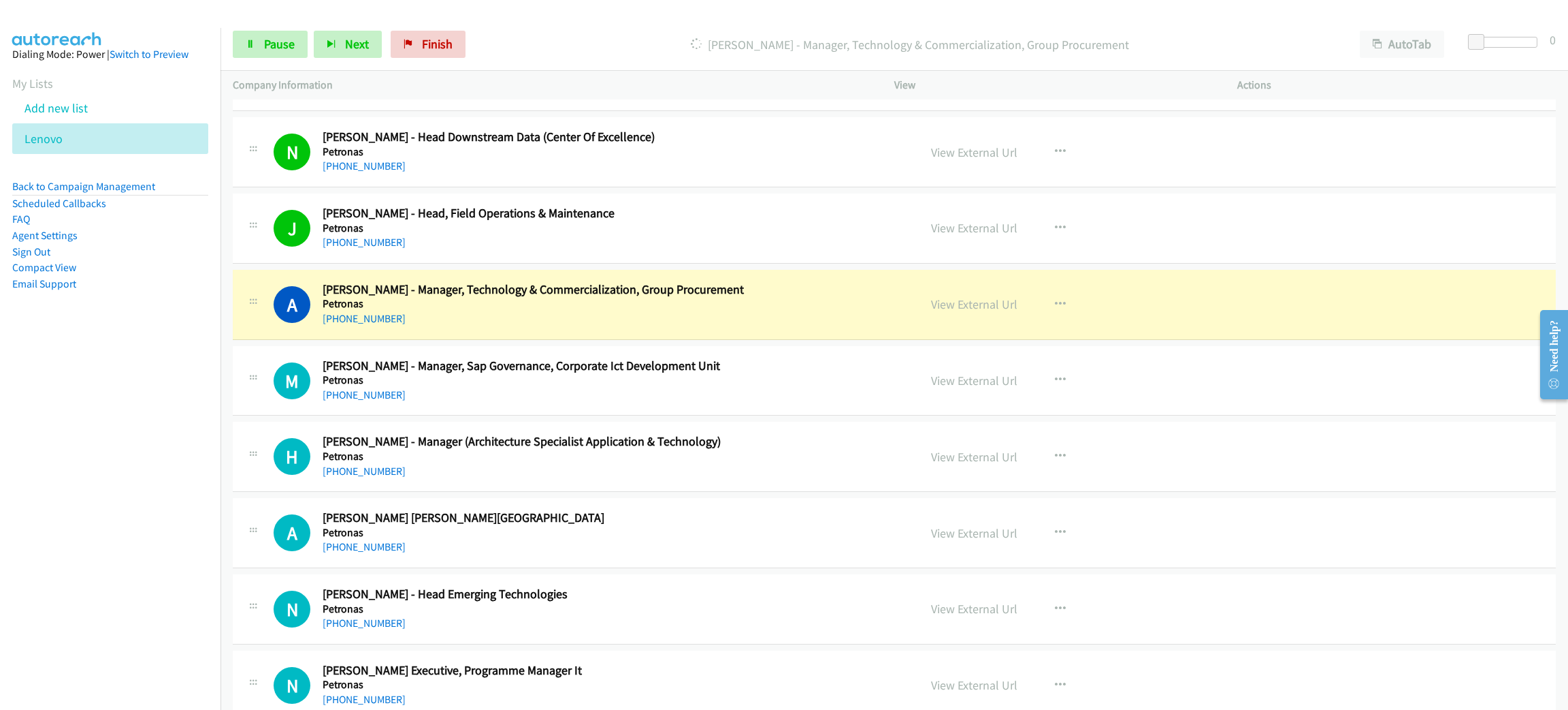
scroll to position [9092, 0]
click at [279, 50] on span "Pause" at bounding box center [279, 44] width 31 height 16
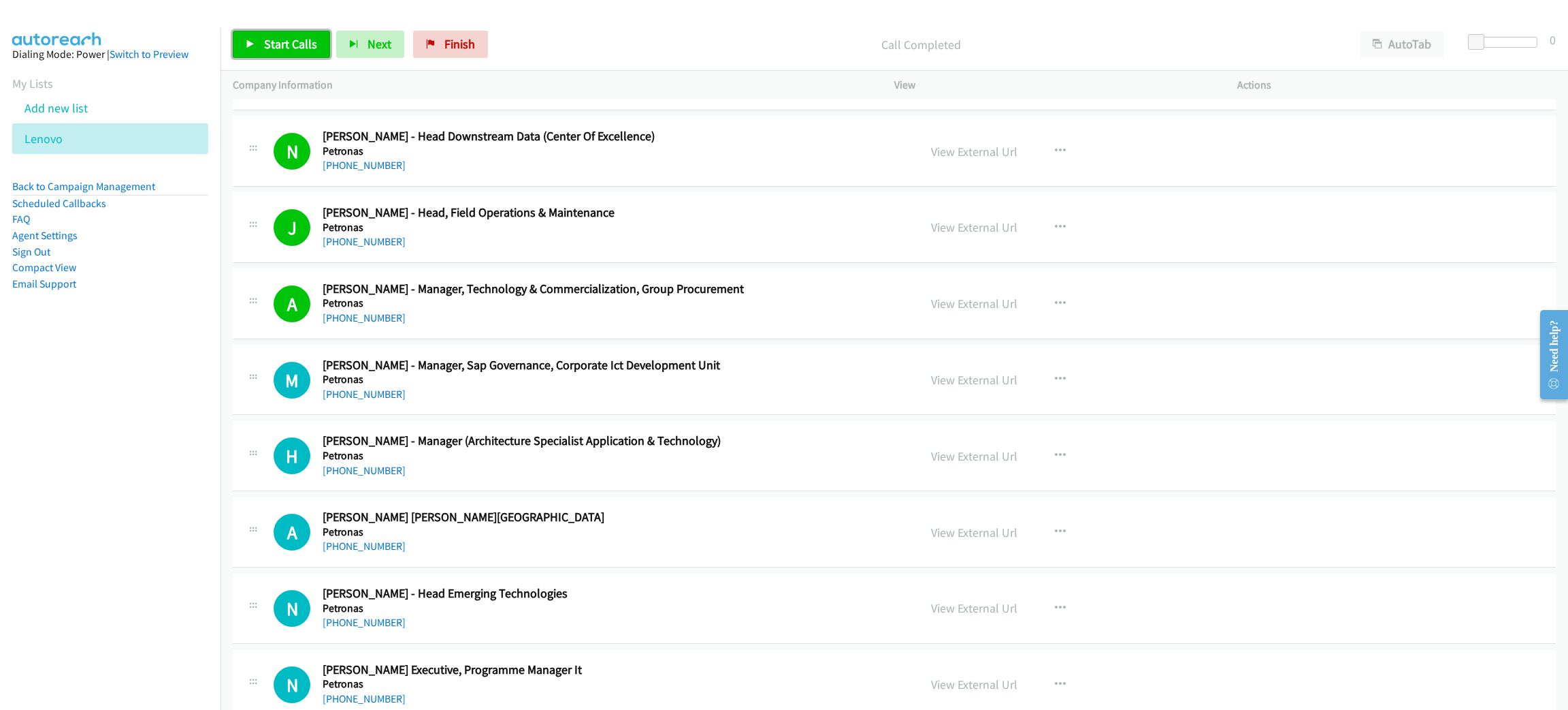
click at [254, 47] on icon at bounding box center [250, 45] width 10 height 10
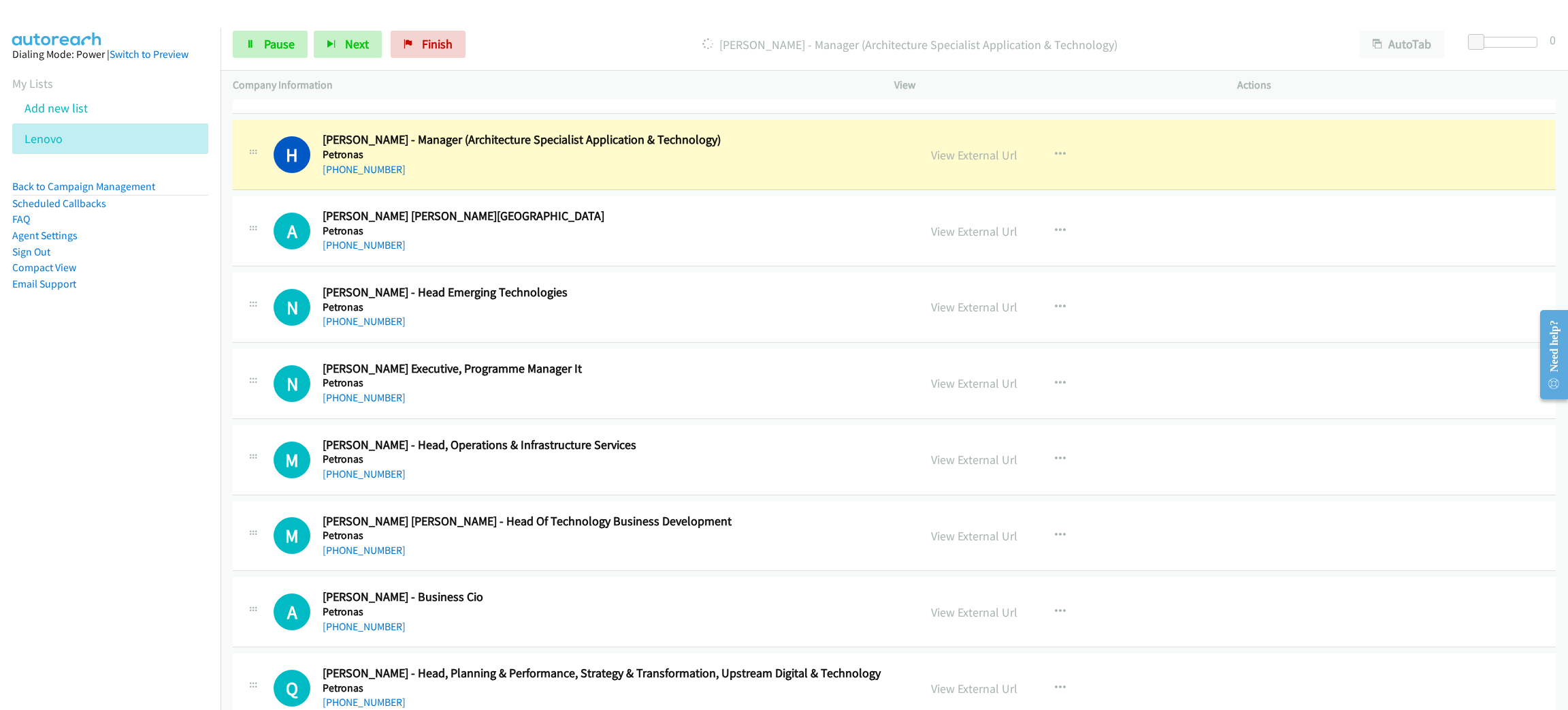
scroll to position [9398, 0]
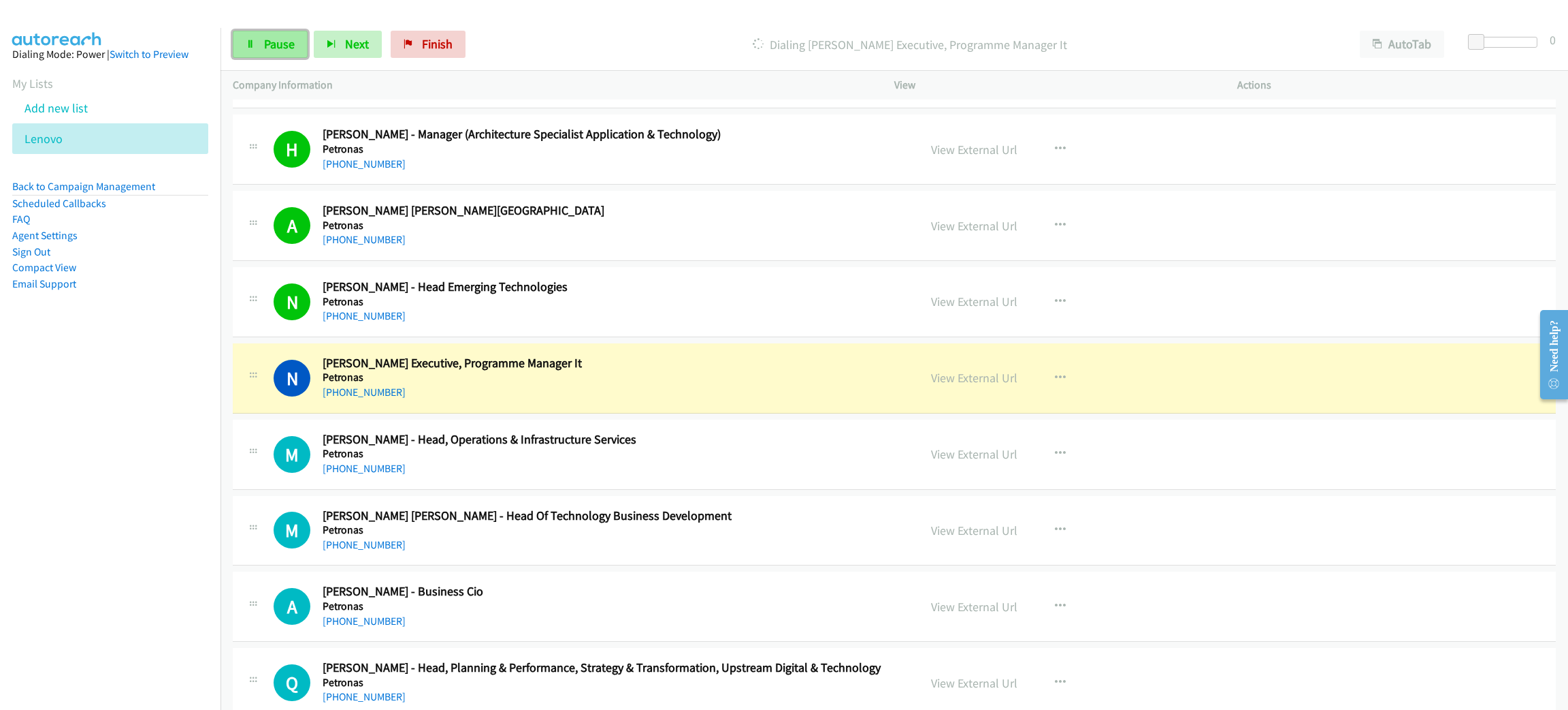
click at [254, 45] on icon at bounding box center [250, 45] width 10 height 10
